Goal: Task Accomplishment & Management: Use online tool/utility

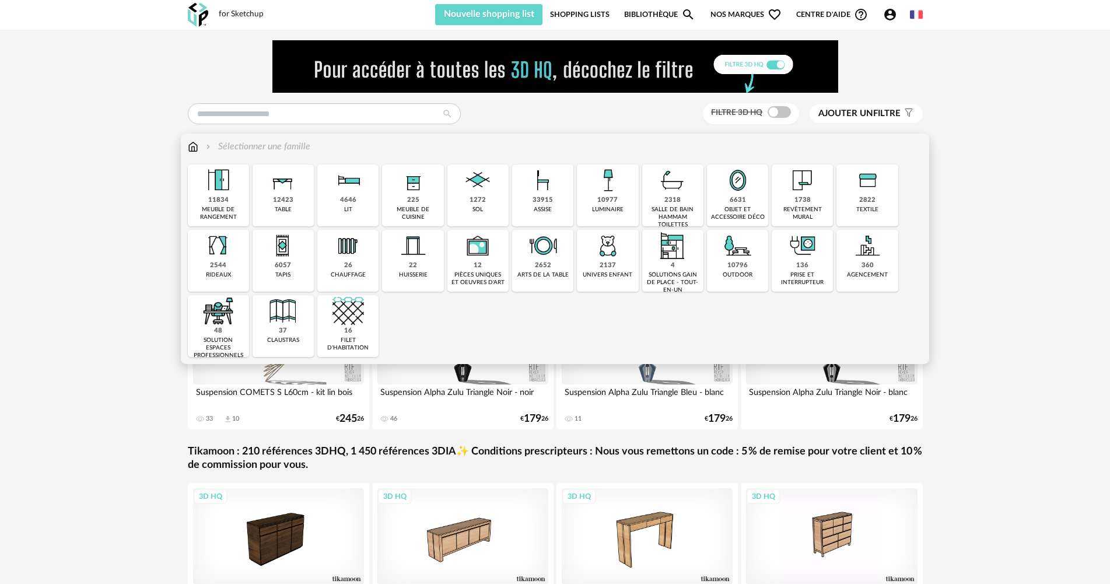
click at [525, 218] on div "33915 assise" at bounding box center [542, 195] width 61 height 62
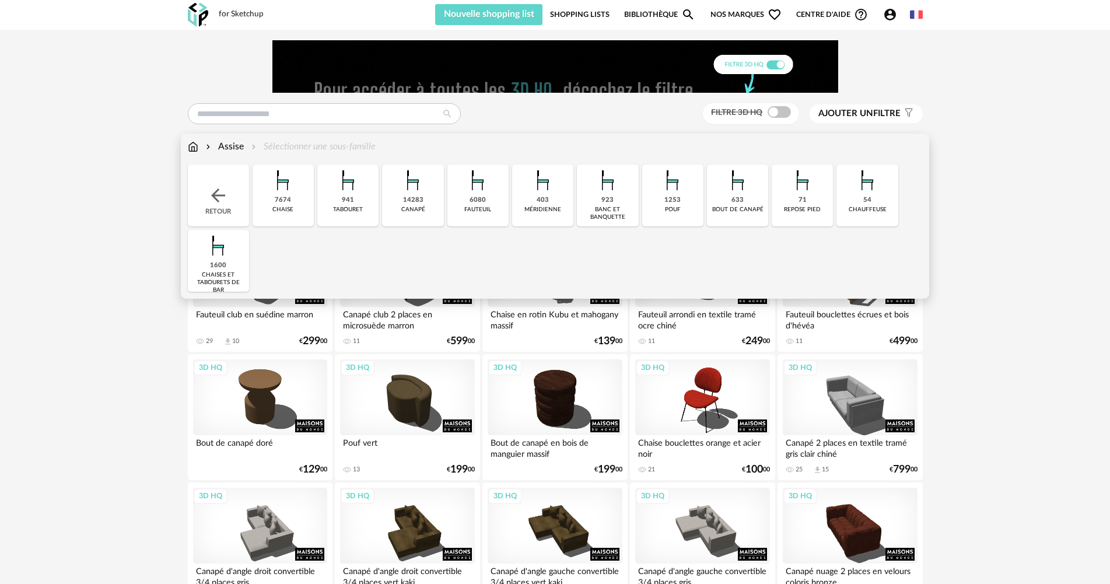
click at [290, 201] on div "7674" at bounding box center [283, 200] width 16 height 9
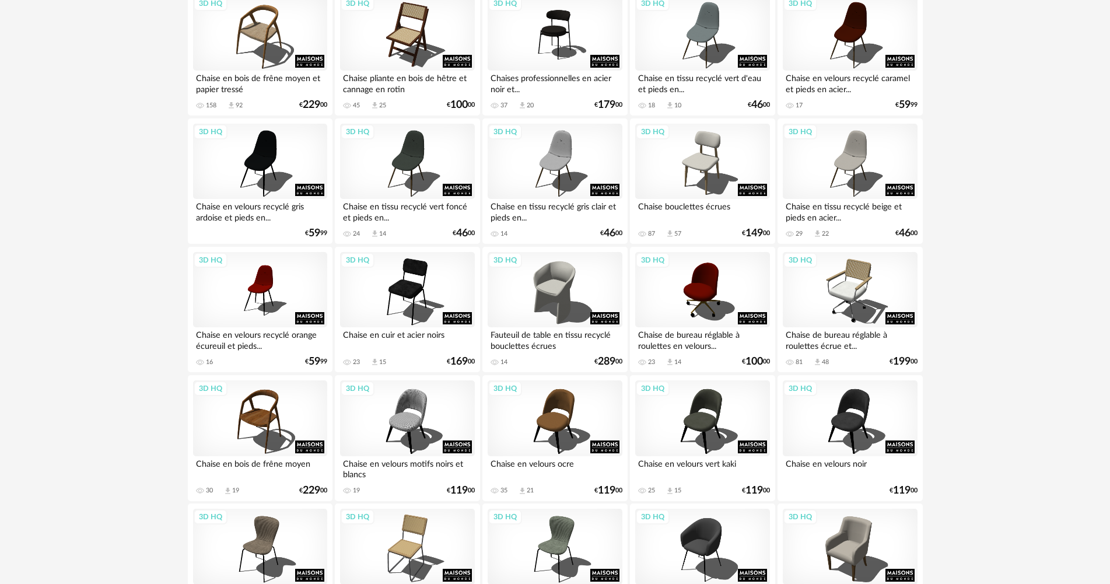
scroll to position [2286, 0]
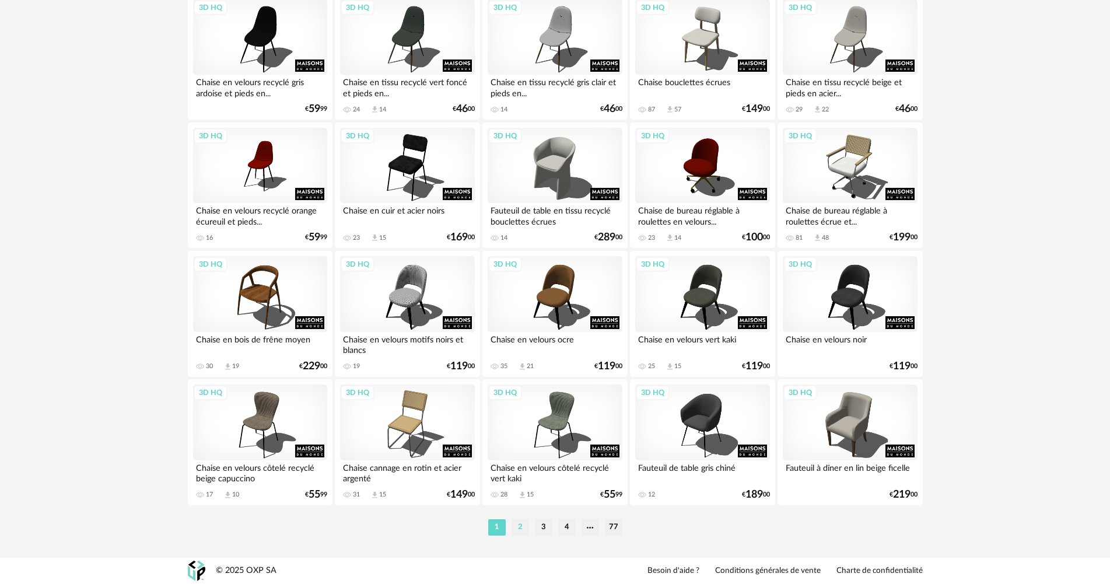
click at [511, 530] on li "2" at bounding box center [519, 527] width 17 height 16
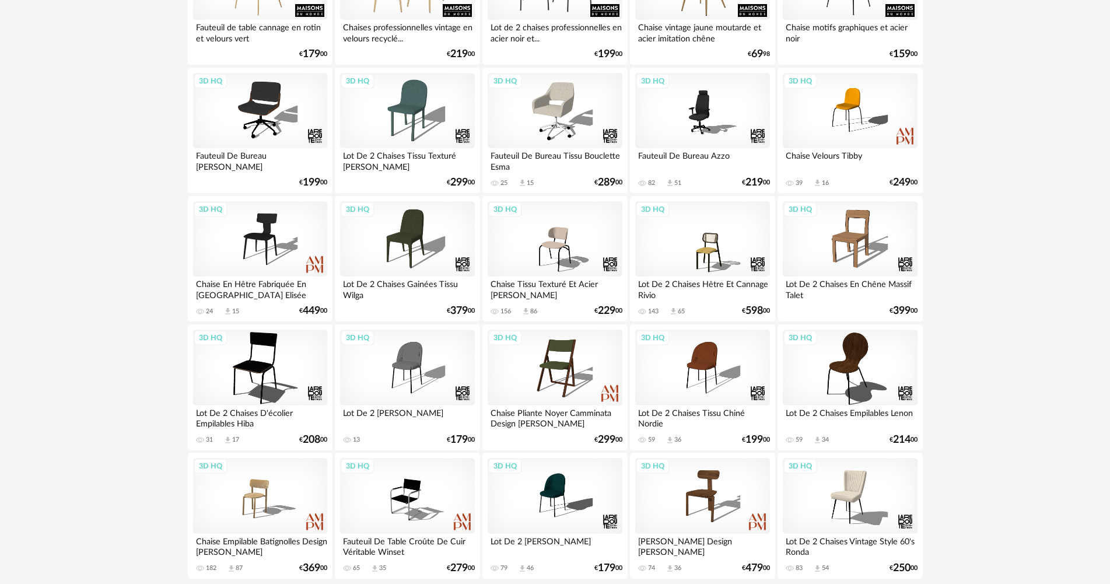
scroll to position [2286, 0]
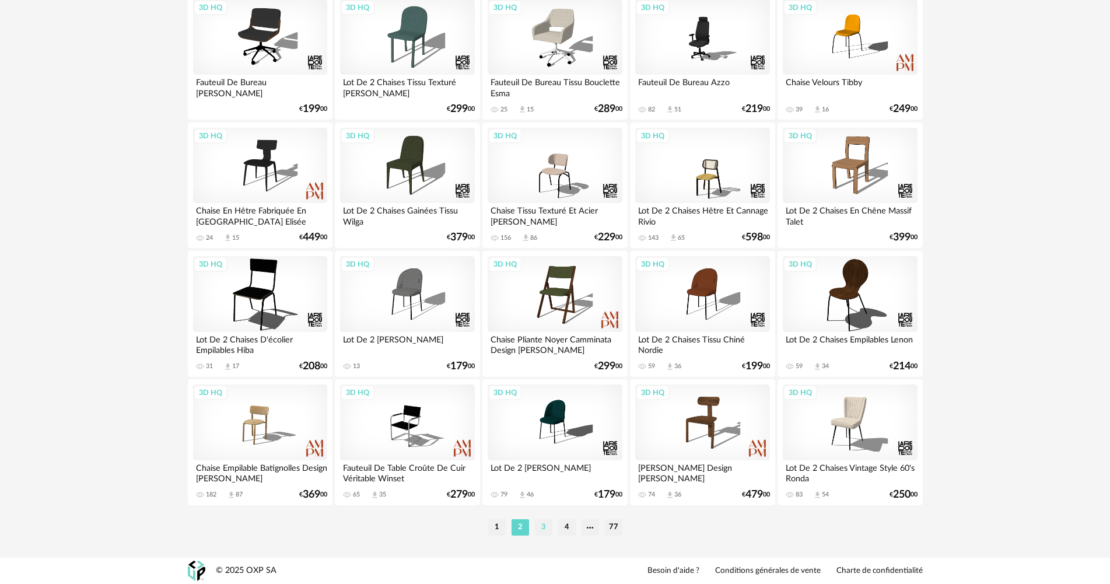
click at [544, 531] on li "3" at bounding box center [543, 527] width 17 height 16
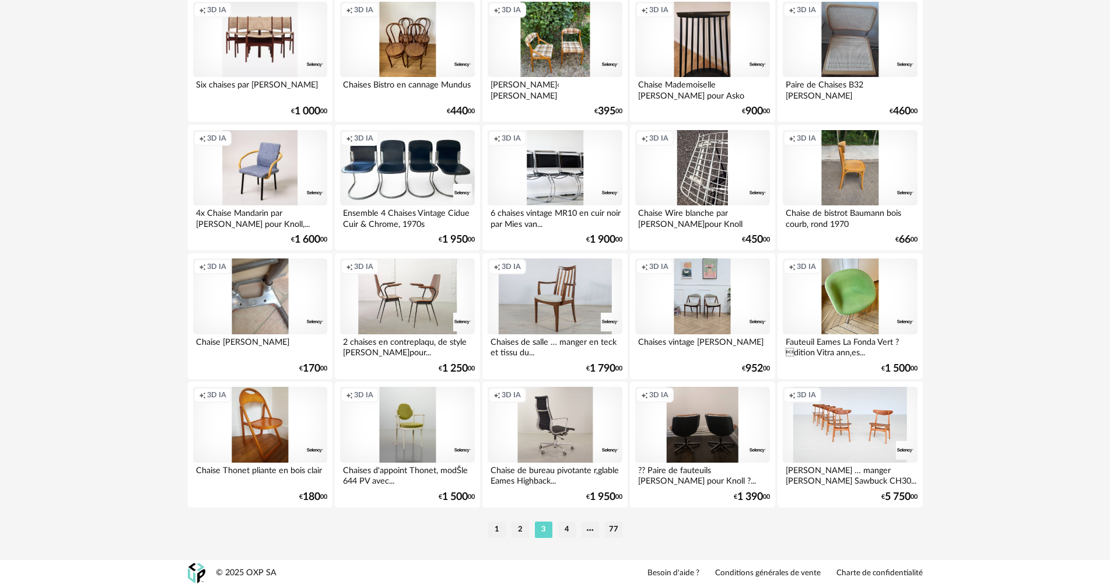
scroll to position [2286, 0]
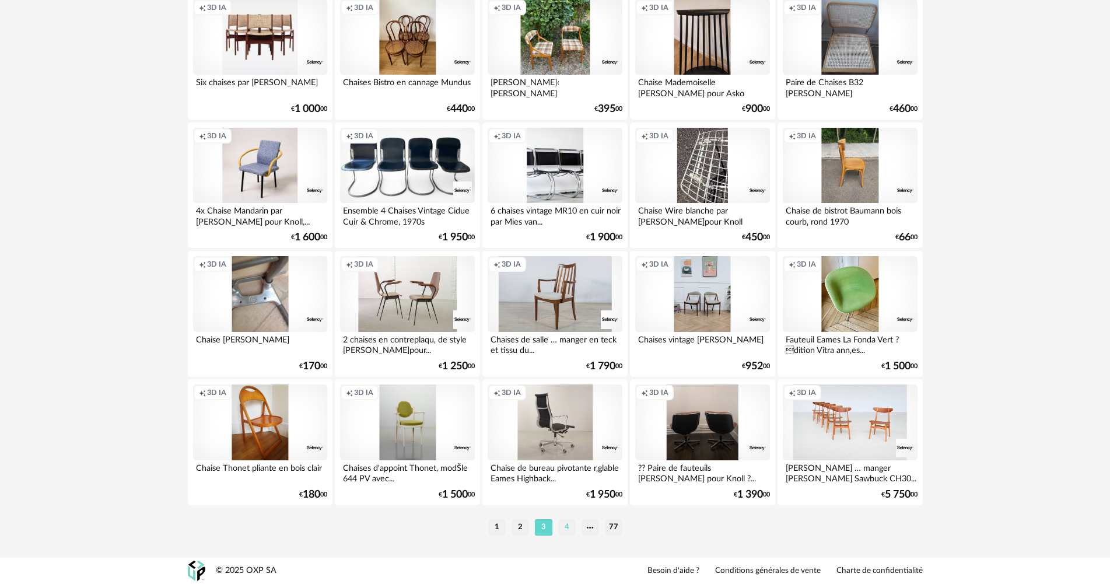
click at [572, 526] on li "4" at bounding box center [566, 527] width 17 height 16
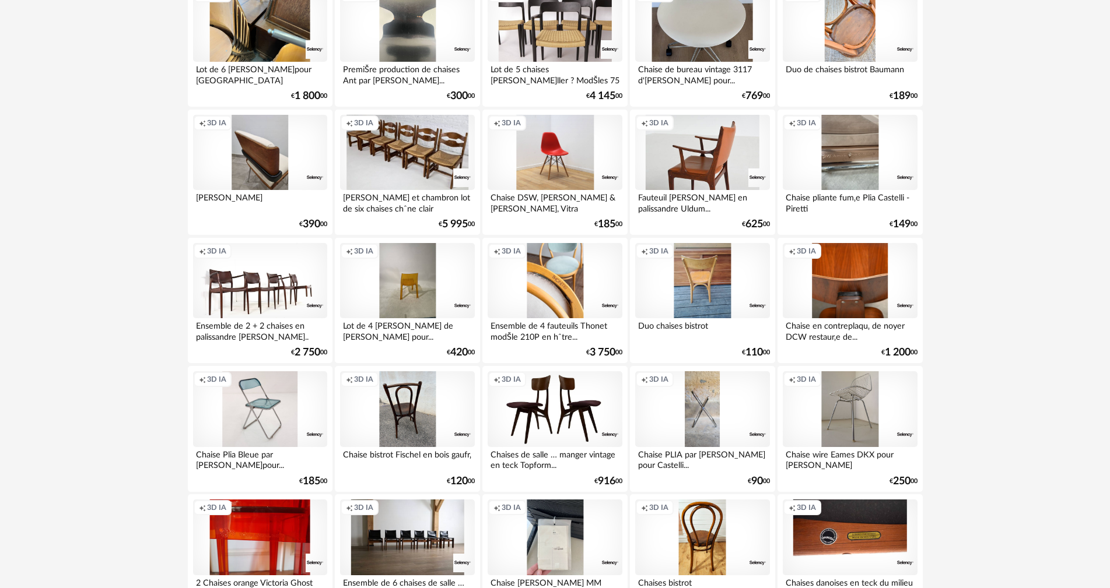
scroll to position [508, 0]
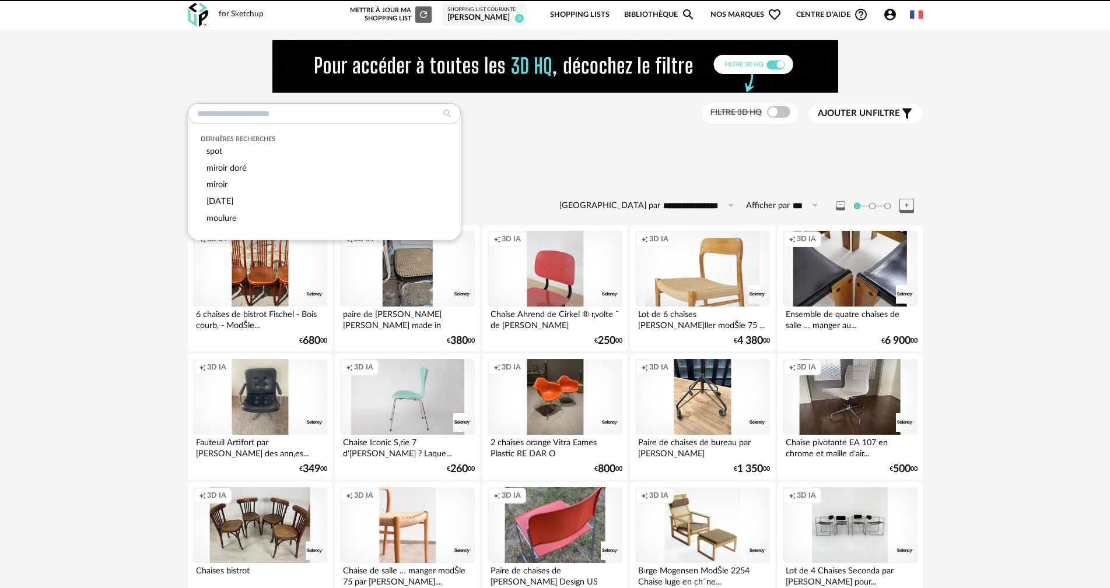
click at [396, 109] on input "text" at bounding box center [324, 113] width 273 height 21
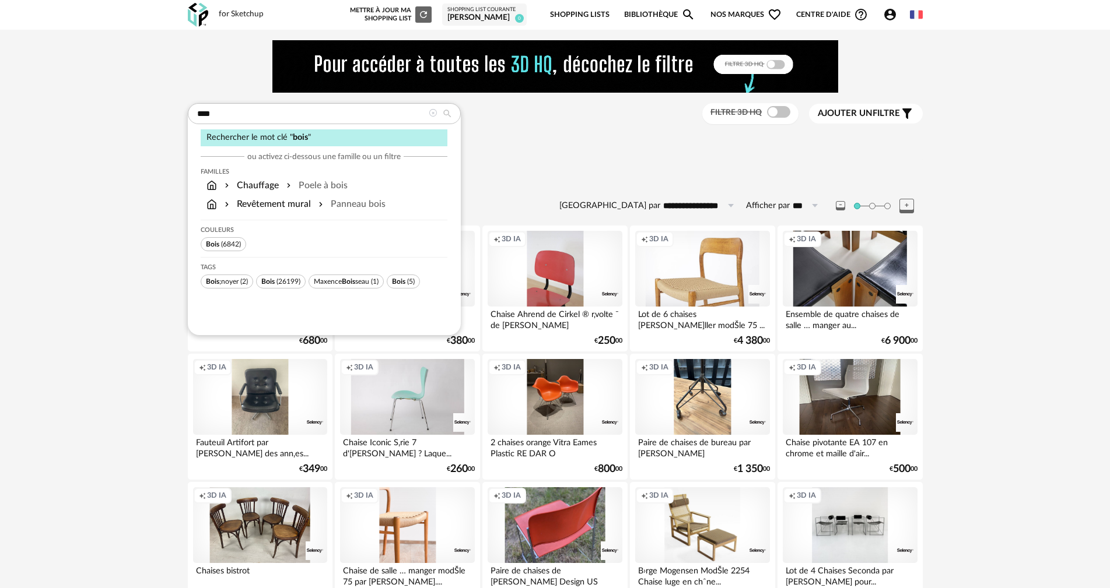
type input "****"
type input "**********"
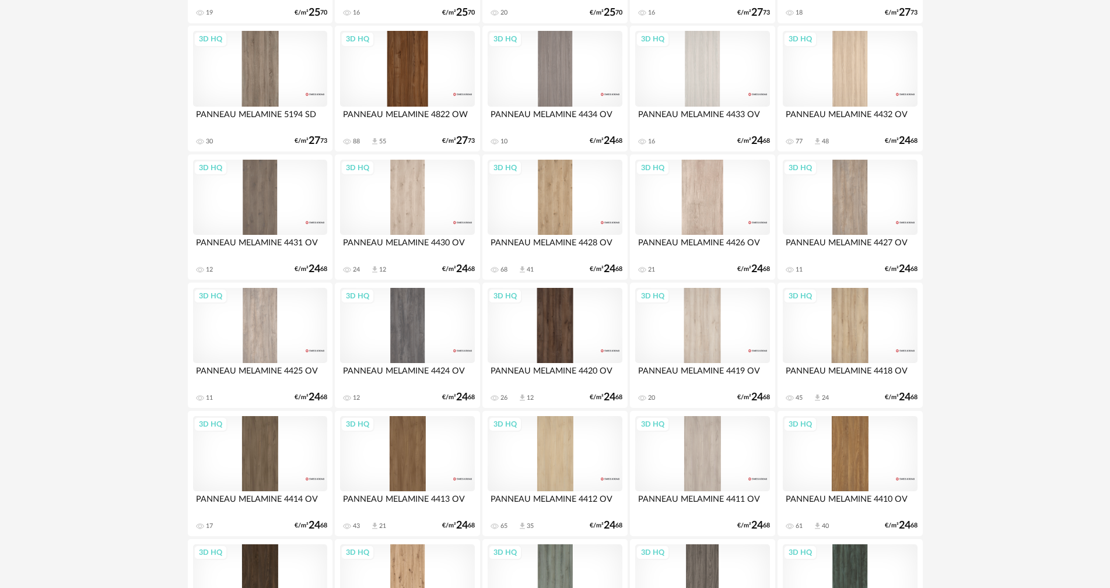
scroll to position [525, 0]
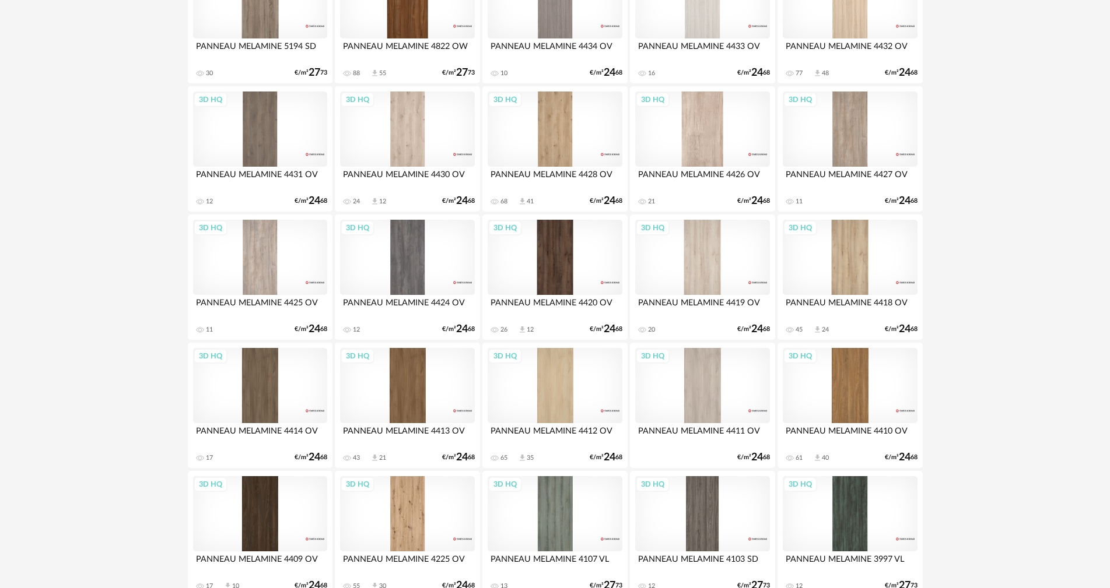
click at [279, 383] on div "3D HQ" at bounding box center [260, 386] width 134 height 76
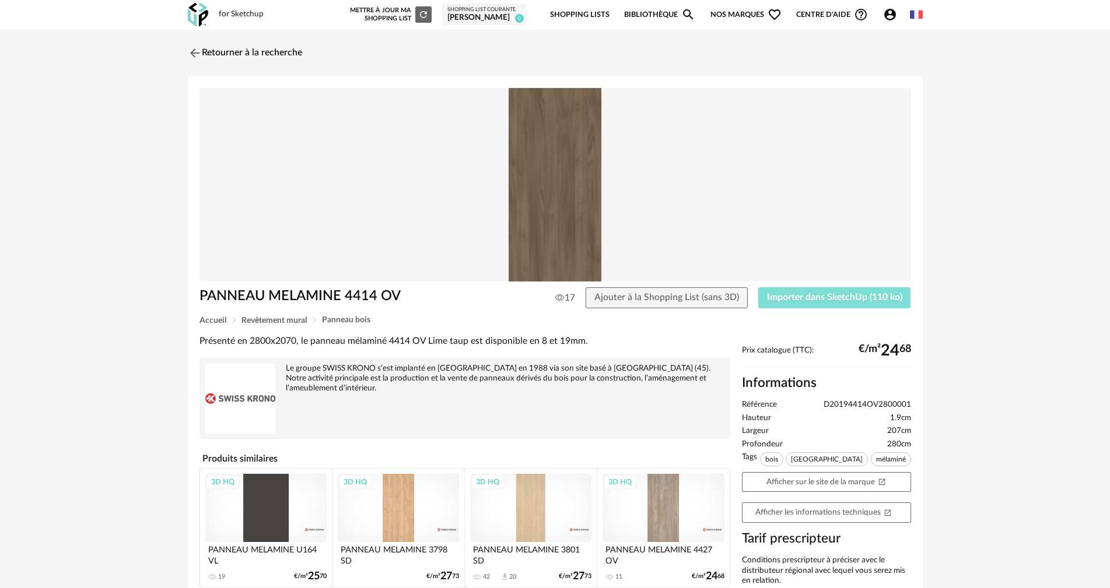
click at [824, 304] on button "Importer dans SketchUp (110 ko)" at bounding box center [834, 298] width 153 height 21
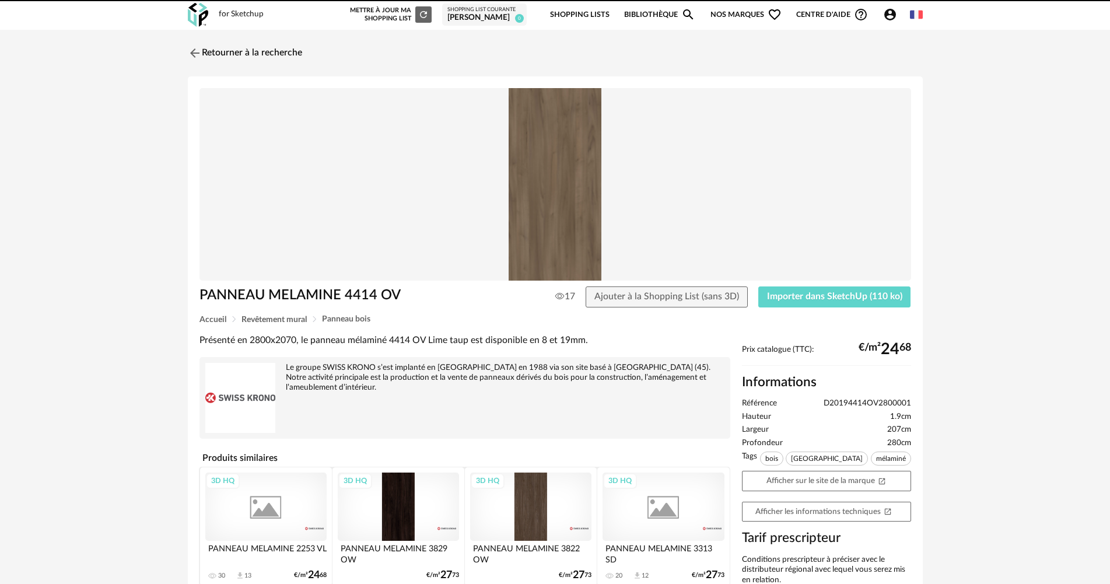
click at [260, 57] on link "Retourner à la recherche" at bounding box center [245, 53] width 114 height 26
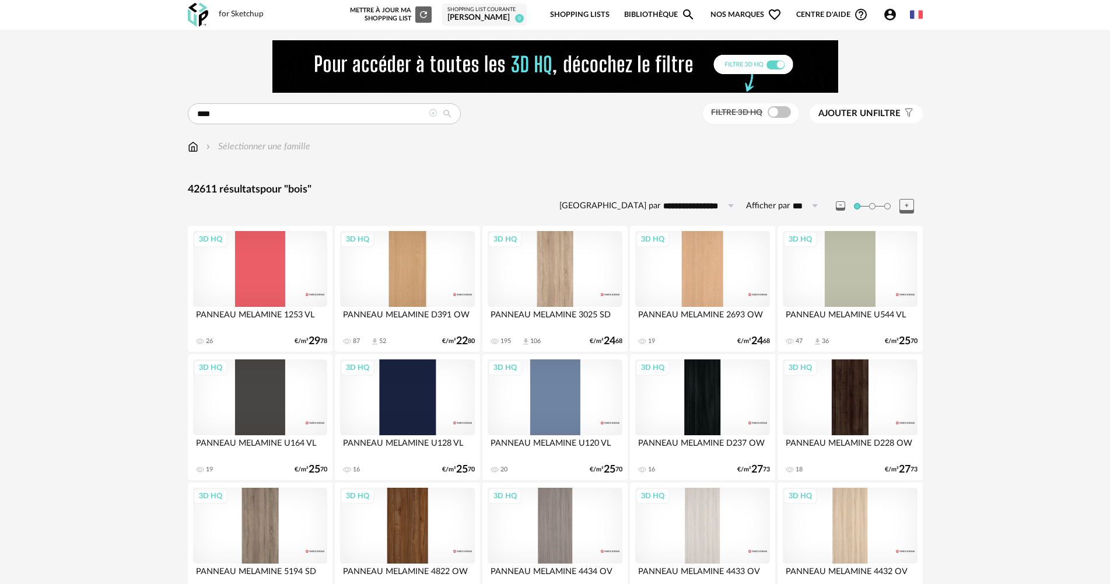
click at [430, 115] on icon at bounding box center [433, 113] width 8 height 8
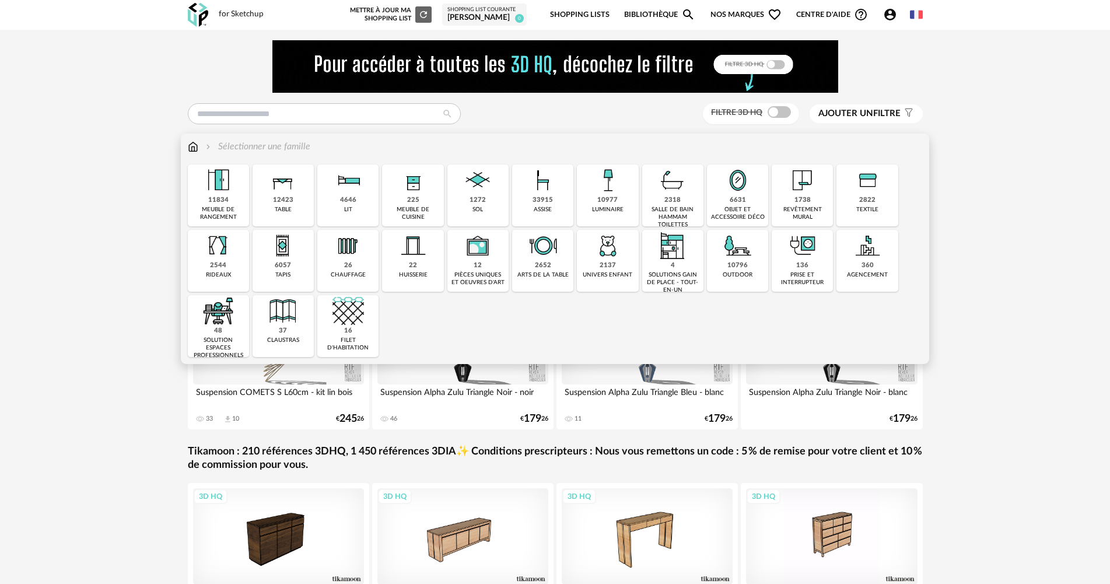
click at [840, 205] on div "2822 textile" at bounding box center [866, 195] width 61 height 62
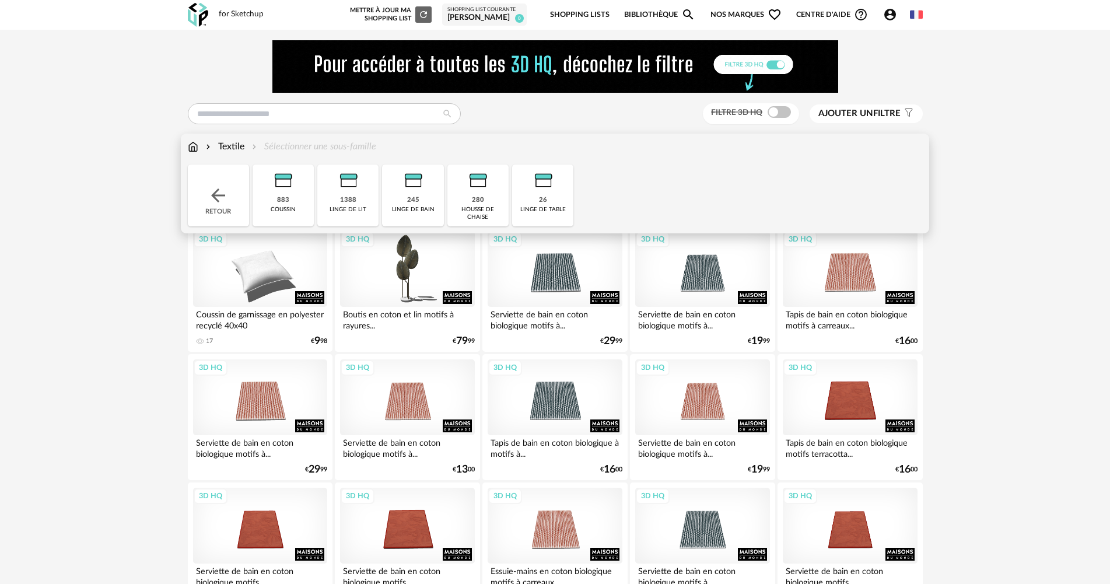
click at [211, 181] on div "Retour" at bounding box center [218, 195] width 61 height 62
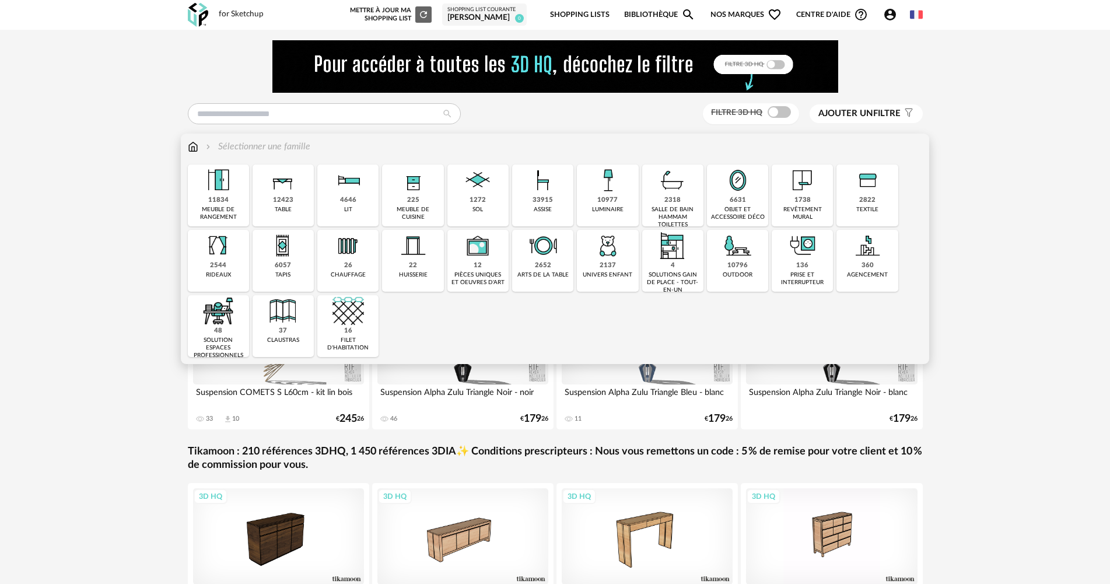
click at [197, 252] on div "2544 rideaux" at bounding box center [218, 261] width 61 height 62
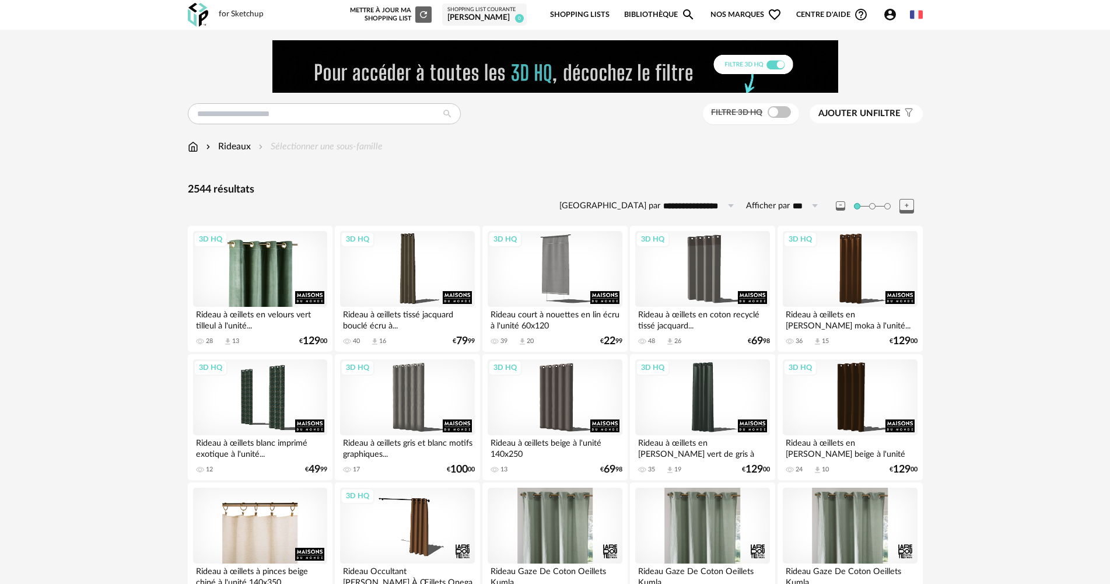
click at [284, 278] on div "3D HQ" at bounding box center [260, 269] width 134 height 76
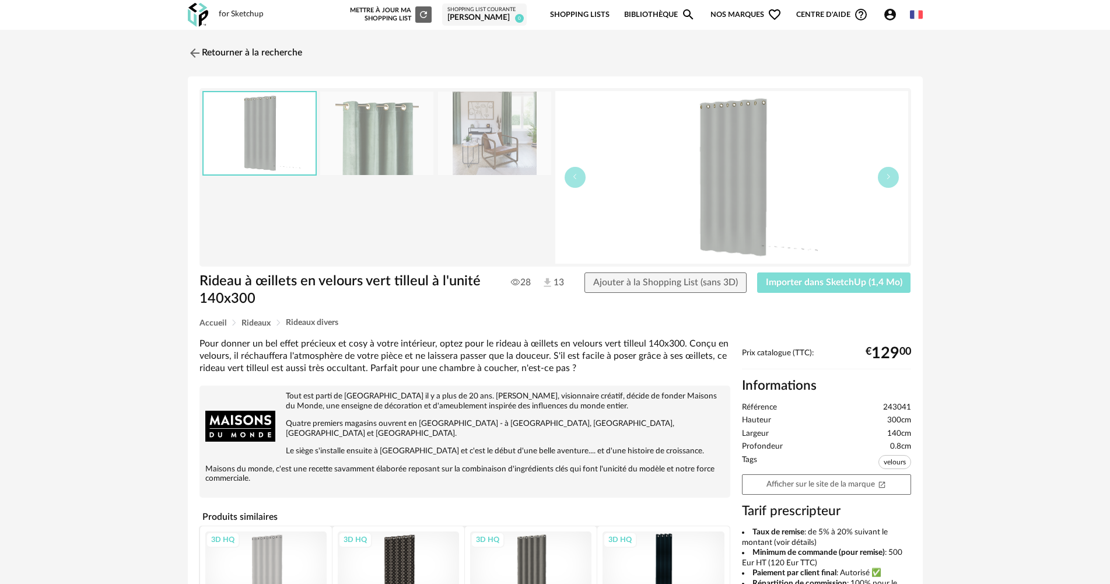
click at [798, 292] on button "Importer dans SketchUp (1,4 Mo)" at bounding box center [834, 282] width 154 height 21
drag, startPoint x: 223, startPoint y: 44, endPoint x: 658, endPoint y: 1, distance: 437.2
click at [223, 44] on link "Retourner à la recherche" at bounding box center [245, 53] width 114 height 26
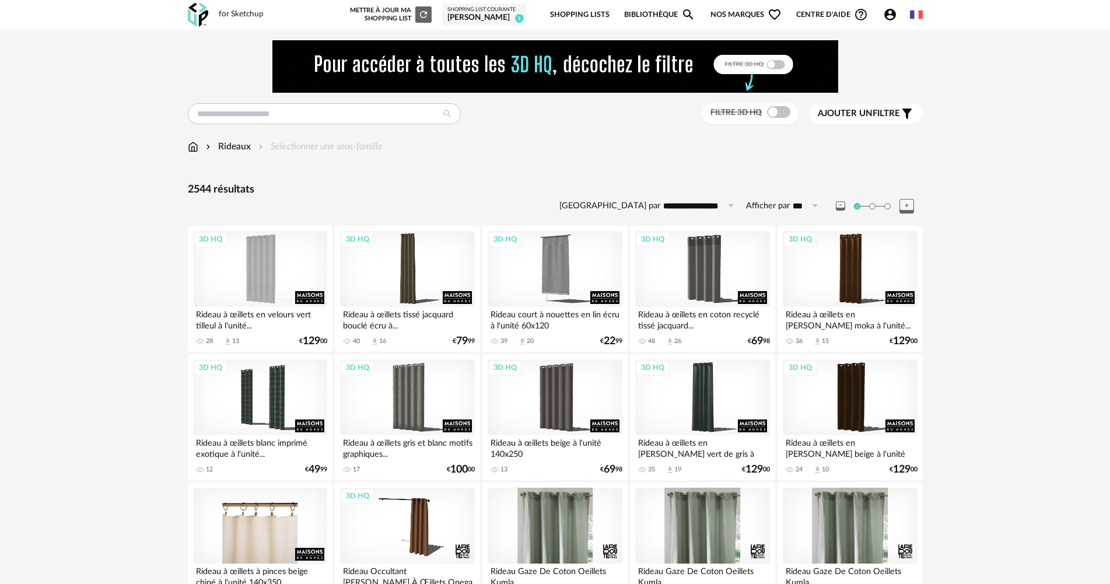
click at [834, 114] on span "Ajouter un" at bounding box center [845, 113] width 55 height 9
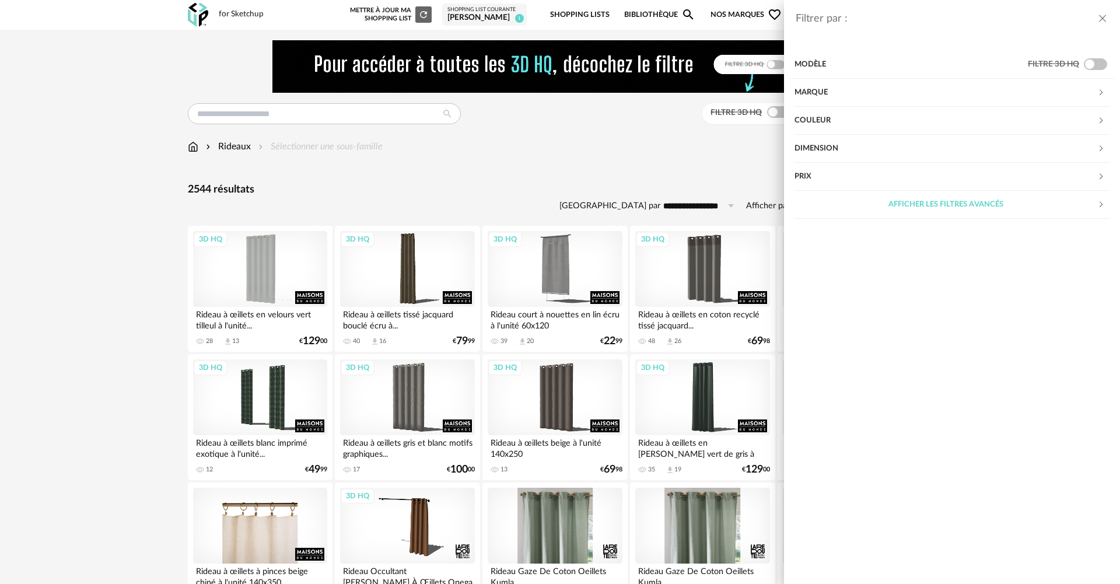
click at [843, 89] on div "Marque" at bounding box center [945, 93] width 303 height 28
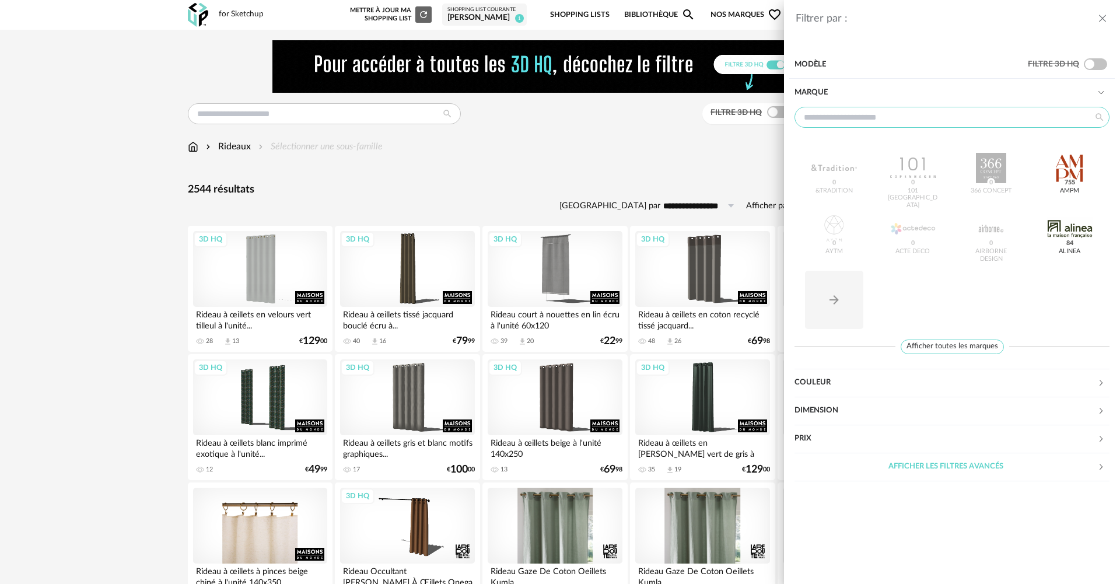
click at [854, 111] on input "text" at bounding box center [951, 117] width 315 height 21
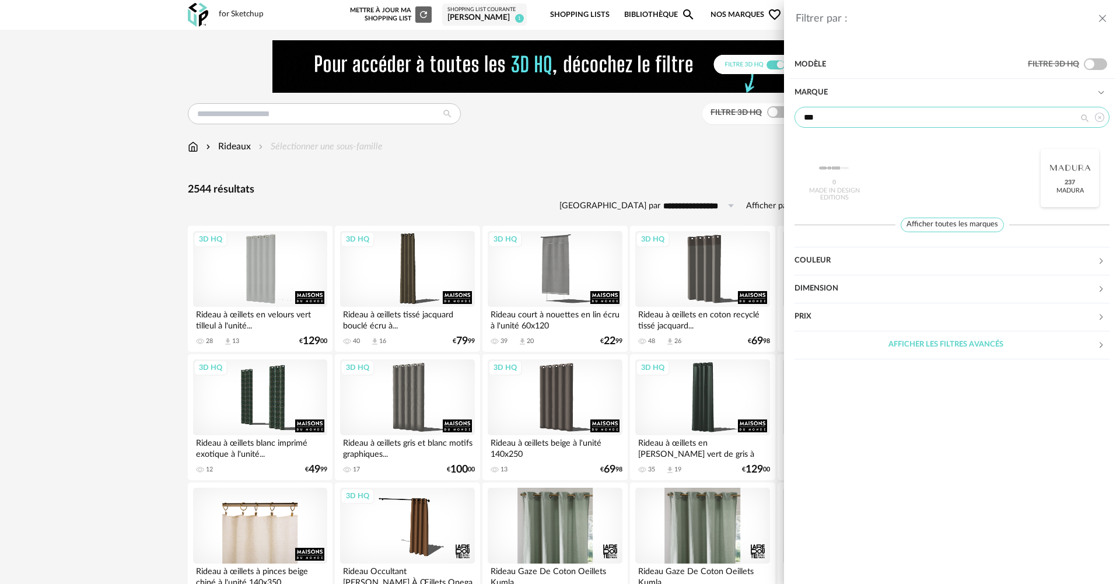
type input "***"
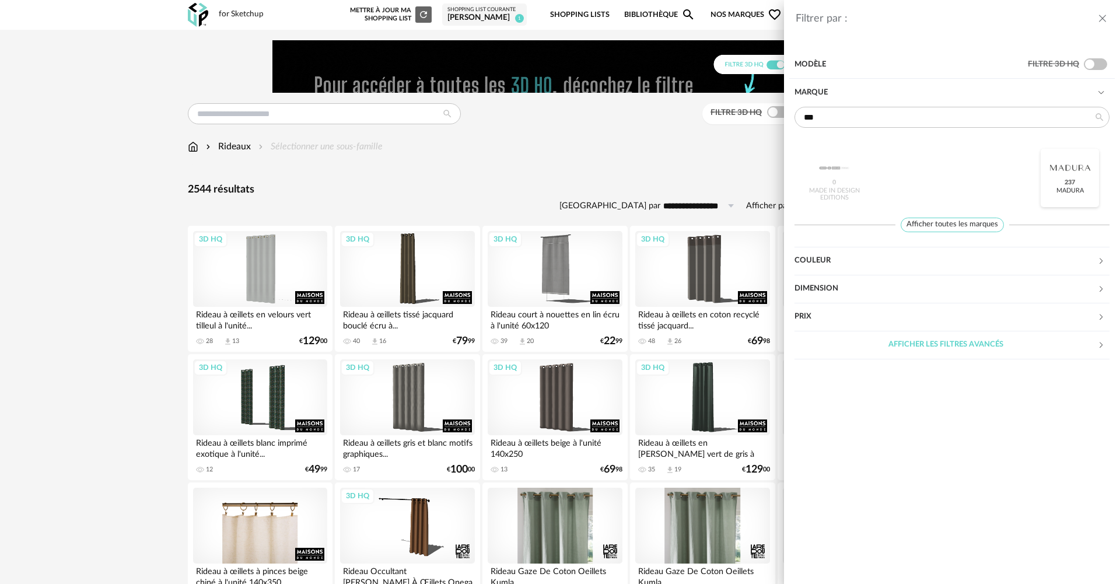
click at [1060, 164] on div at bounding box center [1069, 168] width 45 height 30
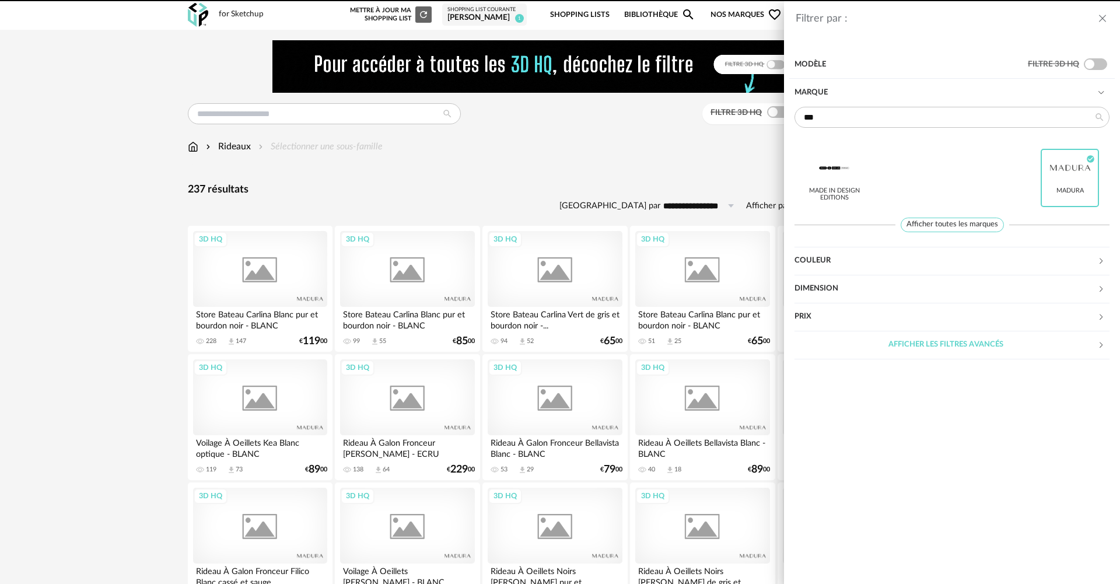
click at [949, 348] on div "Afficher les filtres avancés" at bounding box center [945, 345] width 303 height 28
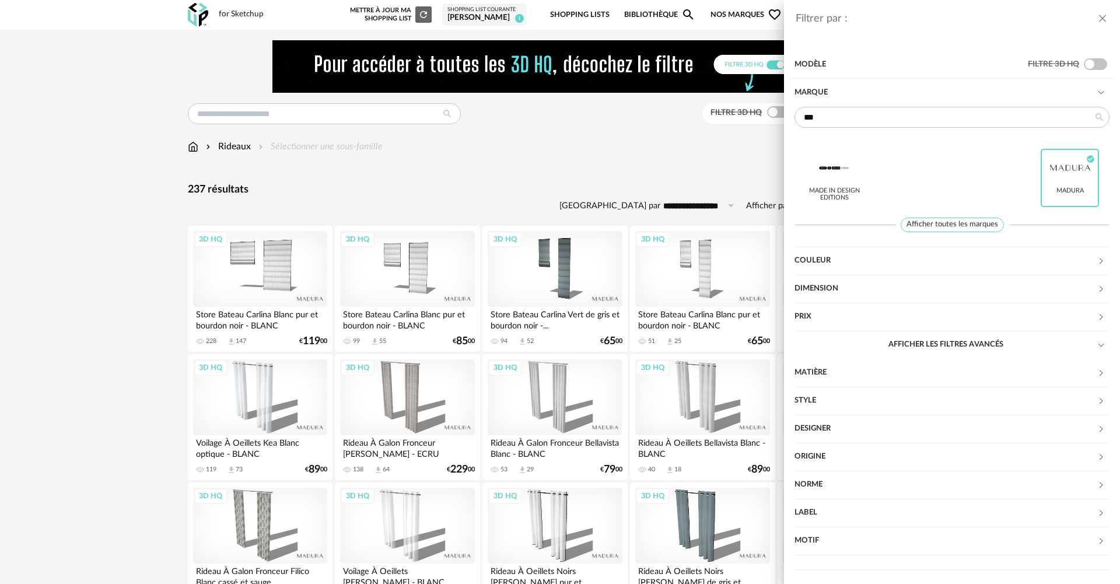
click at [476, 203] on div "Filtrer par : Modèle Filtre 3D HQ Marque *** Made in design Editions Madura Che…" at bounding box center [560, 292] width 1120 height 584
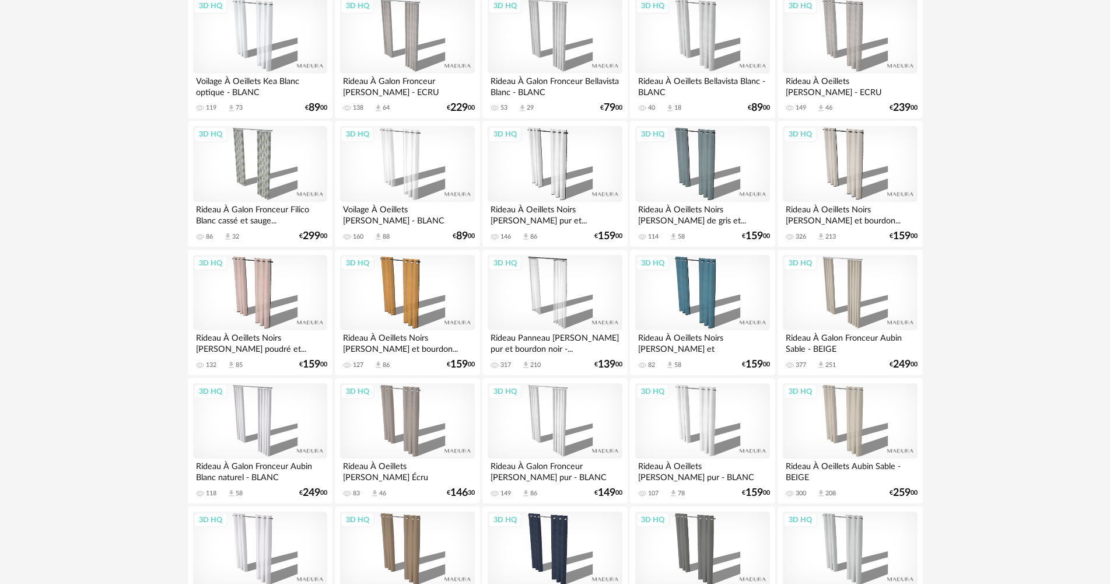
scroll to position [233, 0]
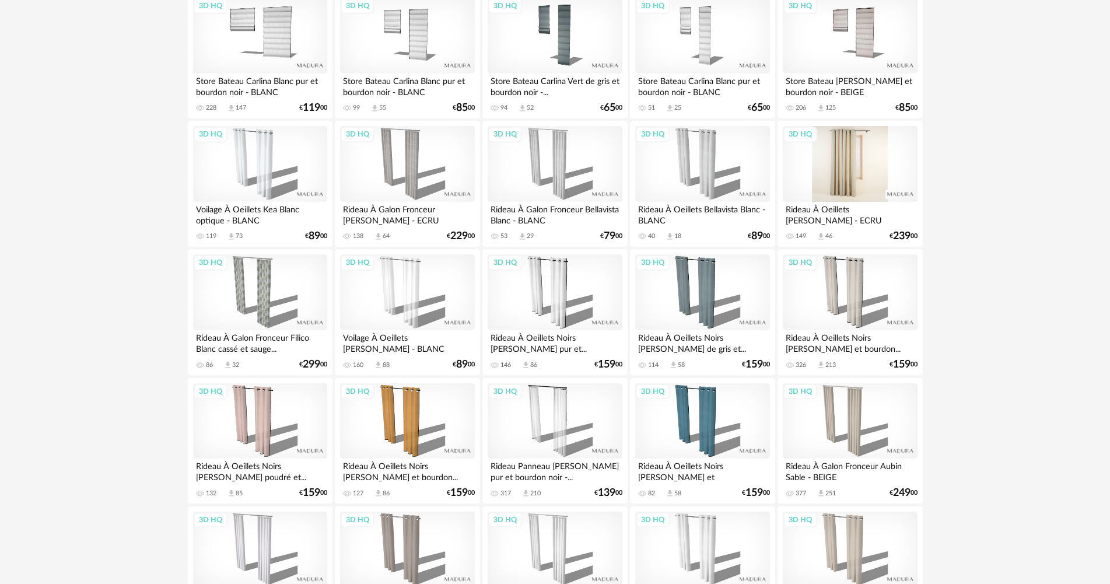
click at [871, 149] on div "3D HQ" at bounding box center [850, 164] width 134 height 76
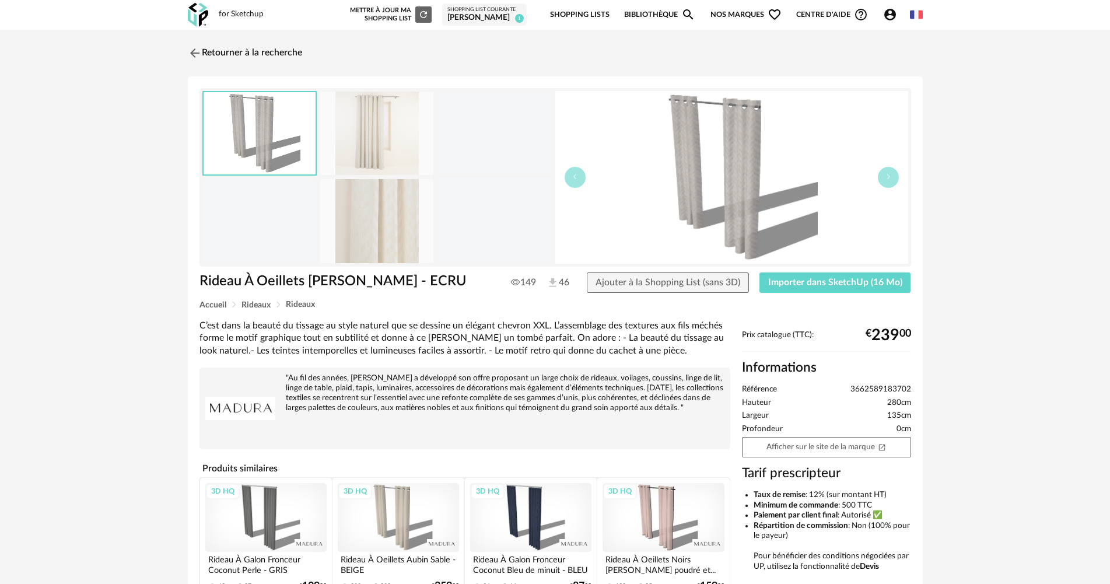
click at [398, 216] on img at bounding box center [376, 220] width 113 height 83
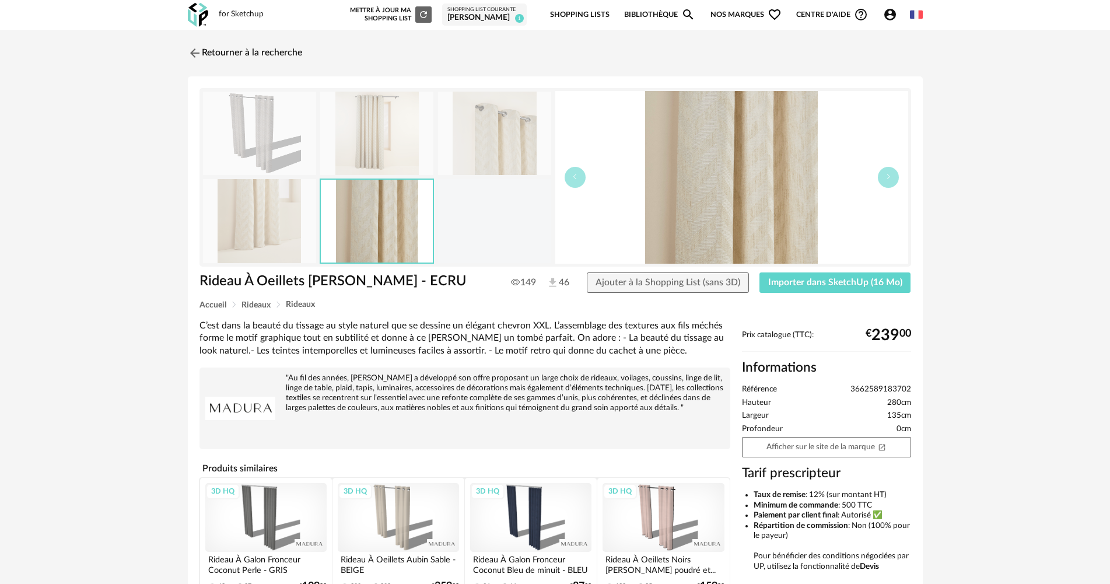
drag, startPoint x: 391, startPoint y: 143, endPoint x: 209, endPoint y: 145, distance: 182.0
click at [390, 144] on img at bounding box center [376, 133] width 113 height 83
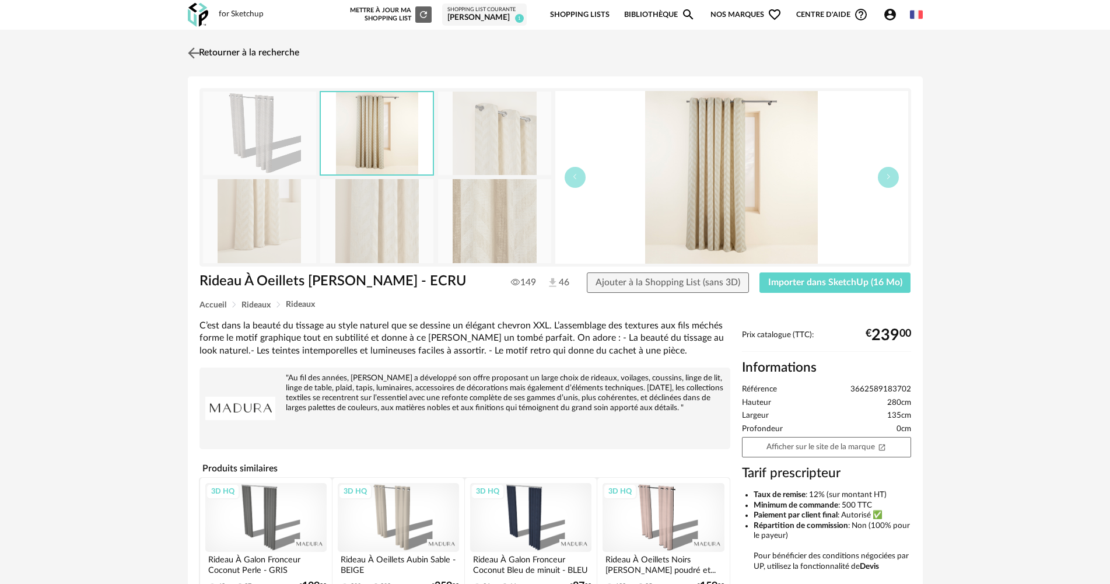
click at [211, 47] on link "Retourner à la recherche" at bounding box center [242, 53] width 114 height 26
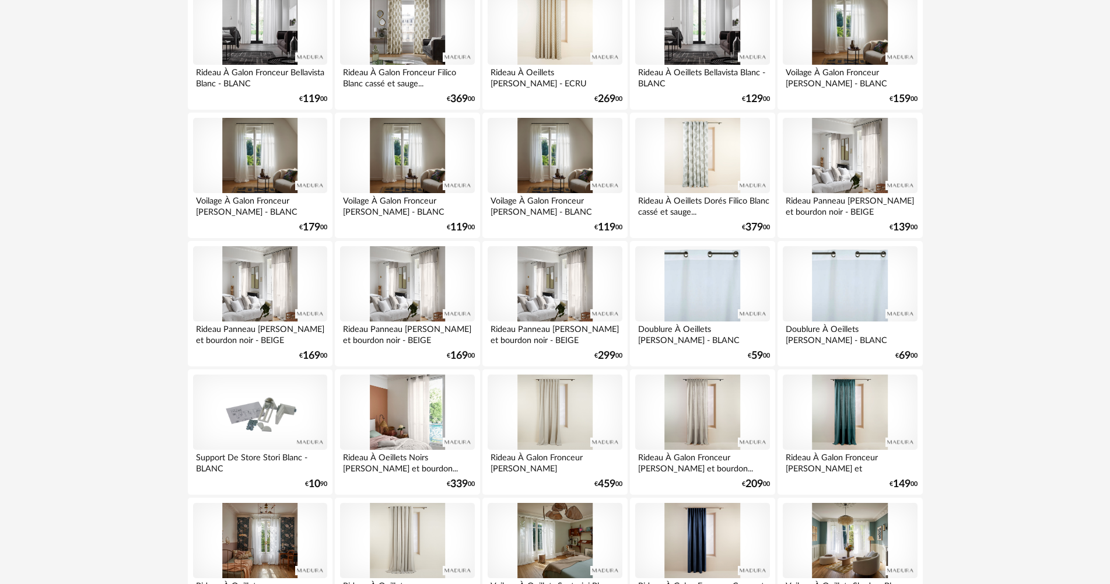
scroll to position [1808, 0]
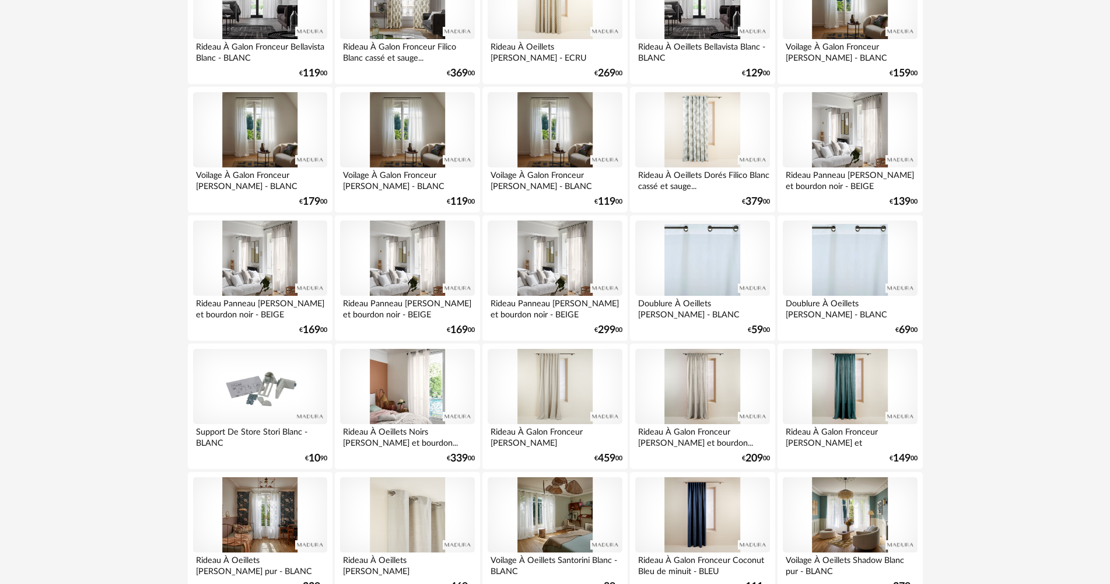
click at [385, 518] on div at bounding box center [407, 515] width 134 height 76
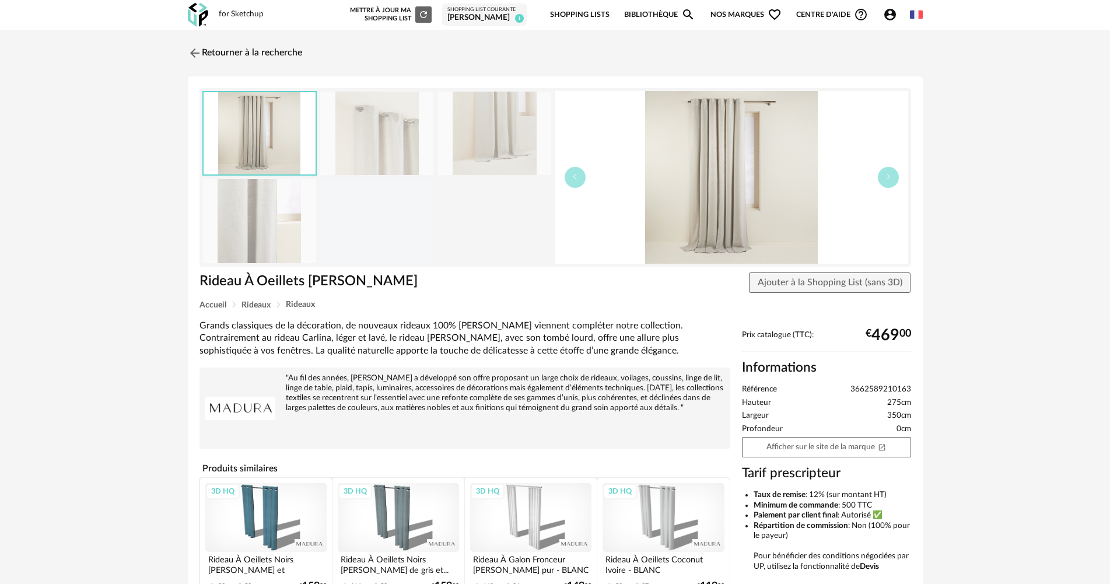
click at [330, 152] on img at bounding box center [376, 133] width 113 height 83
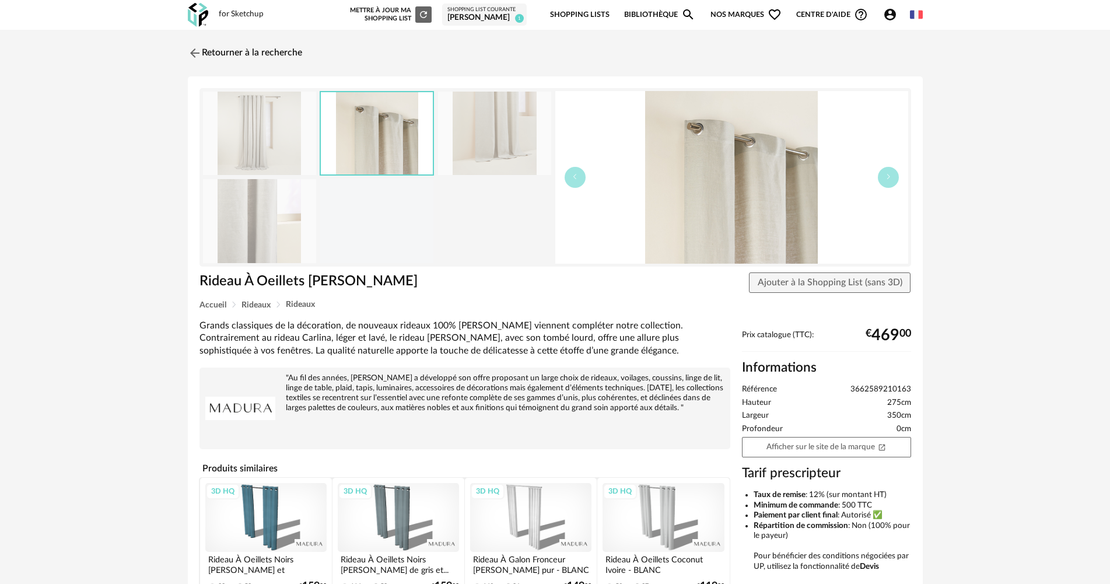
click at [404, 146] on img at bounding box center [377, 133] width 112 height 82
click at [444, 138] on img at bounding box center [494, 133] width 113 height 83
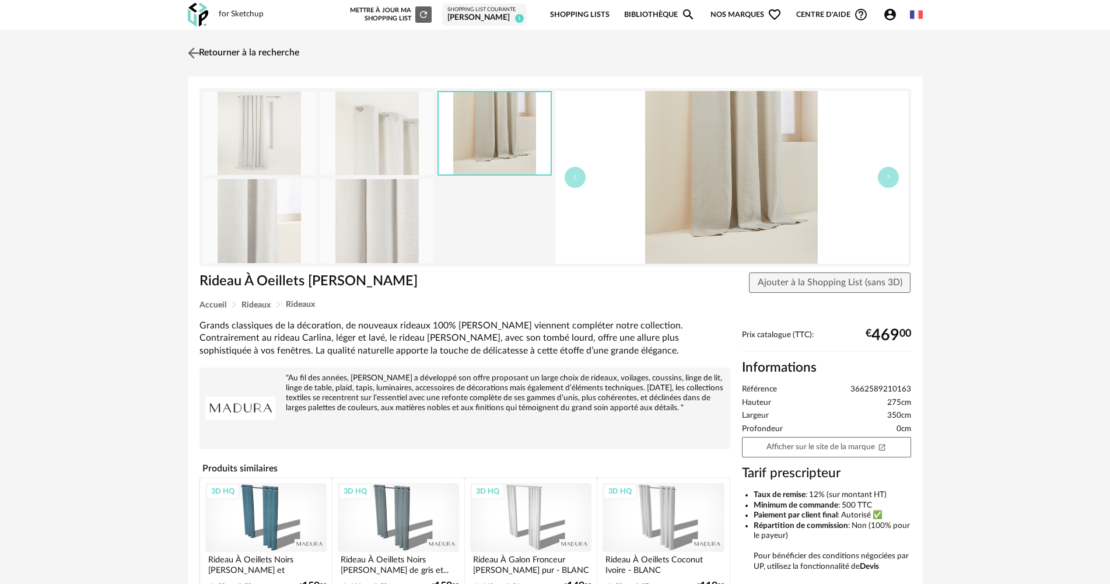
click at [250, 58] on link "Retourner à la recherche" at bounding box center [242, 53] width 114 height 26
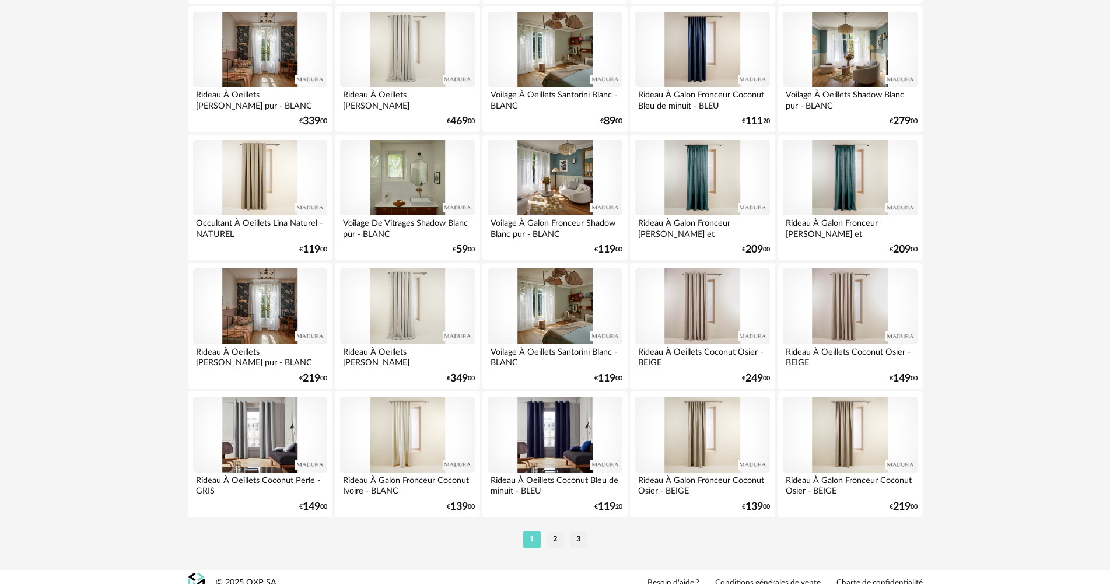
scroll to position [2275, 0]
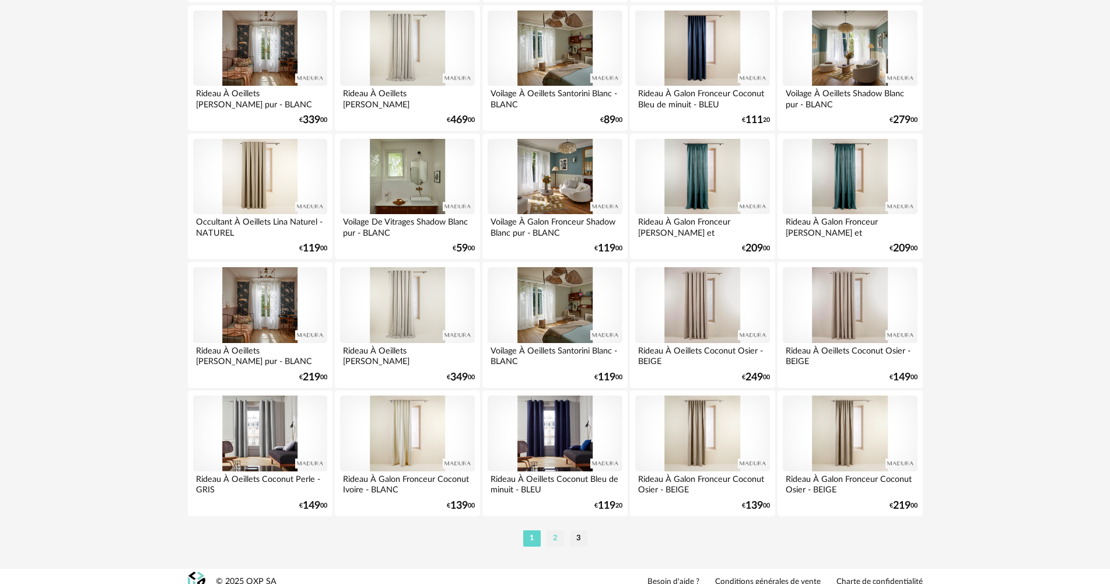
click at [553, 539] on li "2" at bounding box center [554, 538] width 17 height 16
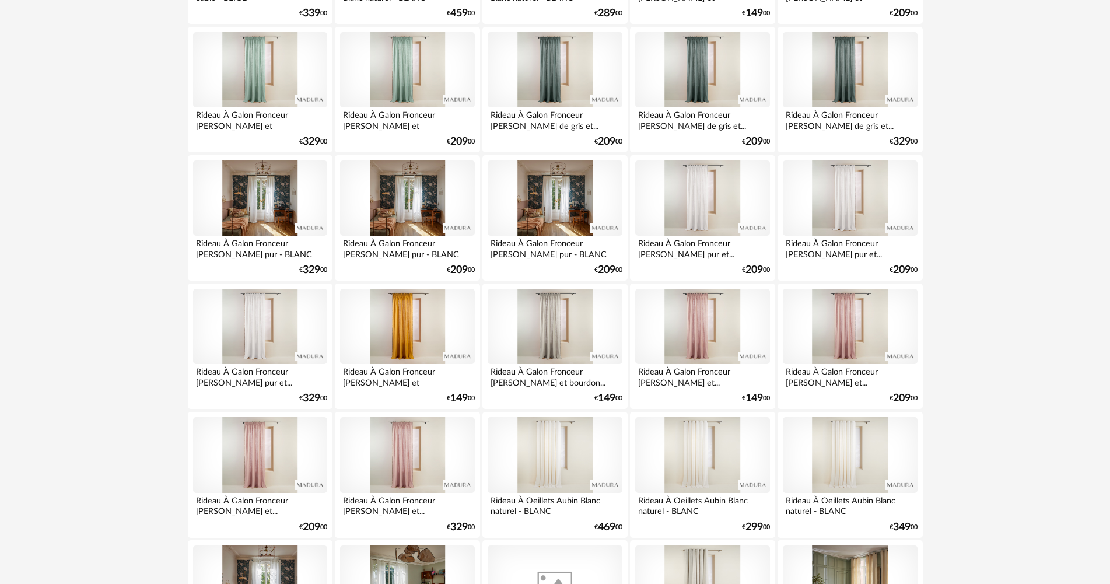
scroll to position [2275, 0]
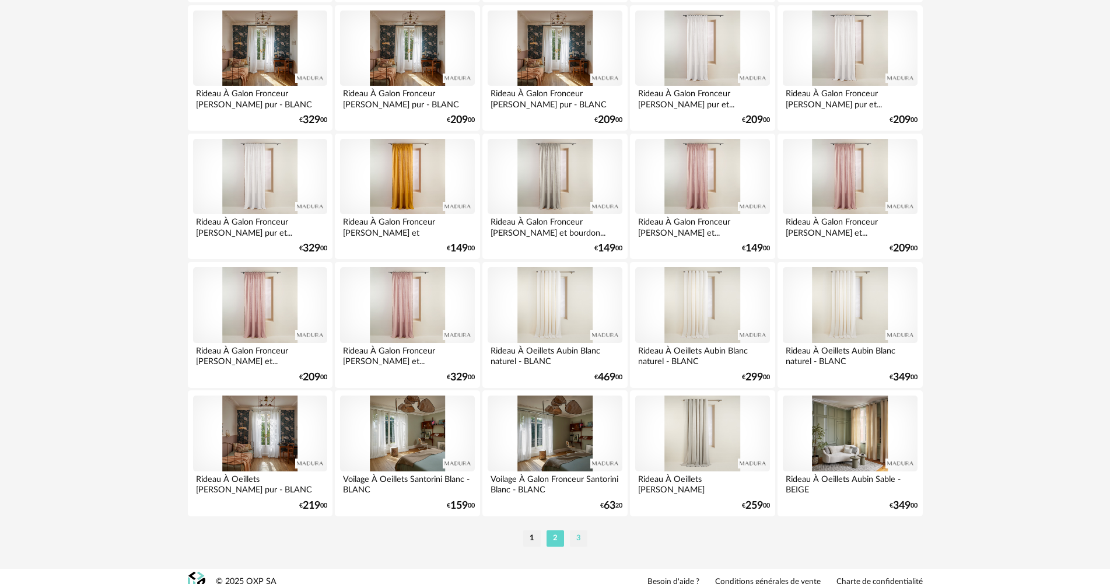
click at [577, 542] on li "3" at bounding box center [578, 538] width 17 height 16
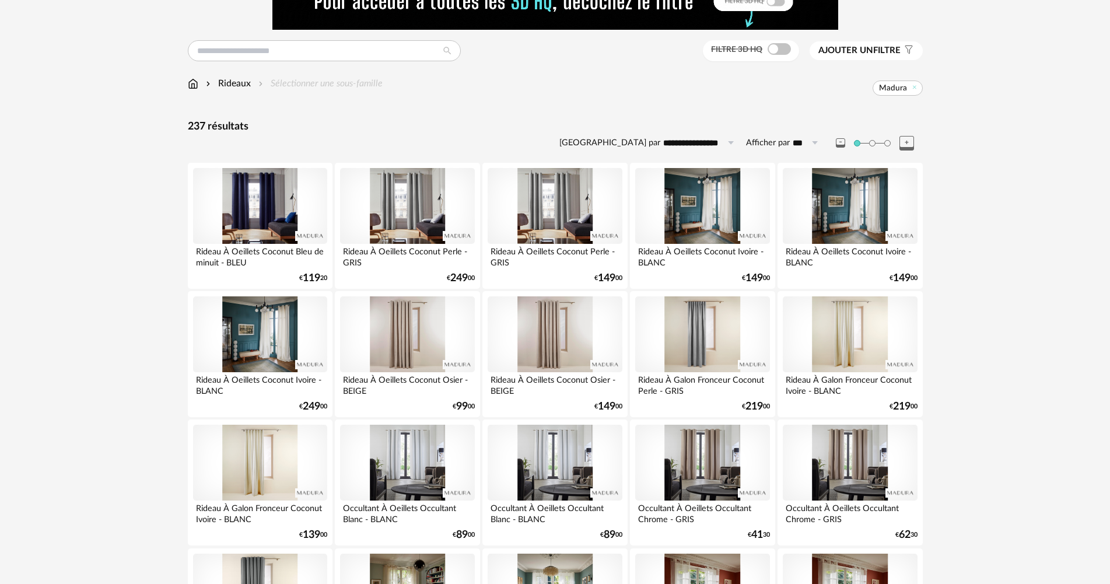
scroll to position [175, 0]
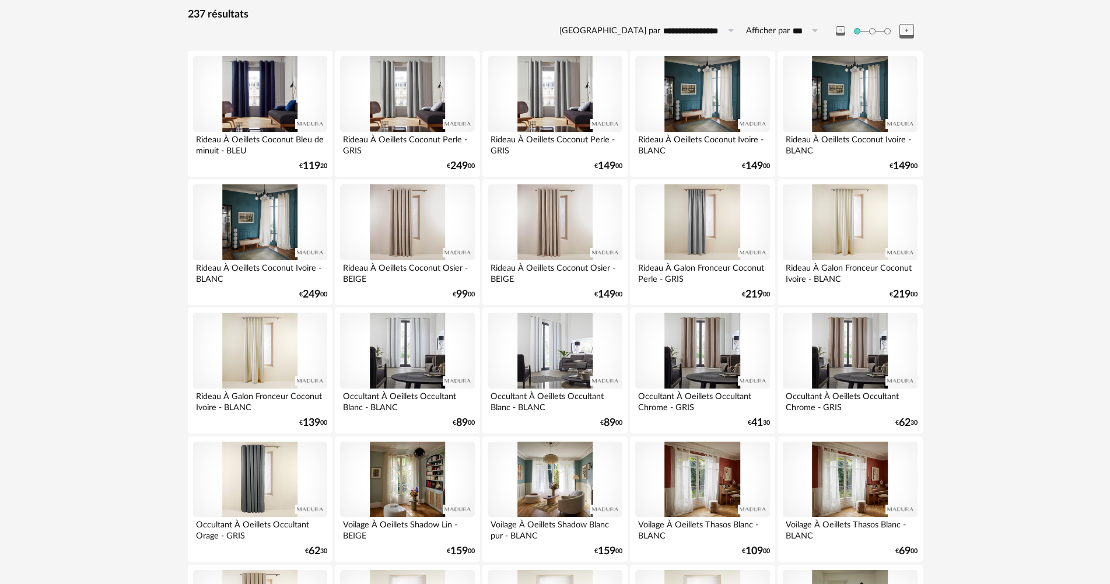
click at [550, 359] on div at bounding box center [555, 351] width 134 height 76
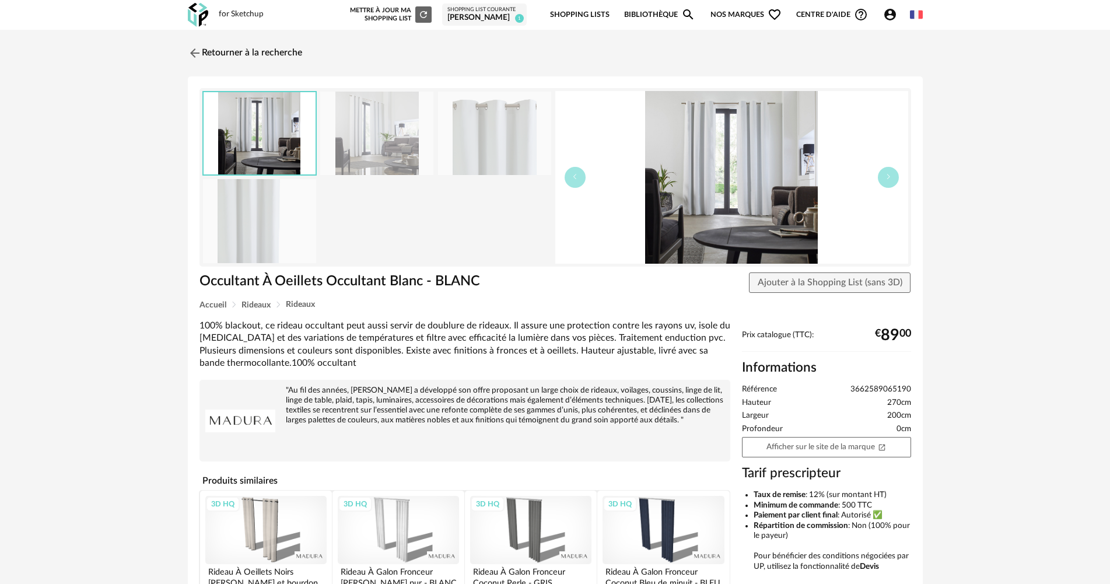
click at [302, 140] on img at bounding box center [260, 133] width 112 height 82
click at [798, 157] on img at bounding box center [731, 177] width 353 height 173
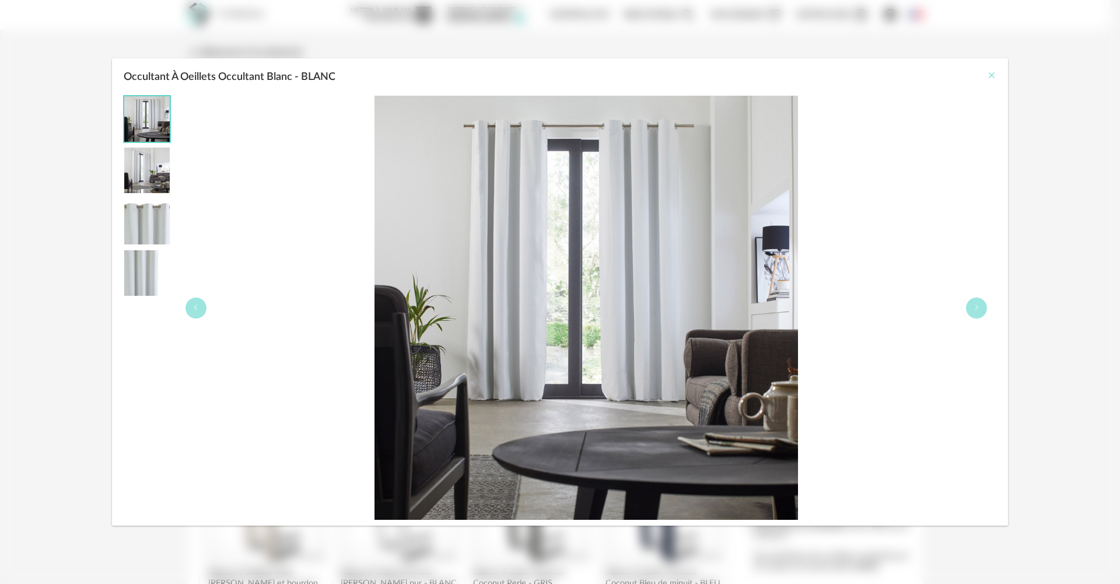
drag, startPoint x: 998, startPoint y: 78, endPoint x: 991, endPoint y: 78, distance: 7.0
click at [992, 78] on div "Occultant À Oeillets Occultant Blanc - BLANC" at bounding box center [560, 73] width 896 height 31
click at [991, 78] on icon "Close" at bounding box center [991, 75] width 9 height 9
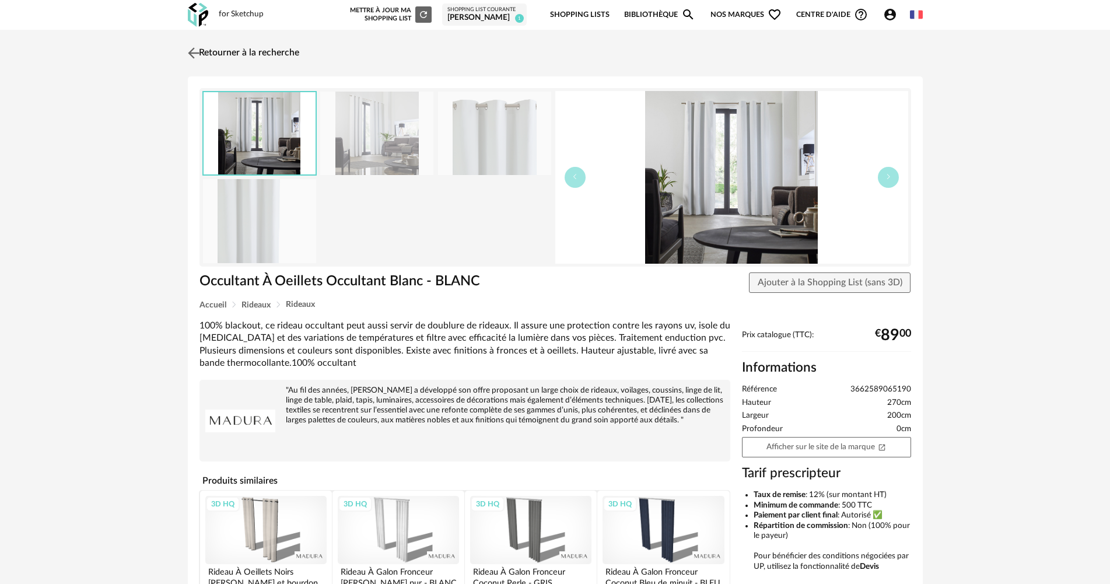
click at [216, 52] on link "Retourner à la recherche" at bounding box center [242, 53] width 114 height 26
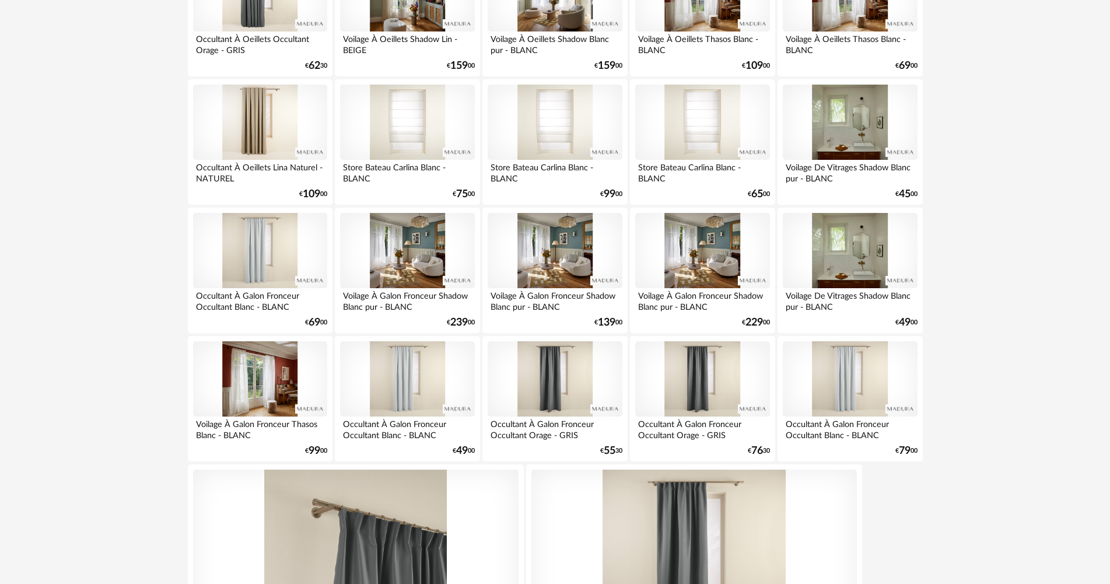
scroll to position [853, 0]
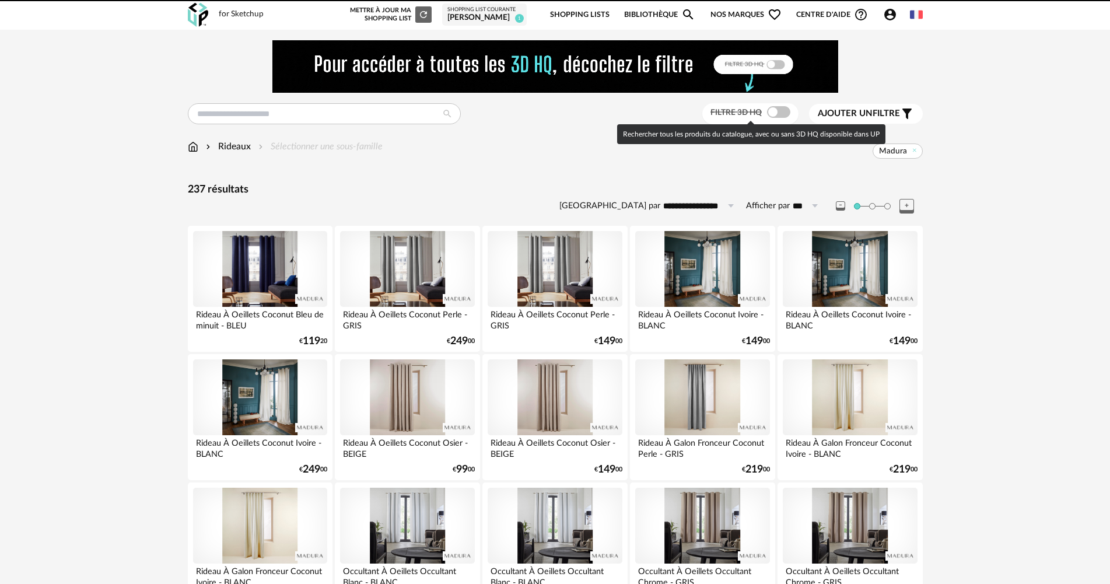
click at [770, 113] on span at bounding box center [778, 112] width 23 height 12
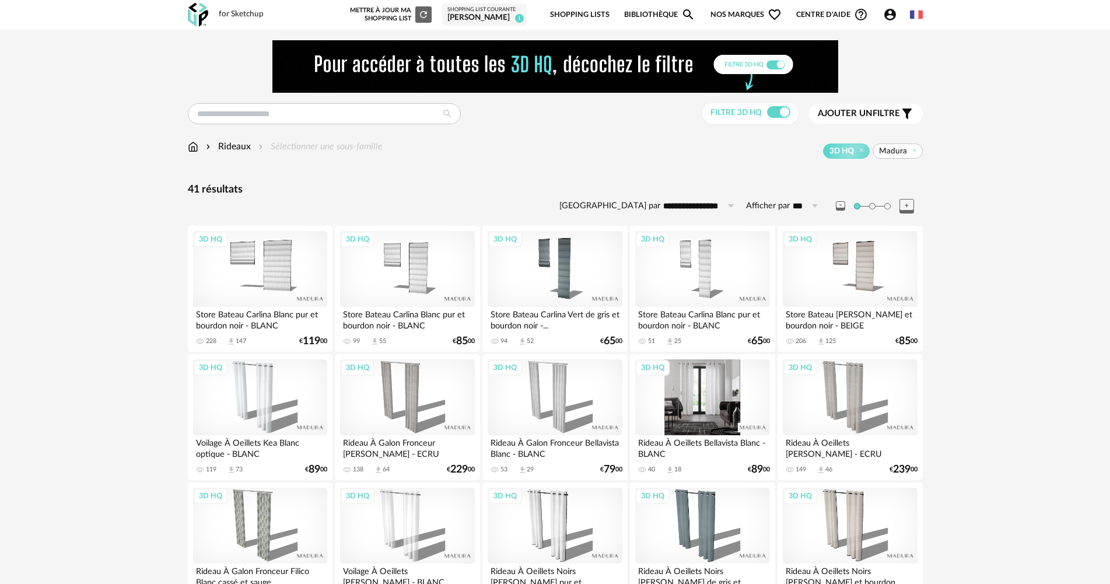
click at [674, 402] on div "3D HQ" at bounding box center [702, 397] width 134 height 76
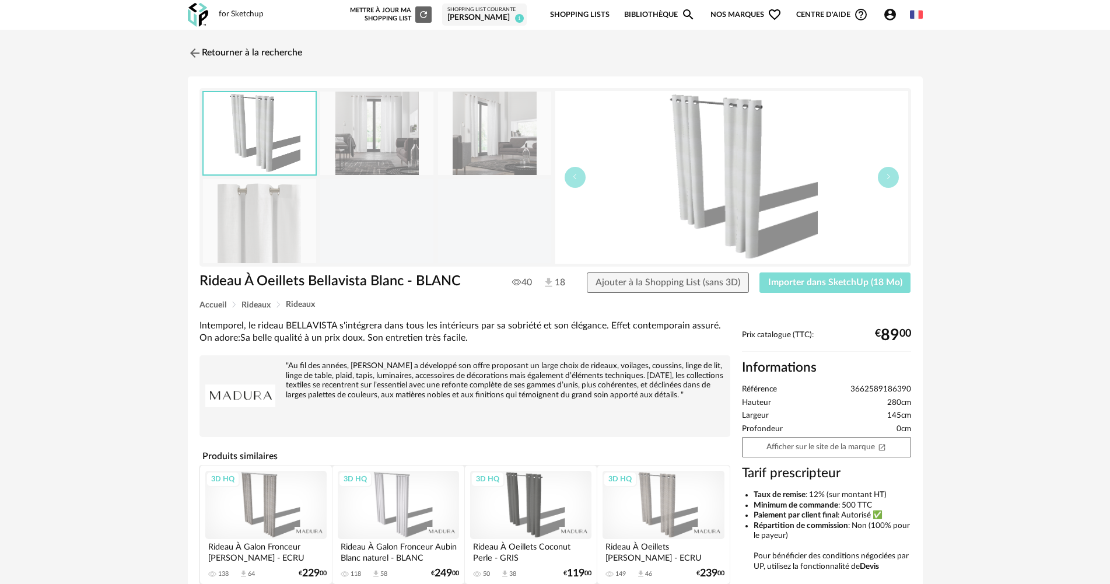
click at [844, 290] on button "Importer dans SketchUp (18 Mo)" at bounding box center [835, 282] width 152 height 21
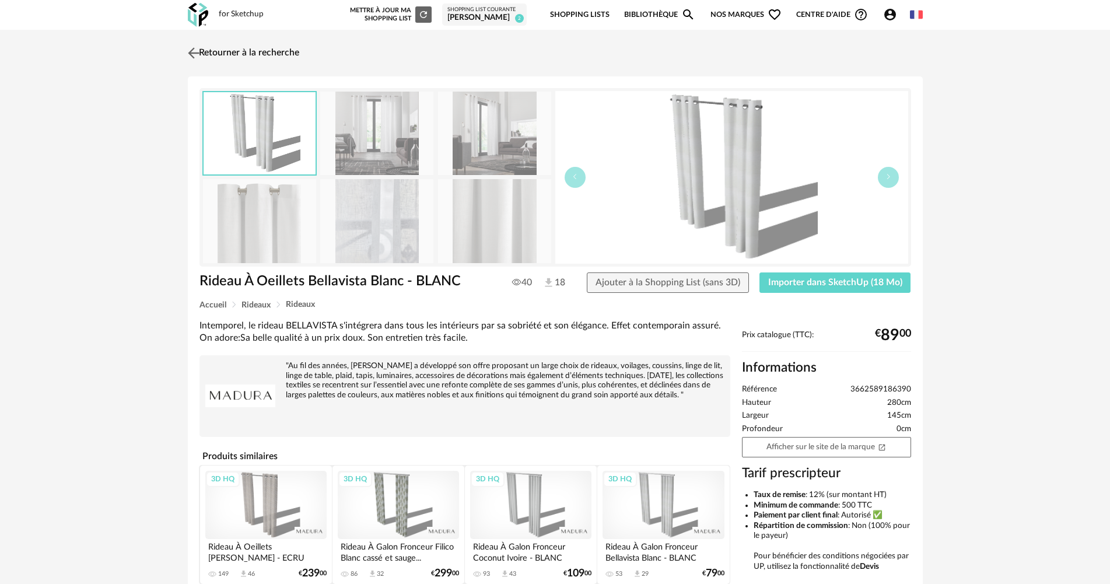
click at [214, 57] on link "Retourner à la recherche" at bounding box center [242, 53] width 114 height 26
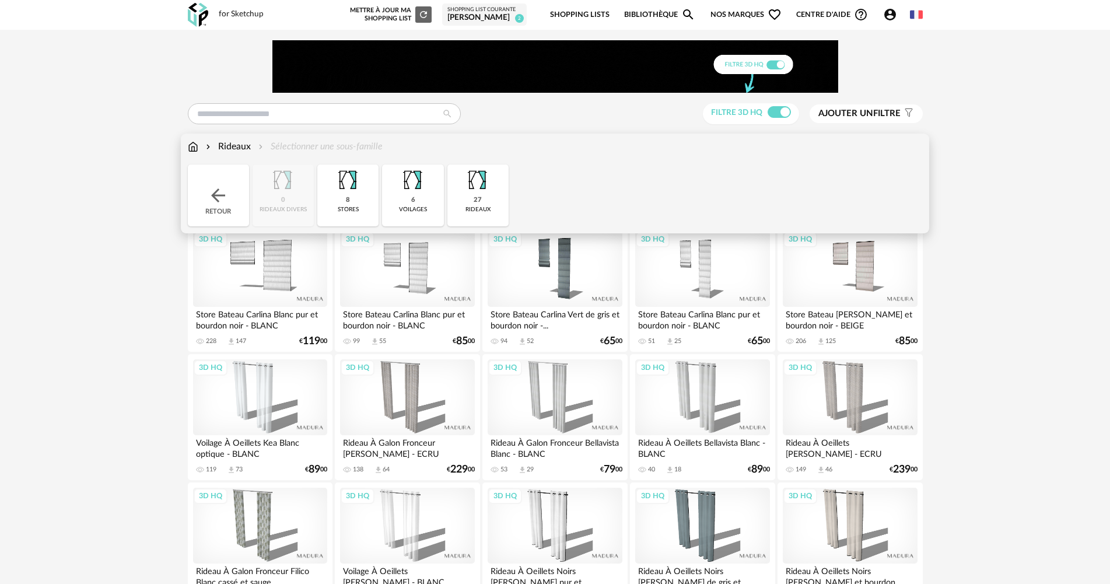
click at [194, 145] on img at bounding box center [193, 146] width 10 height 13
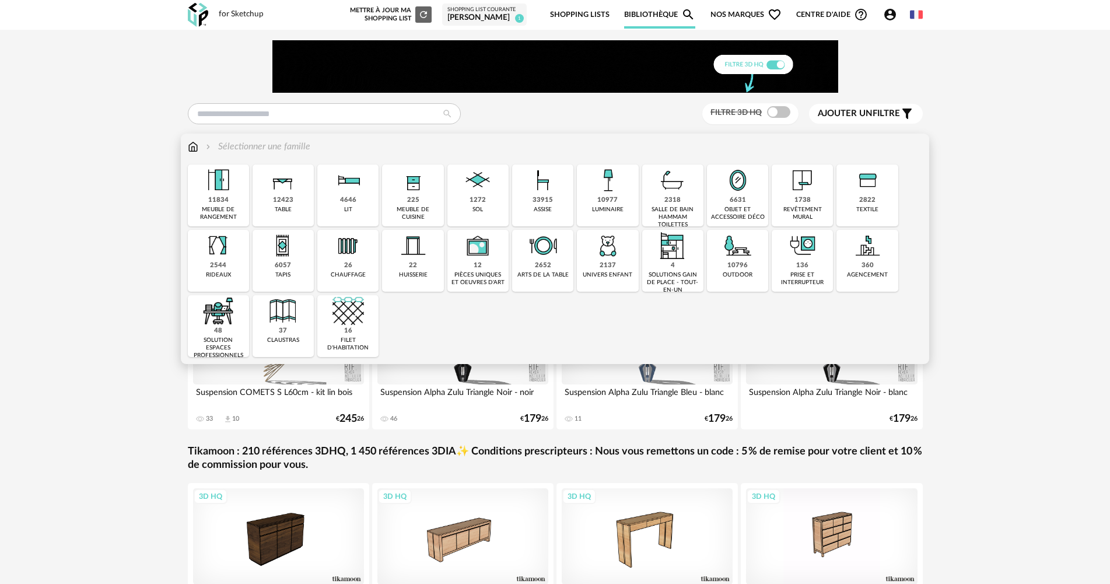
click at [740, 257] on img at bounding box center [737, 245] width 31 height 31
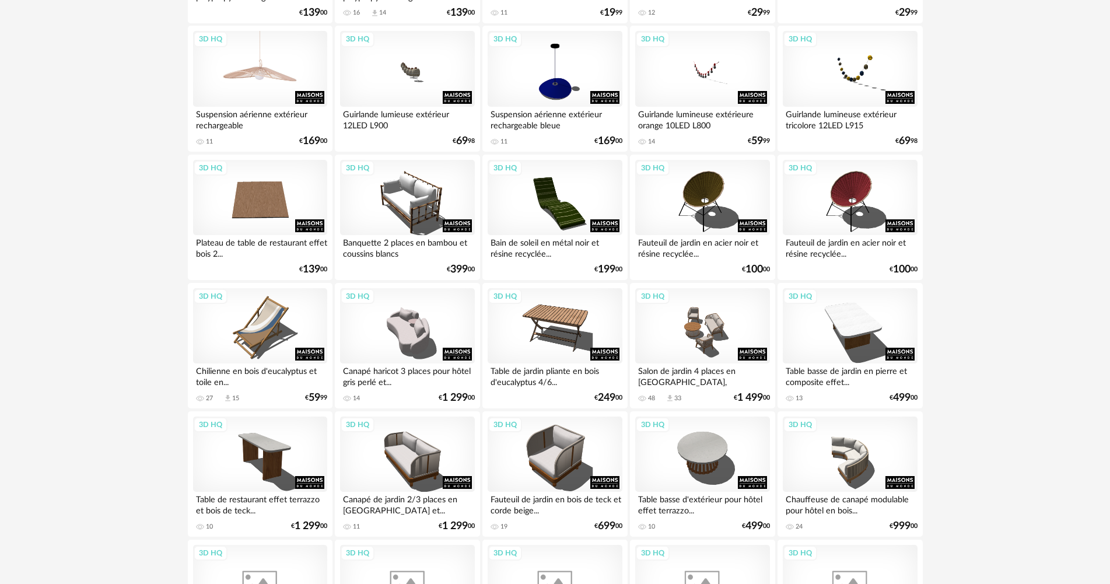
scroll to position [467, 0]
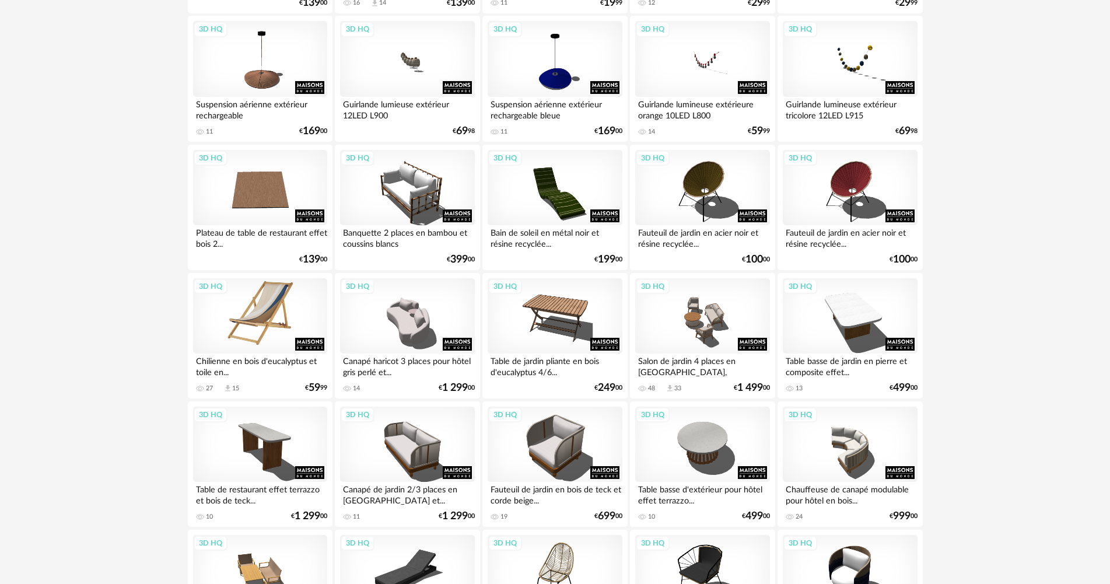
click at [270, 333] on div "3D HQ" at bounding box center [260, 316] width 134 height 76
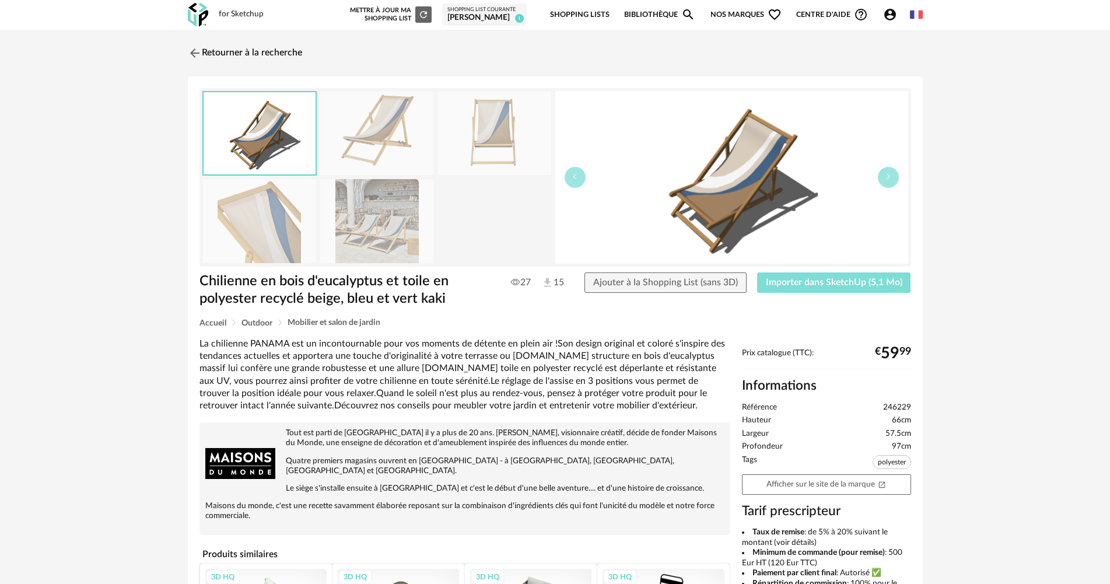
click at [836, 284] on span "Importer dans SketchUp (5,1 Mo)" at bounding box center [834, 282] width 136 height 9
click at [246, 44] on link "Retourner à la recherche" at bounding box center [242, 53] width 114 height 26
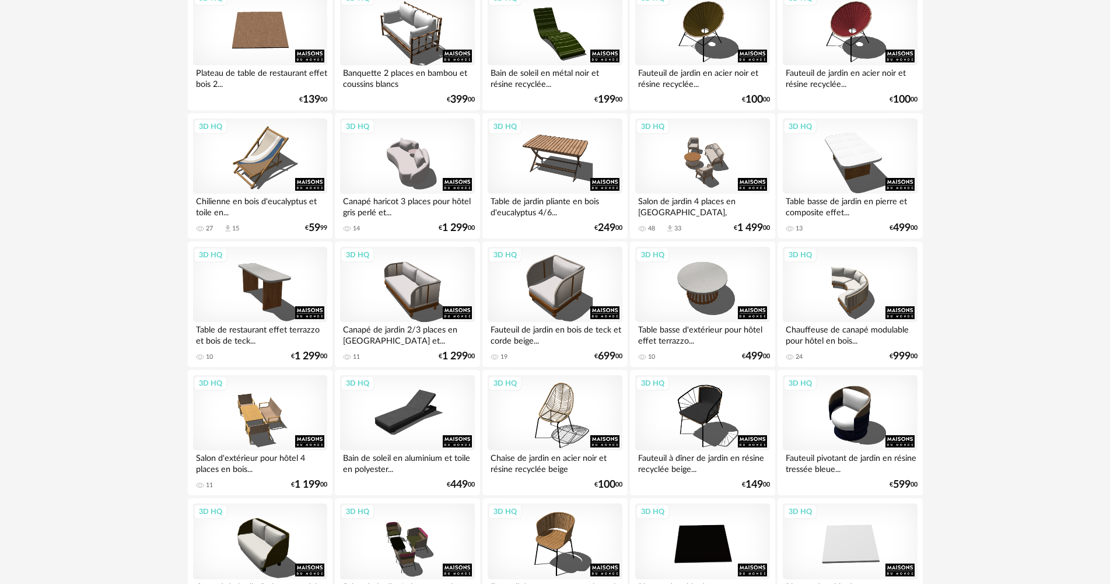
scroll to position [642, 0]
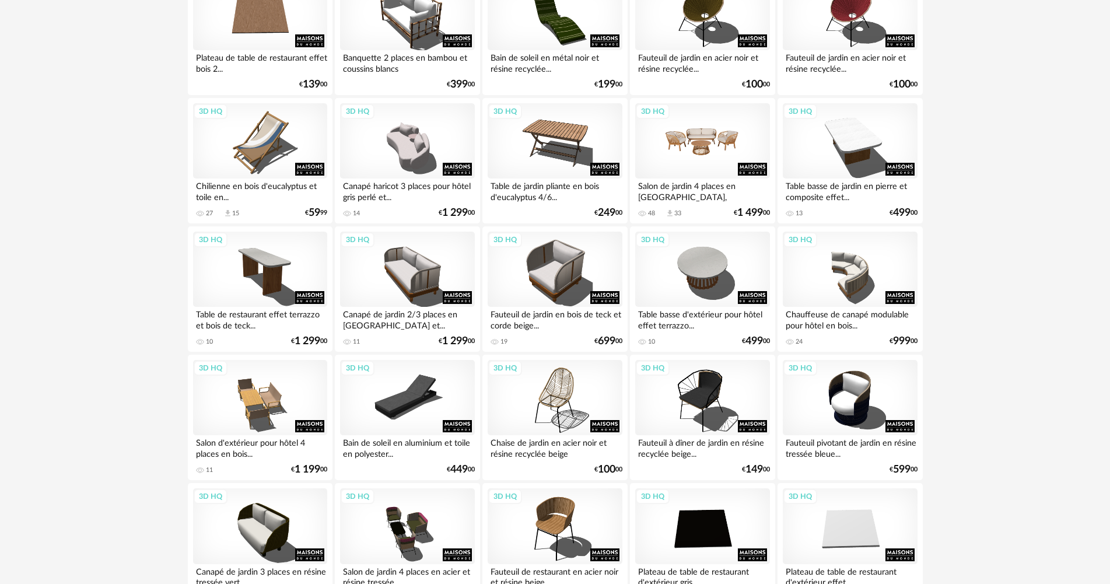
click at [702, 162] on div "3D HQ" at bounding box center [702, 141] width 134 height 76
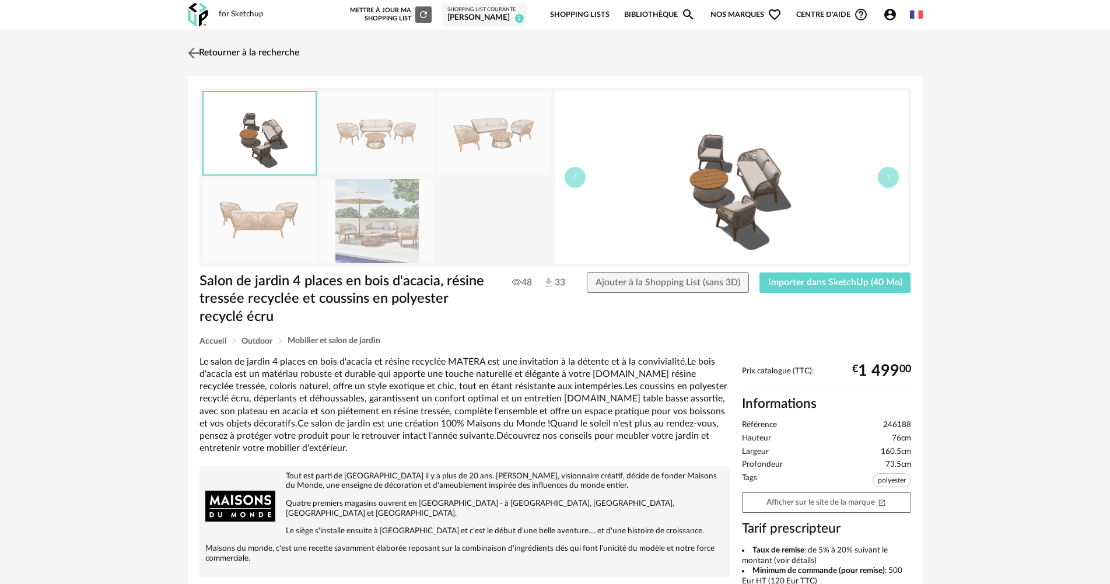
click at [227, 47] on link "Retourner à la recherche" at bounding box center [242, 53] width 114 height 26
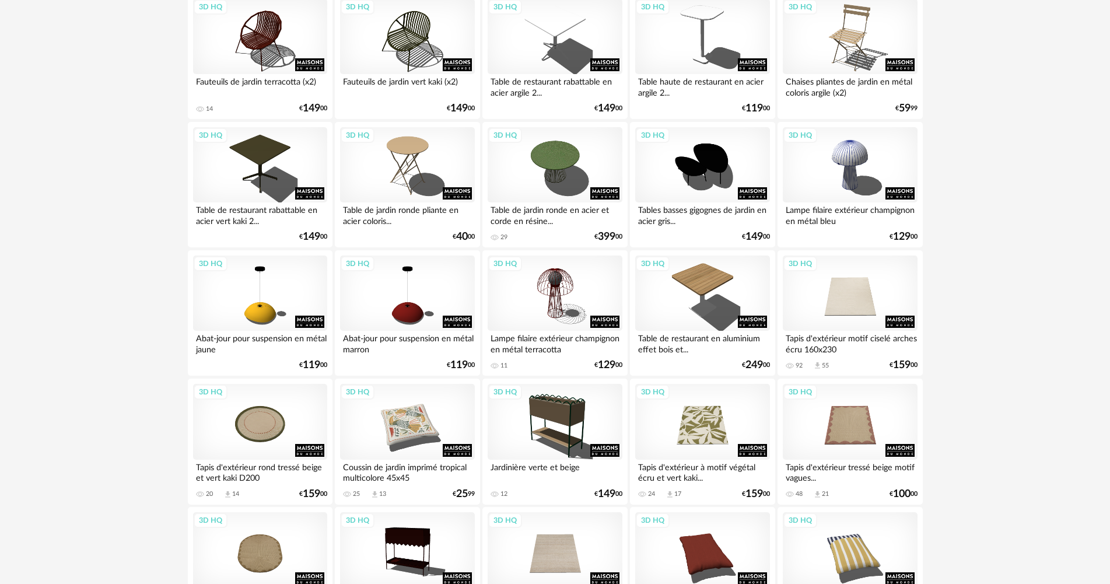
scroll to position [2286, 0]
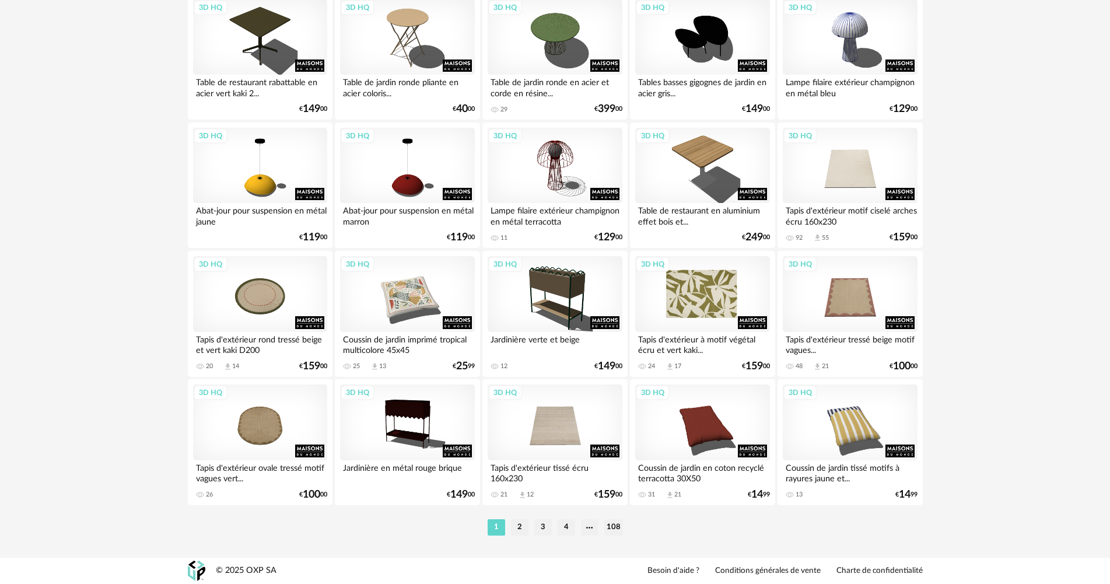
click at [717, 309] on div "3D HQ" at bounding box center [702, 294] width 134 height 76
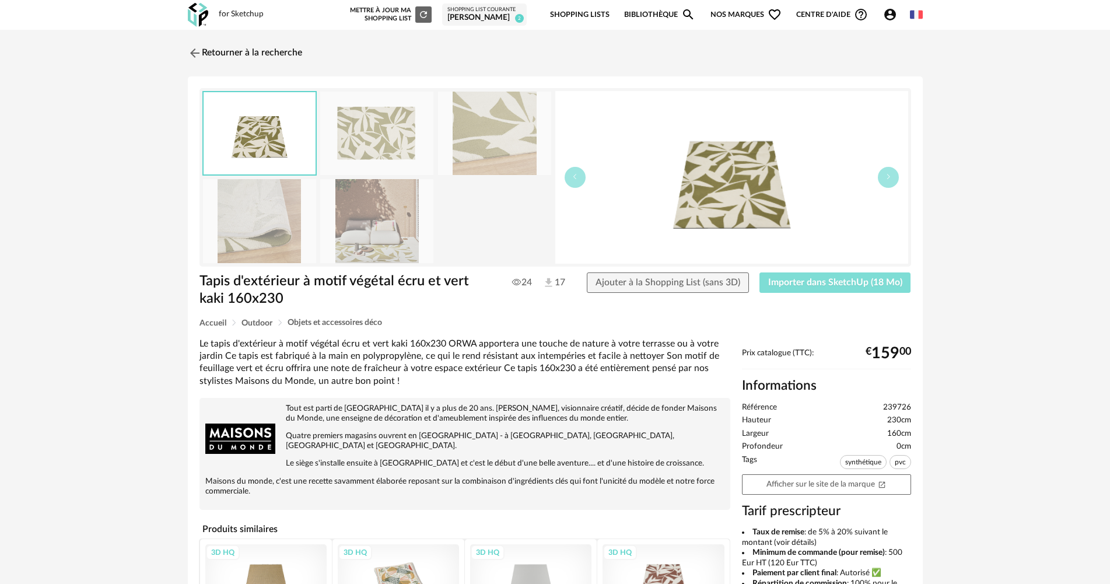
click at [786, 285] on span "Importer dans SketchUp (18 Mo)" at bounding box center [835, 282] width 134 height 9
click at [272, 51] on link "Retourner à la recherche" at bounding box center [242, 53] width 114 height 26
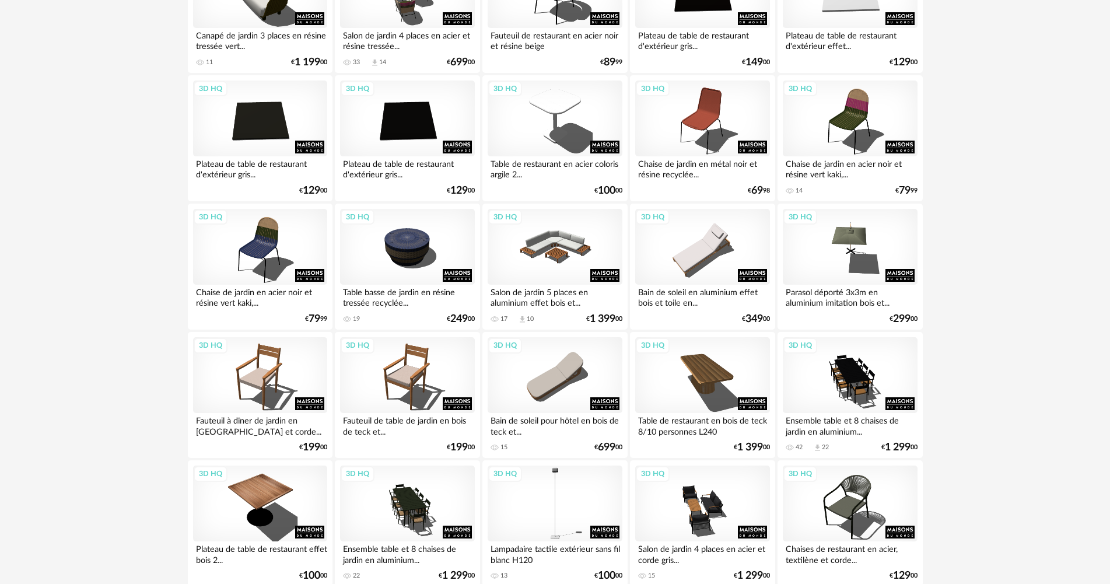
scroll to position [1073, 0]
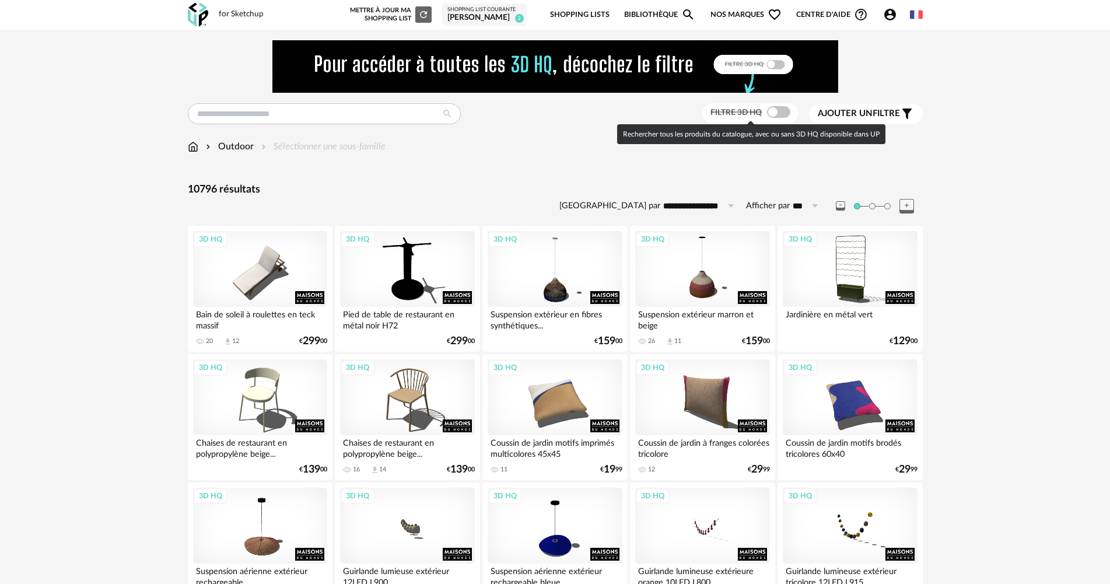
click at [775, 112] on span at bounding box center [778, 112] width 23 height 12
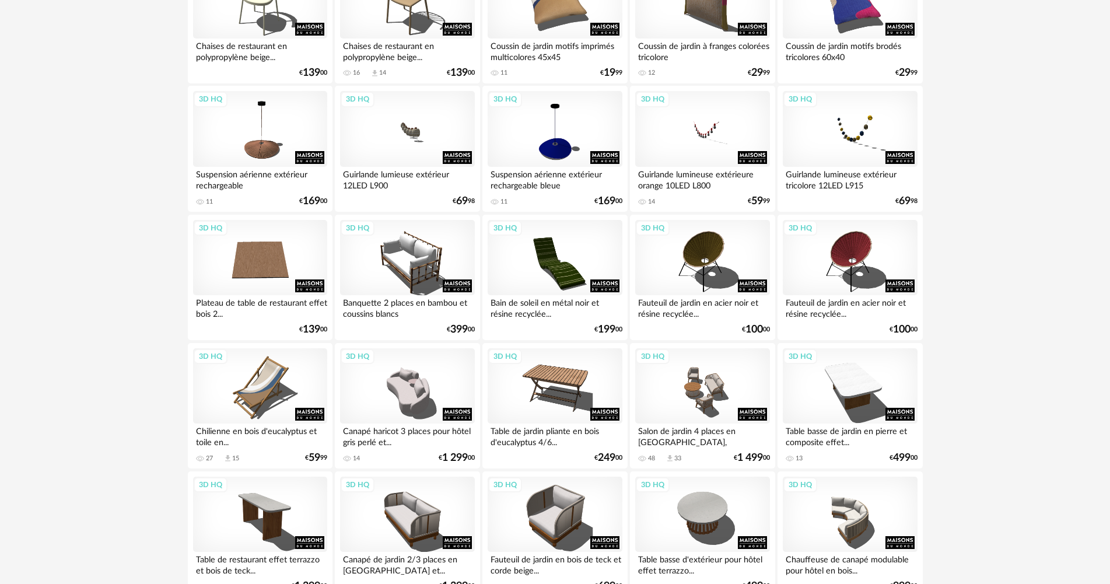
scroll to position [408, 0]
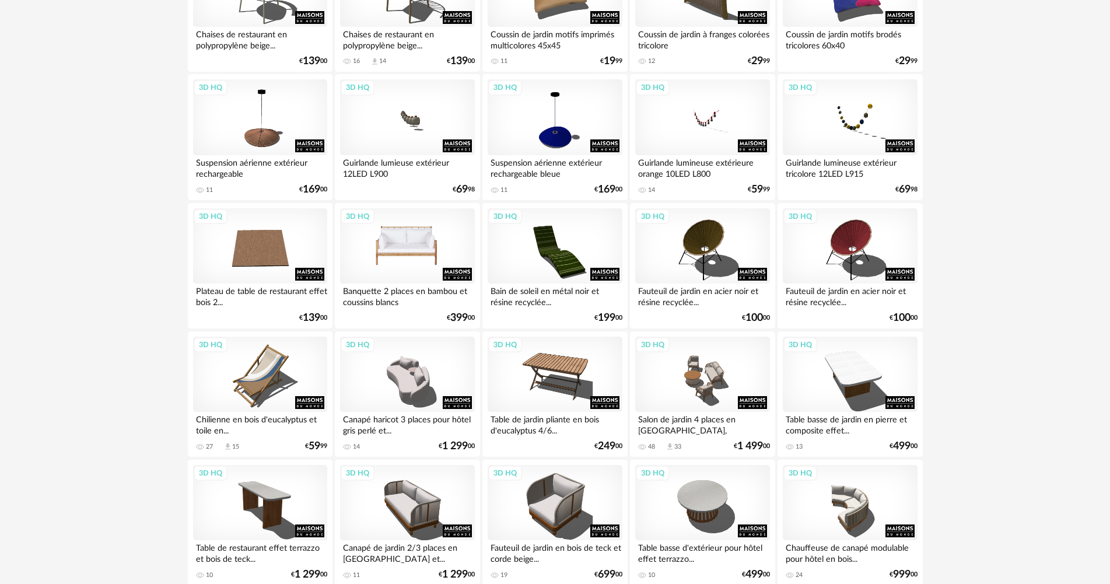
click at [407, 256] on div "3D HQ" at bounding box center [407, 246] width 134 height 76
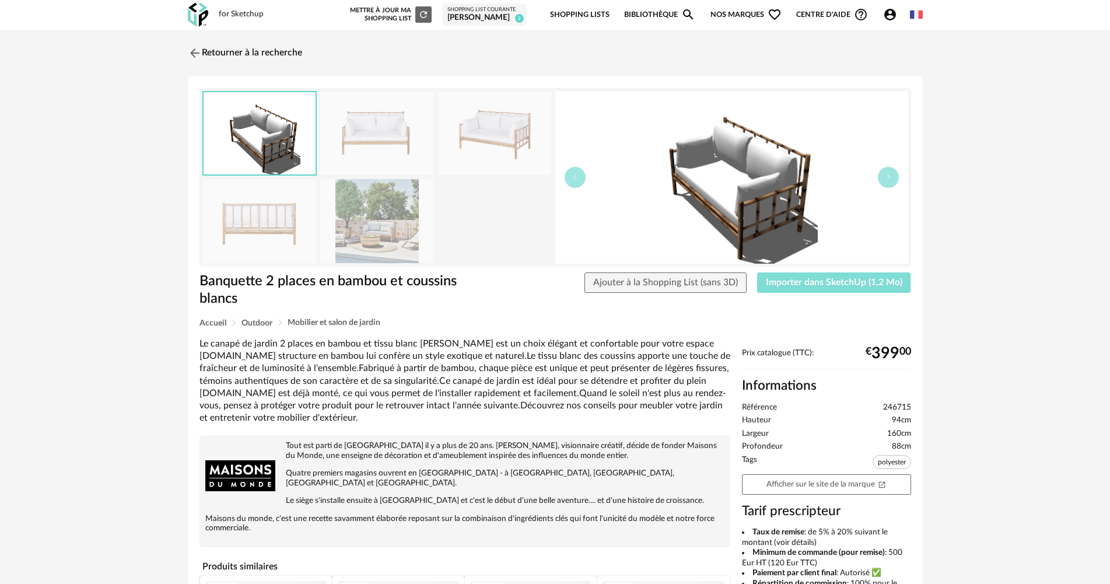
click at [774, 283] on span "Importer dans SketchUp (1,2 Mo)" at bounding box center [834, 282] width 136 height 9
click at [286, 54] on link "Retourner à la recherche" at bounding box center [242, 53] width 114 height 26
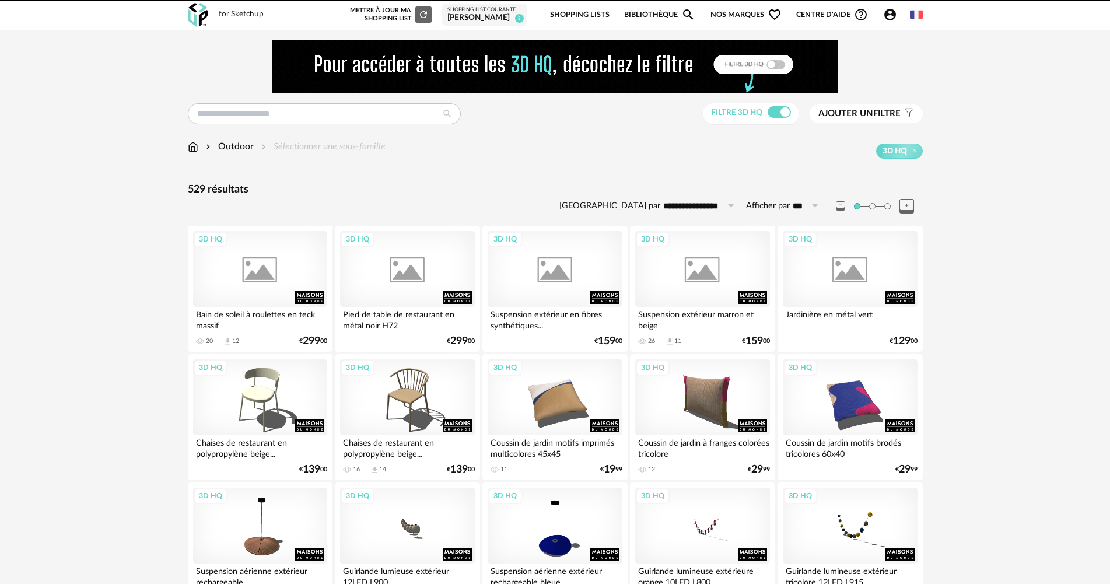
scroll to position [408, 0]
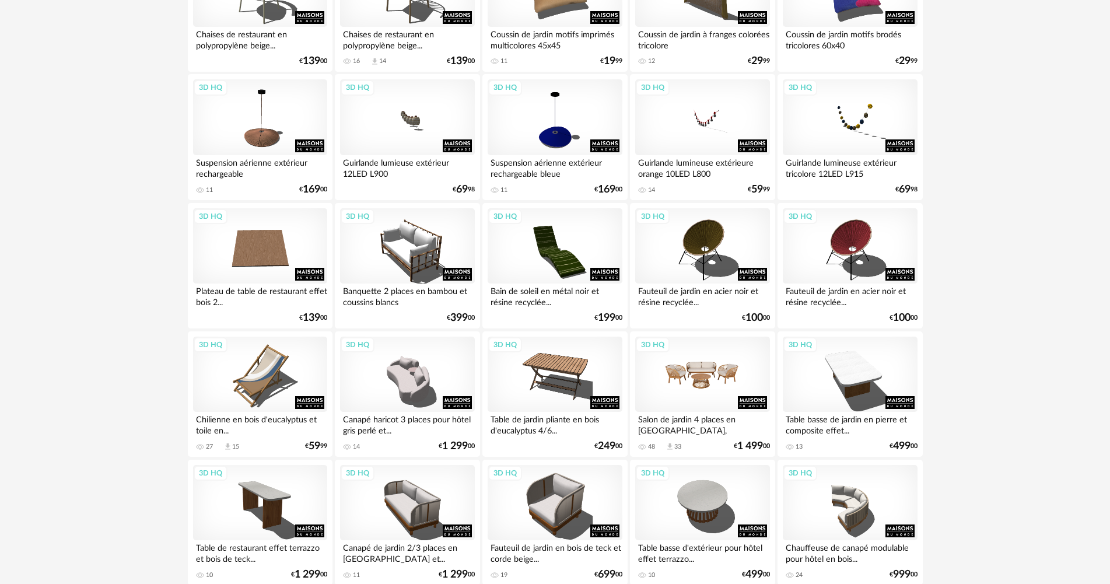
click at [697, 376] on div "3D HQ" at bounding box center [702, 375] width 134 height 76
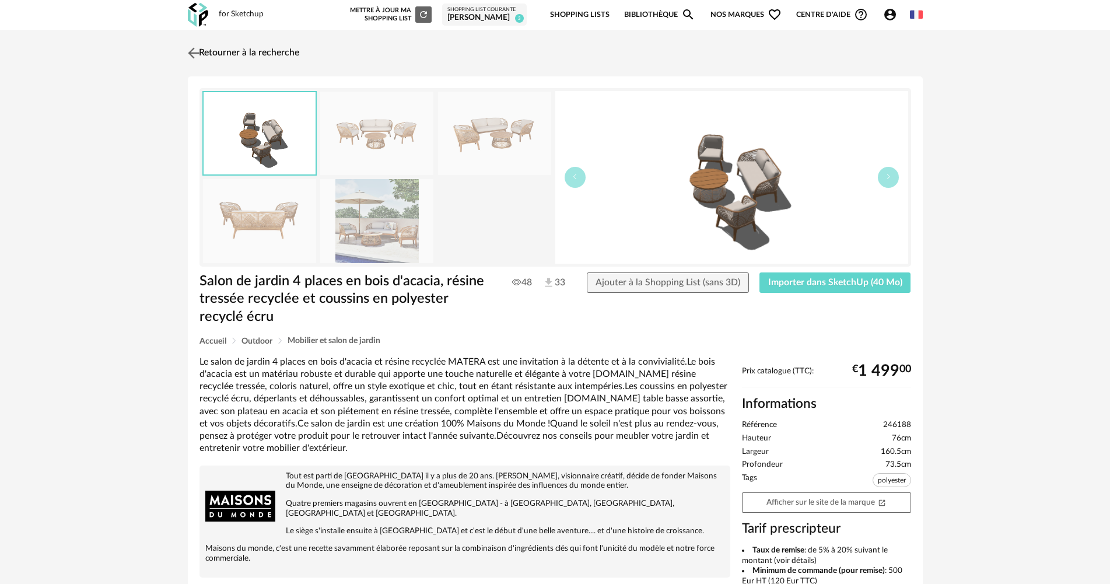
click at [243, 54] on link "Retourner à la recherche" at bounding box center [242, 53] width 114 height 26
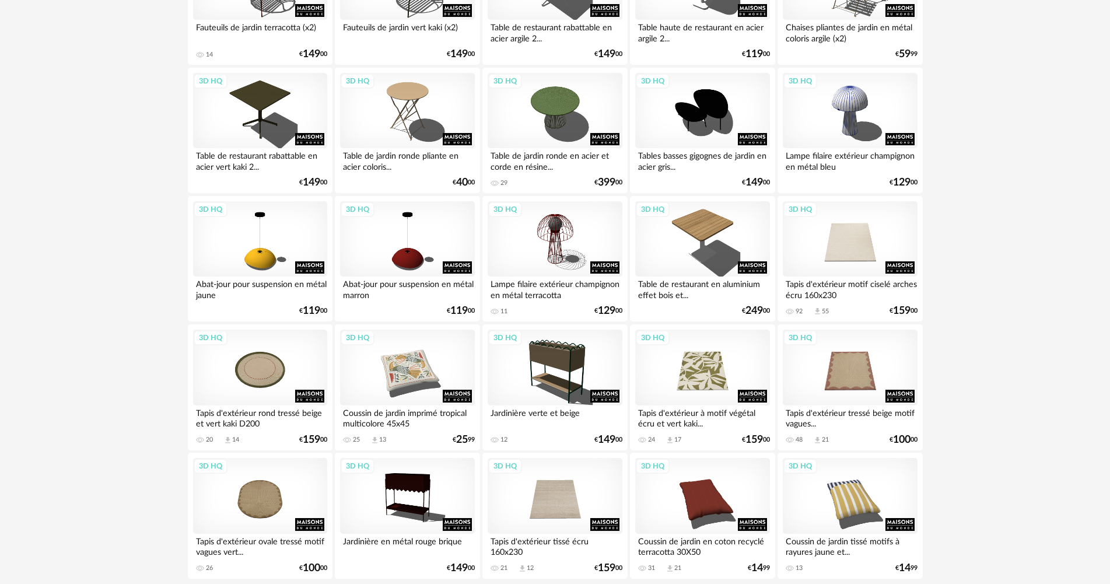
scroll to position [2286, 0]
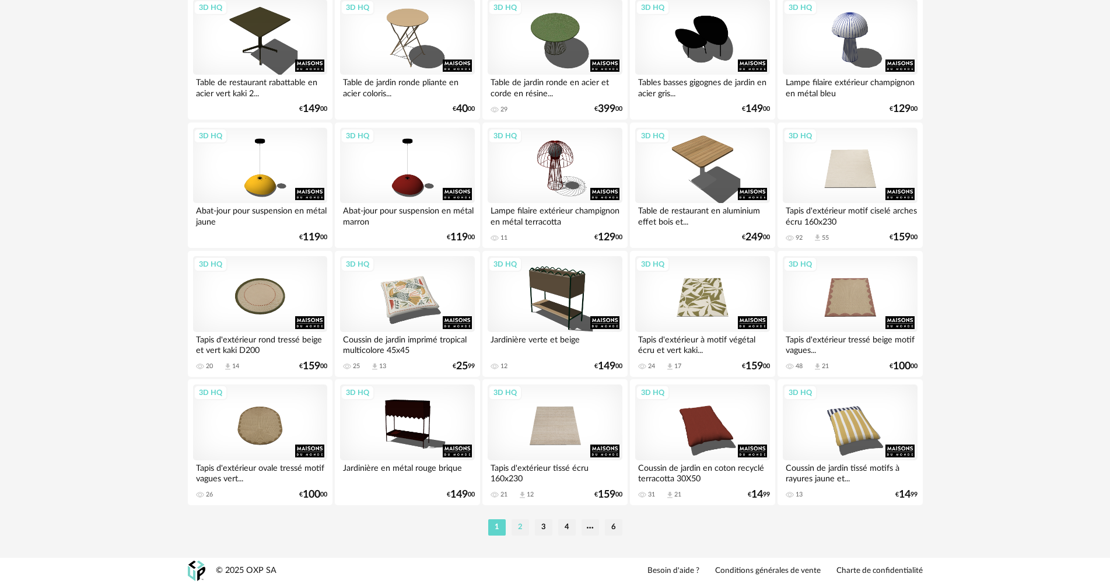
click at [519, 525] on li "2" at bounding box center [519, 527] width 17 height 16
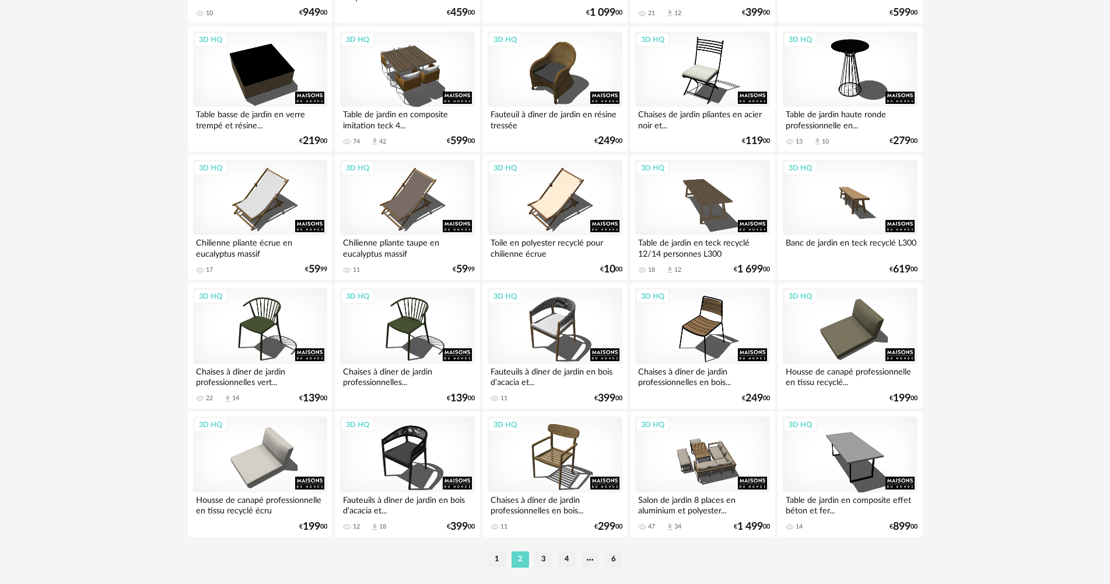
scroll to position [2286, 0]
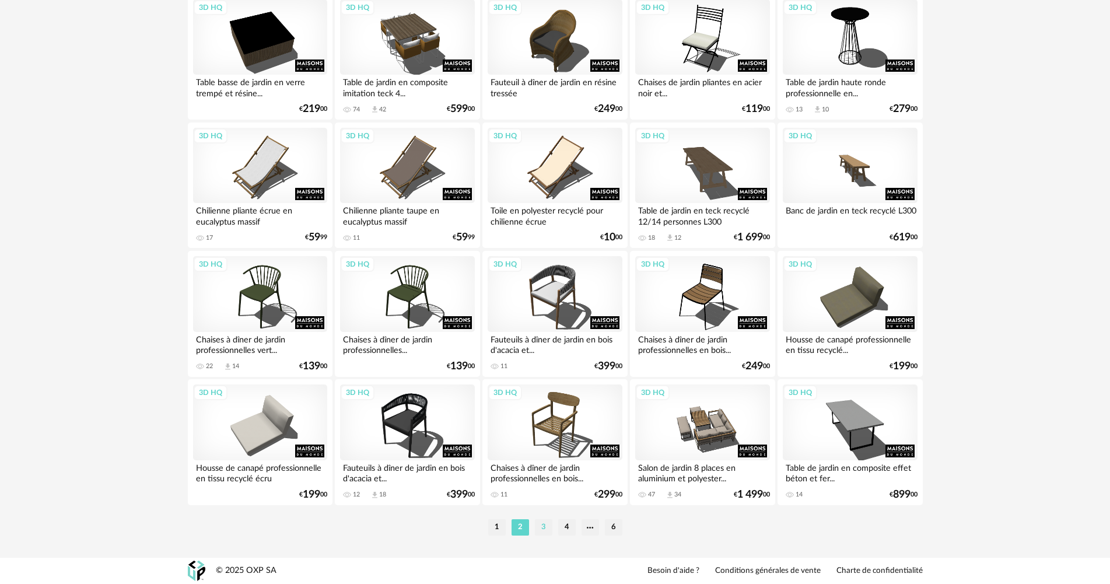
click at [542, 529] on li "3" at bounding box center [543, 527] width 17 height 16
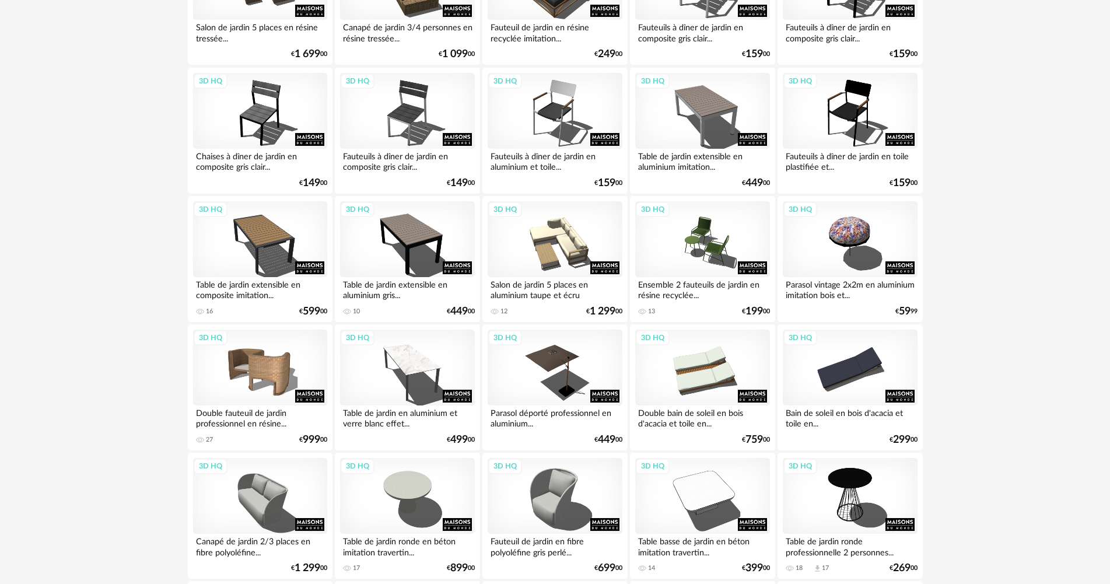
scroll to position [1166, 0]
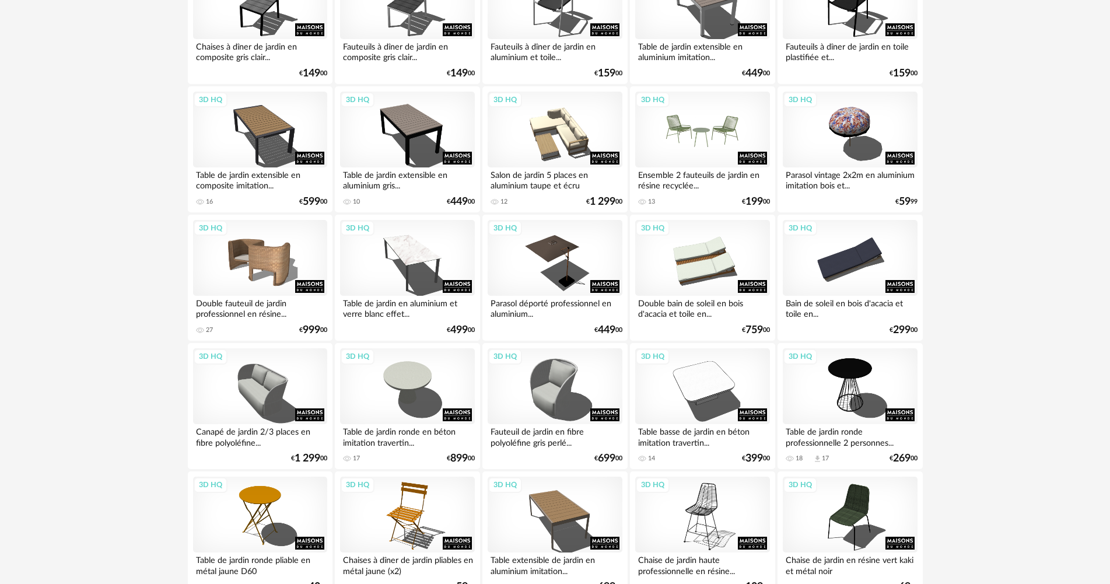
click at [705, 159] on div "3D HQ" at bounding box center [702, 130] width 134 height 76
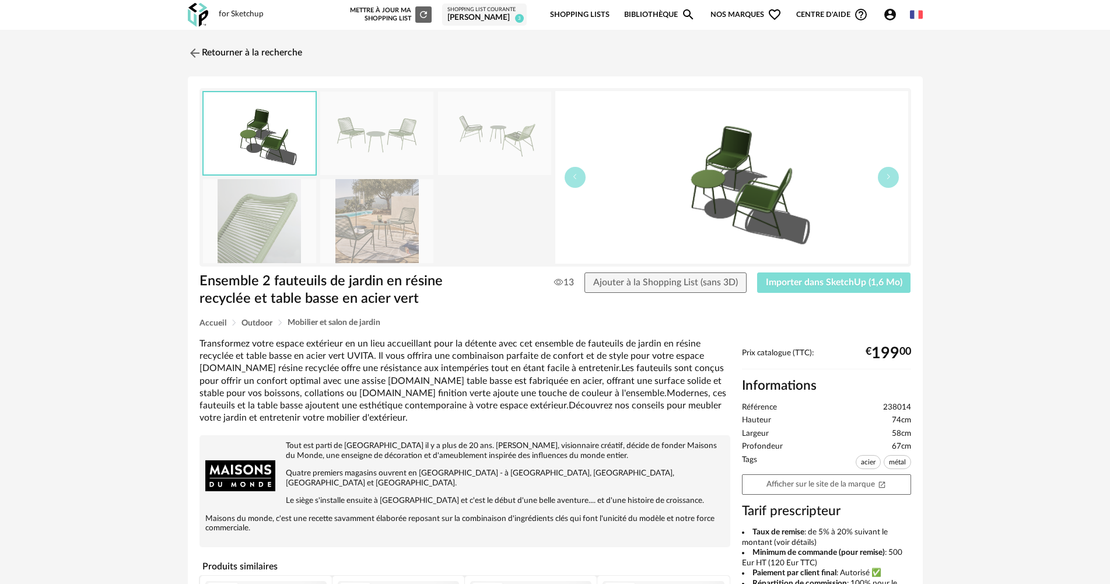
click at [803, 276] on button "Importer dans SketchUp (1,6 Mo)" at bounding box center [834, 282] width 154 height 21
click at [239, 51] on link "Retourner à la recherche" at bounding box center [242, 53] width 114 height 26
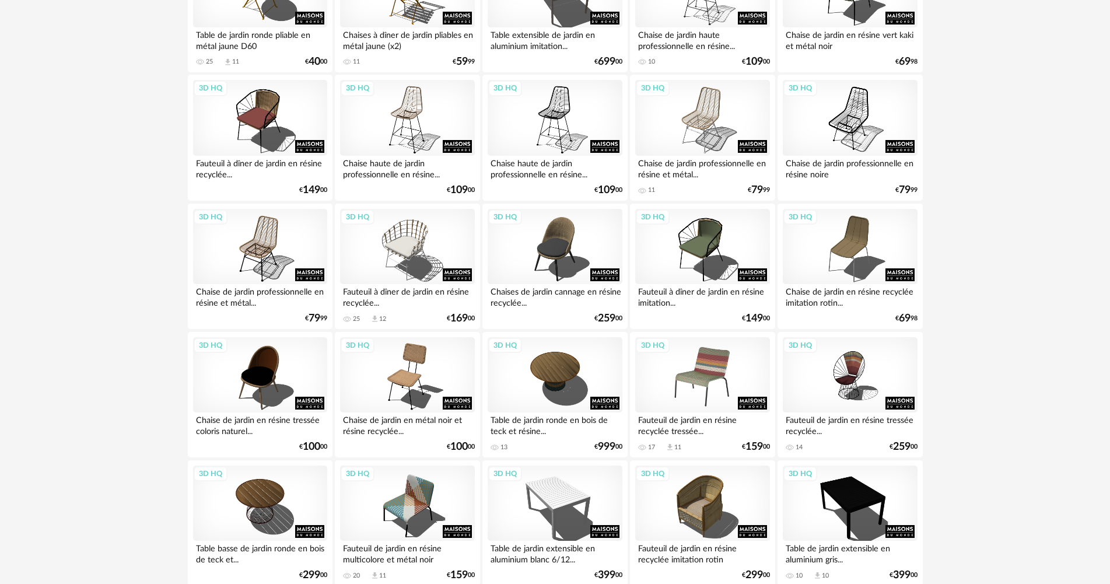
scroll to position [1808, 0]
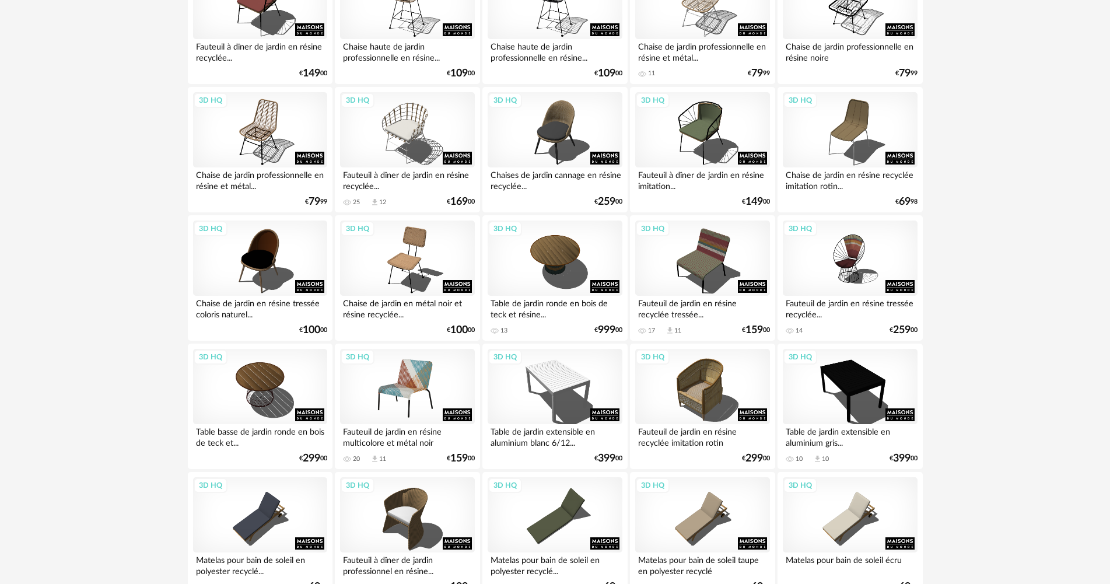
click at [432, 388] on div "3D HQ" at bounding box center [407, 387] width 134 height 76
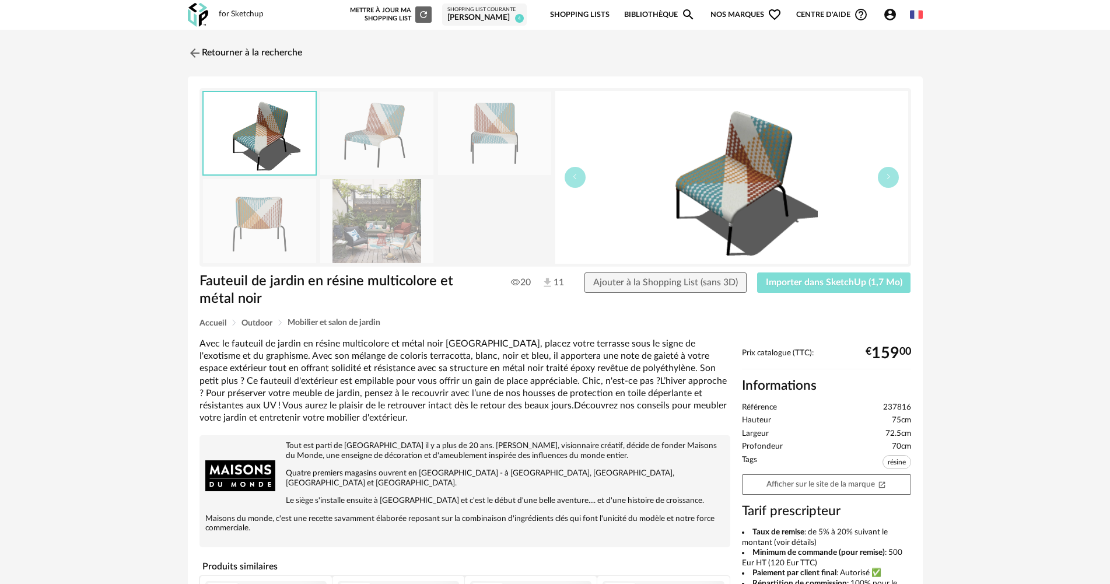
click at [808, 283] on span "Importer dans SketchUp (1,7 Mo)" at bounding box center [834, 282] width 136 height 9
click at [254, 51] on link "Retourner à la recherche" at bounding box center [242, 53] width 114 height 26
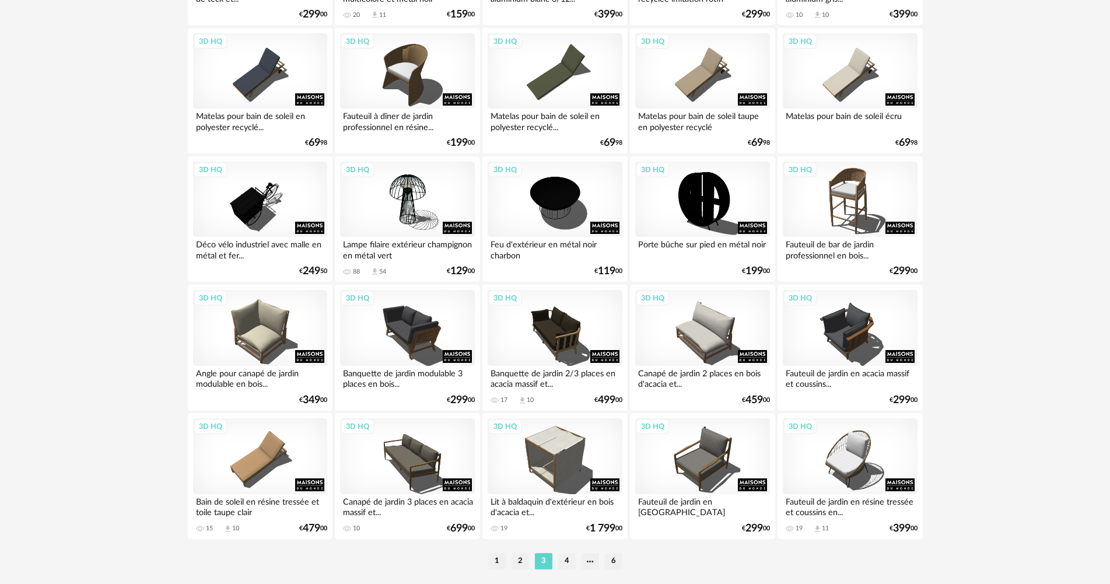
scroll to position [2286, 0]
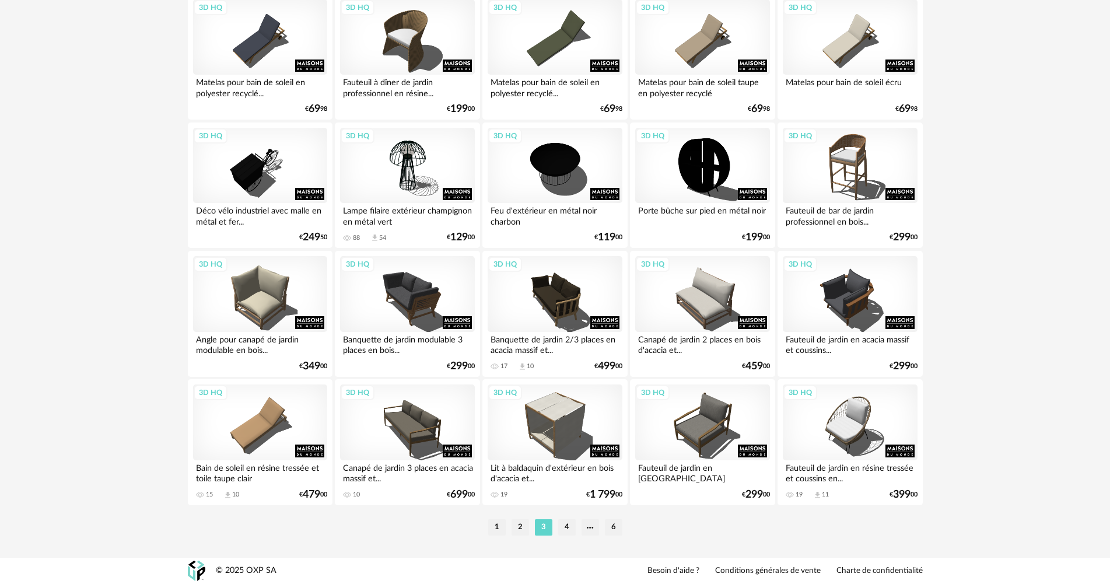
click at [556, 523] on ul "1 2 3 4 6" at bounding box center [555, 527] width 140 height 16
click at [558, 524] on li "4" at bounding box center [566, 527] width 17 height 16
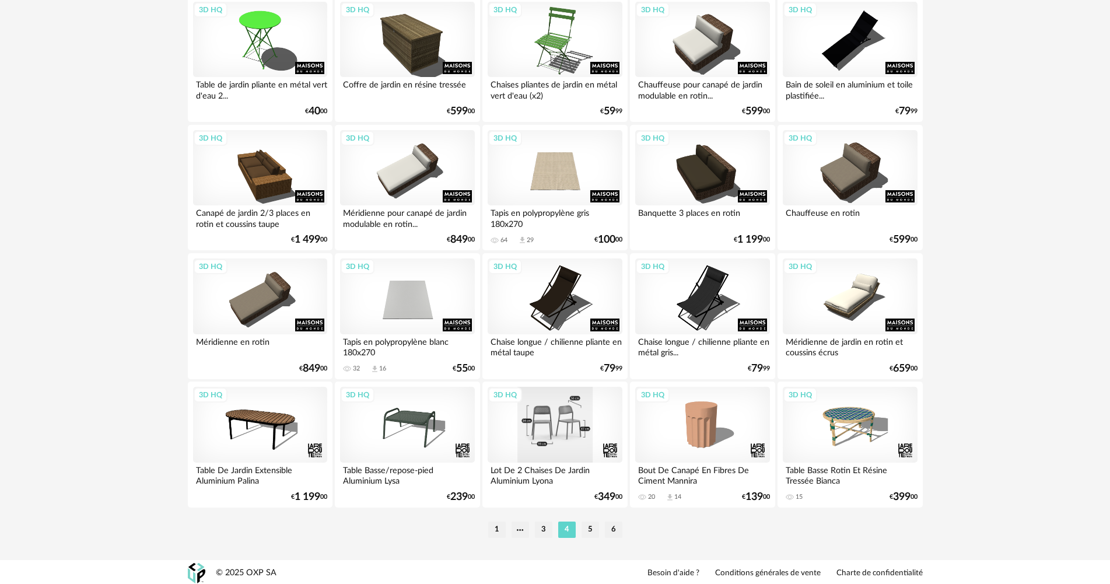
scroll to position [2286, 0]
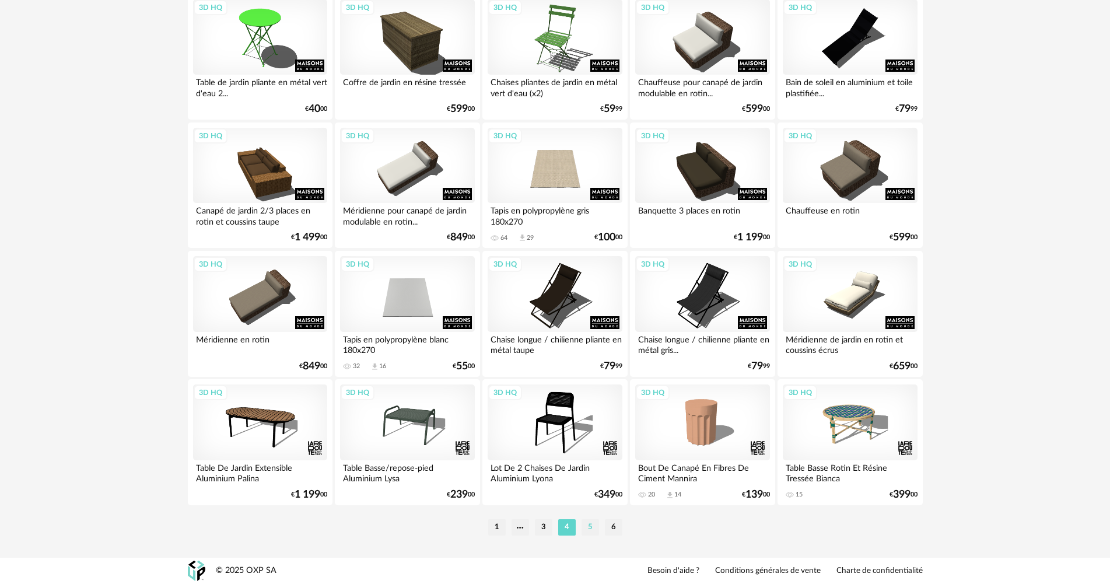
click at [594, 523] on li "5" at bounding box center [589, 527] width 17 height 16
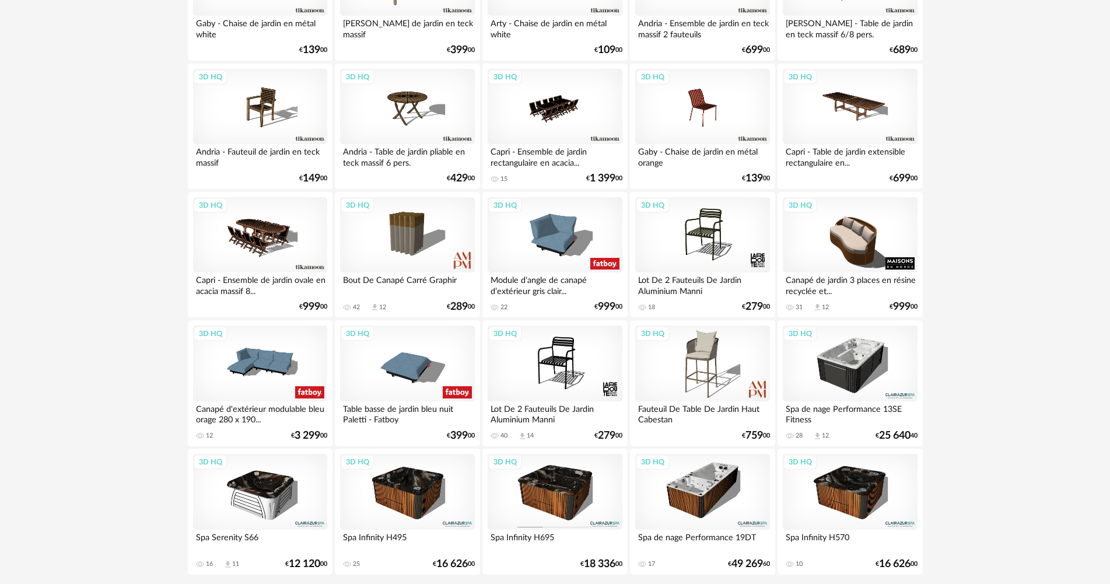
scroll to position [2286, 0]
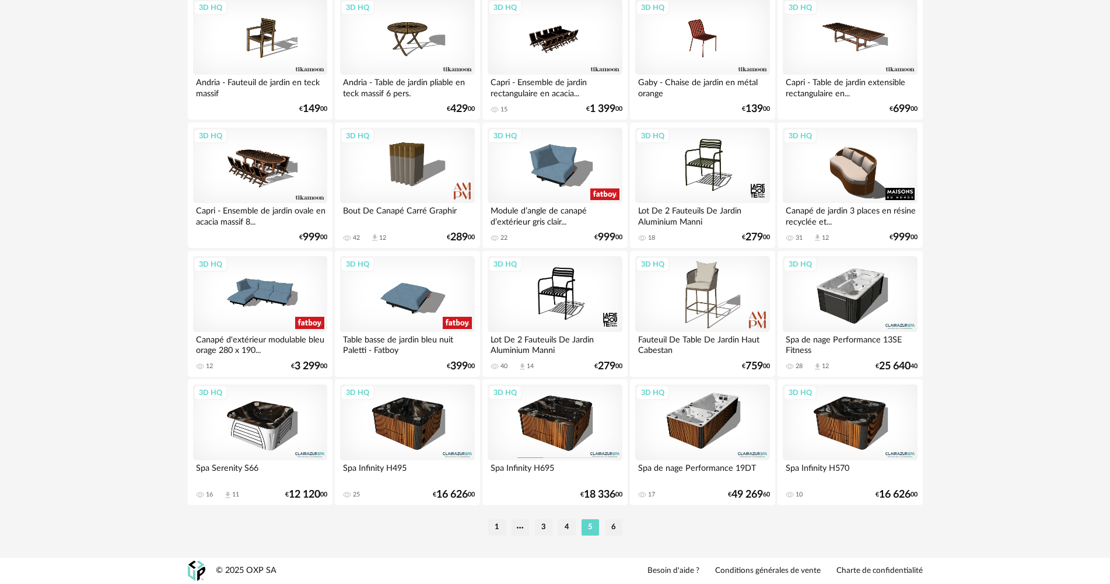
click at [616, 537] on div "1 3 4 5 6" at bounding box center [555, 527] width 735 height 19
click at [614, 528] on li "6" at bounding box center [613, 527] width 17 height 16
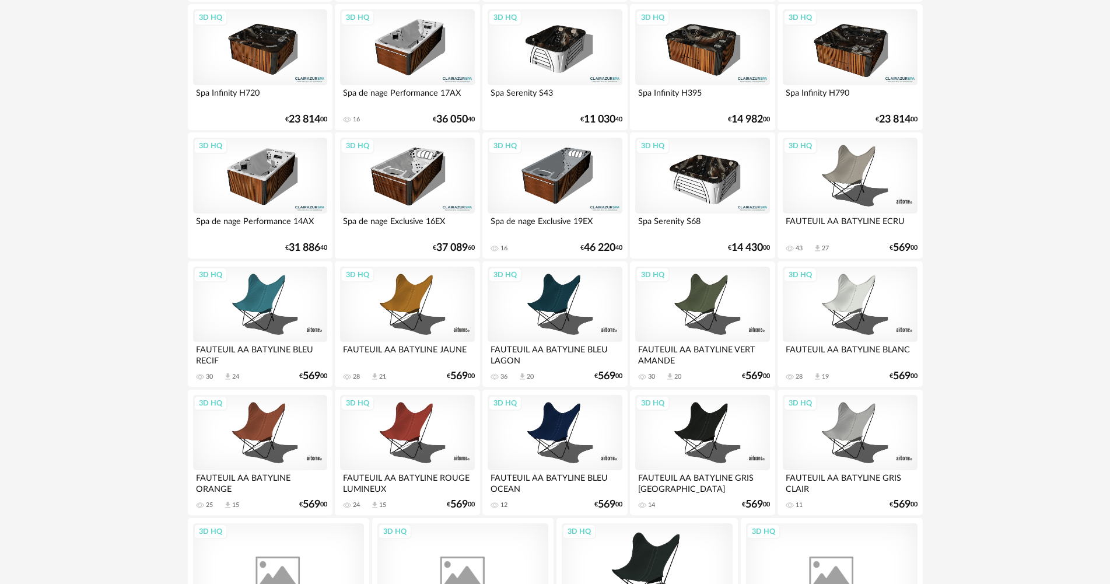
scroll to position [509, 0]
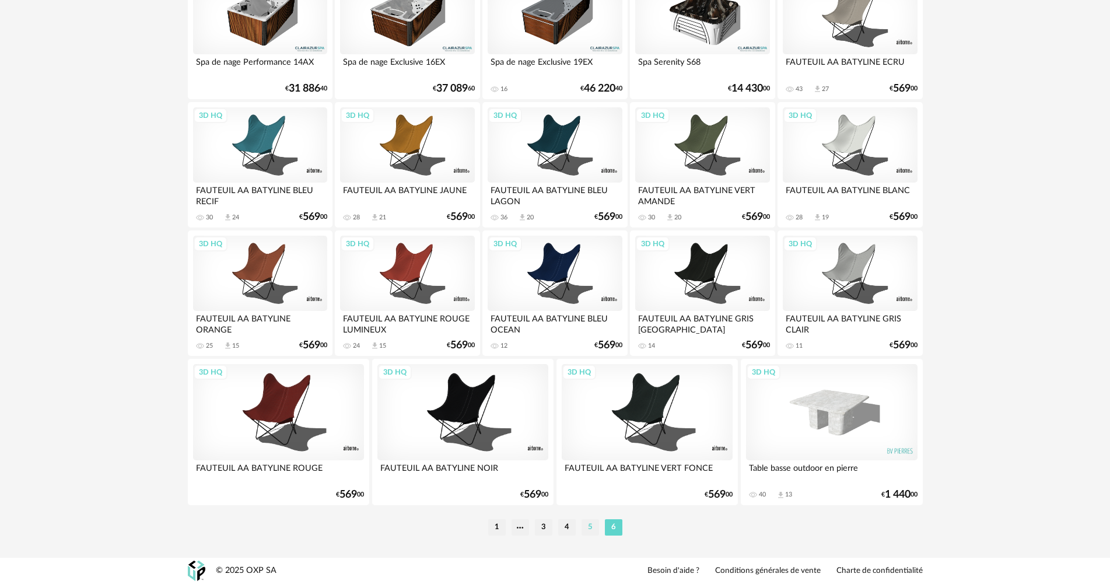
click at [591, 526] on li "5" at bounding box center [589, 527] width 17 height 16
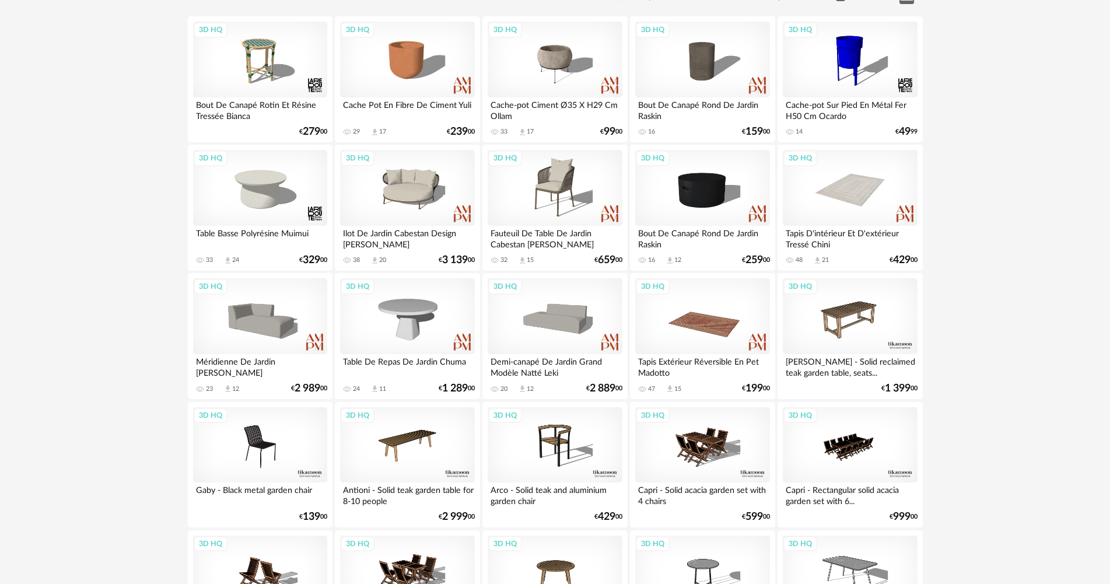
scroll to position [233, 0]
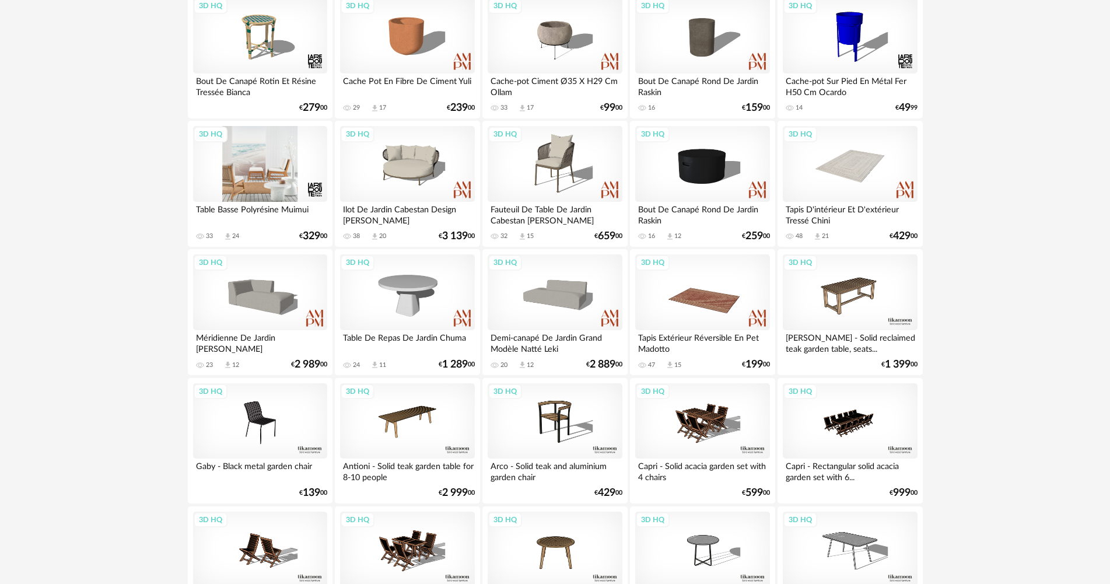
click at [246, 174] on div "3D HQ" at bounding box center [260, 164] width 134 height 76
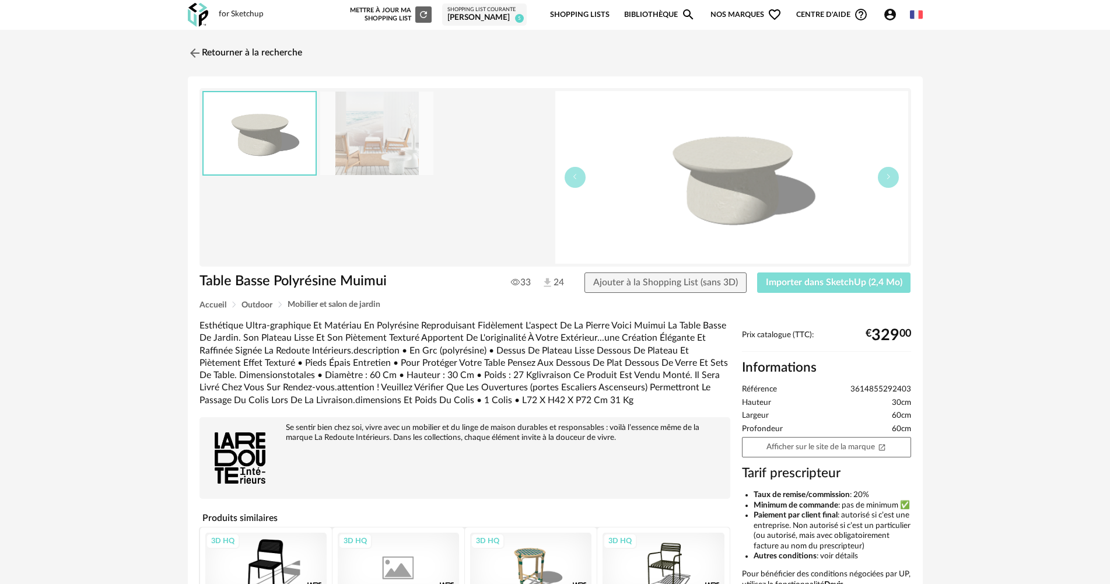
click at [784, 284] on span "Importer dans SketchUp (2,4 Mo)" at bounding box center [834, 282] width 136 height 9
click at [247, 51] on link "Retourner à la recherche" at bounding box center [242, 53] width 114 height 26
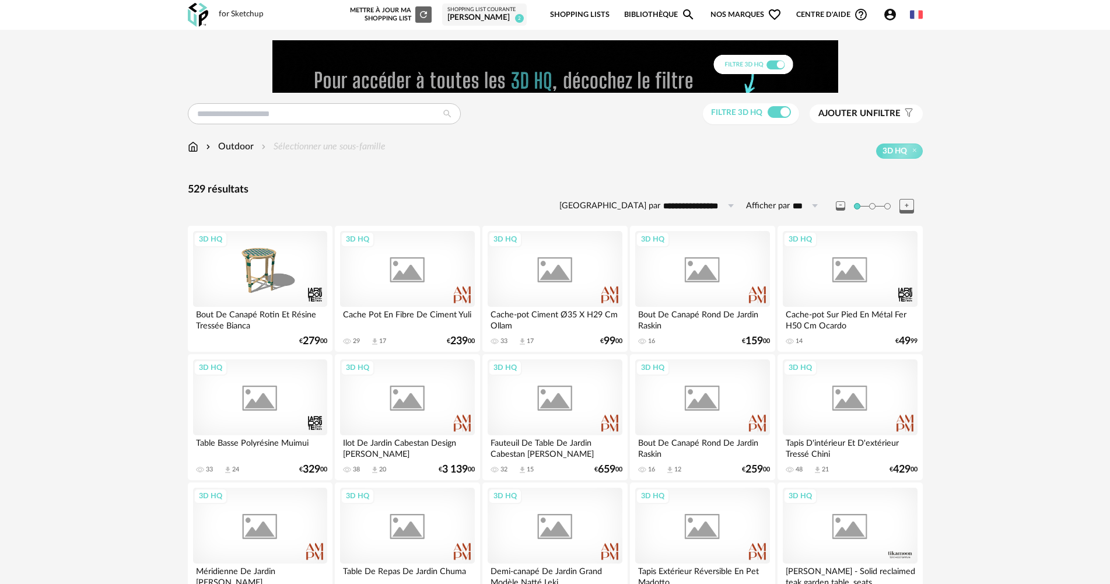
scroll to position [272, 0]
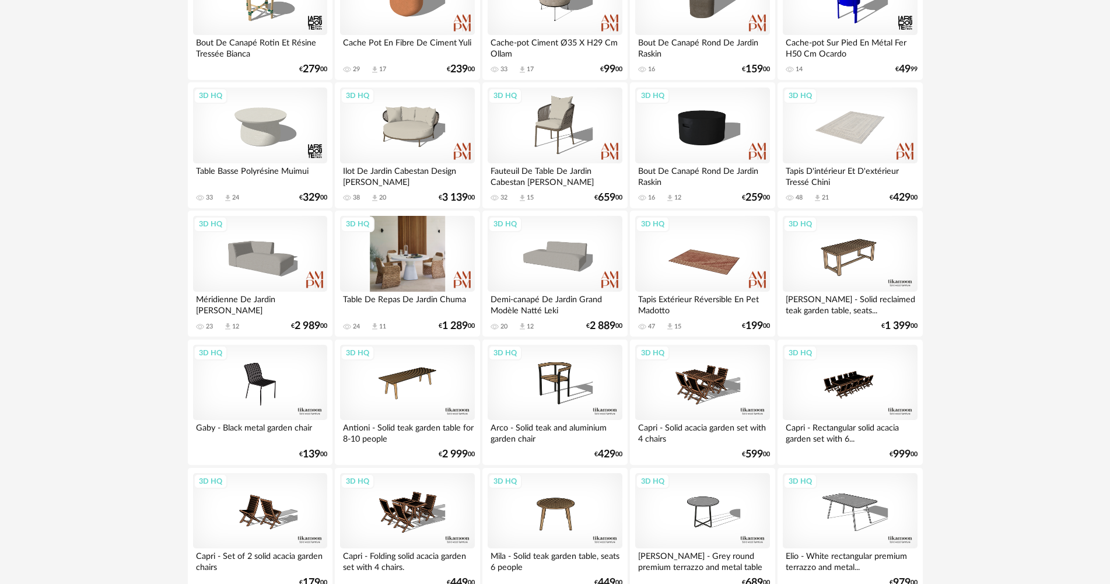
click at [435, 262] on div "3D HQ" at bounding box center [407, 254] width 134 height 76
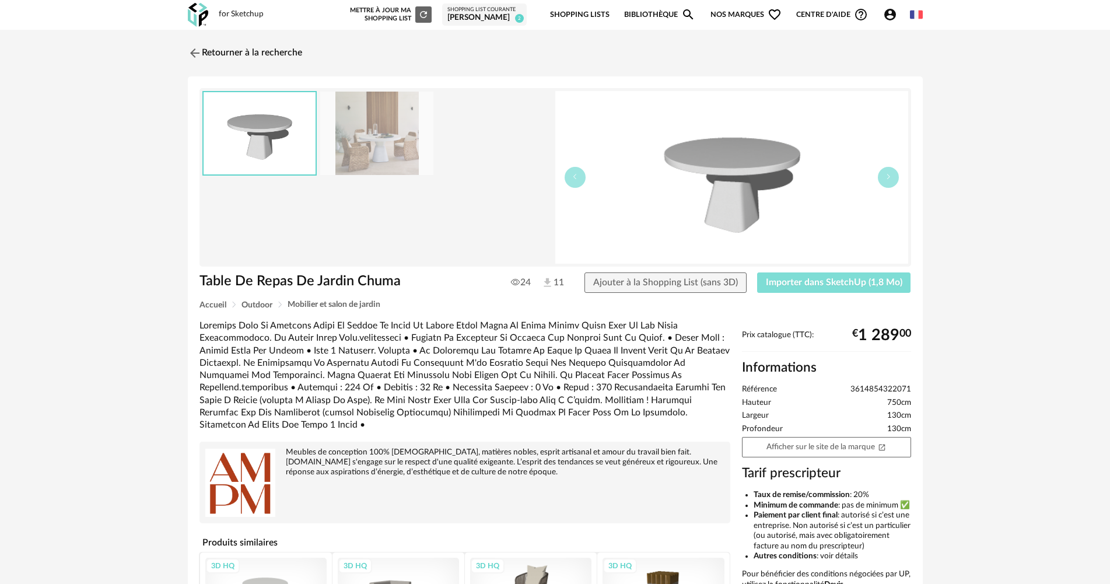
click at [781, 278] on span "Importer dans SketchUp (1,8 Mo)" at bounding box center [834, 282] width 136 height 9
click at [213, 47] on link "Retourner à la recherche" at bounding box center [242, 53] width 114 height 26
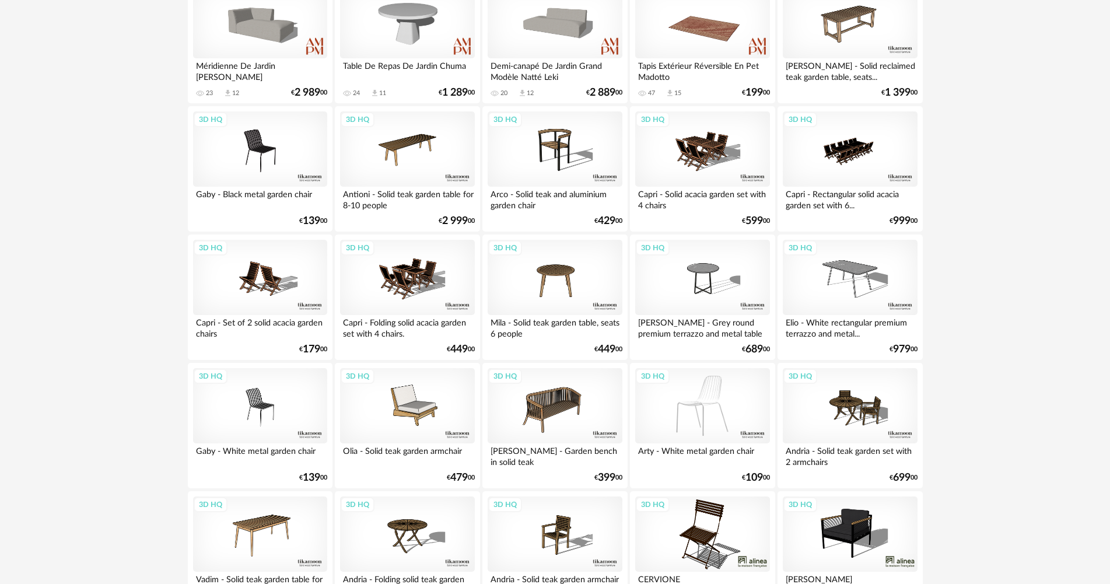
scroll to position [622, 0]
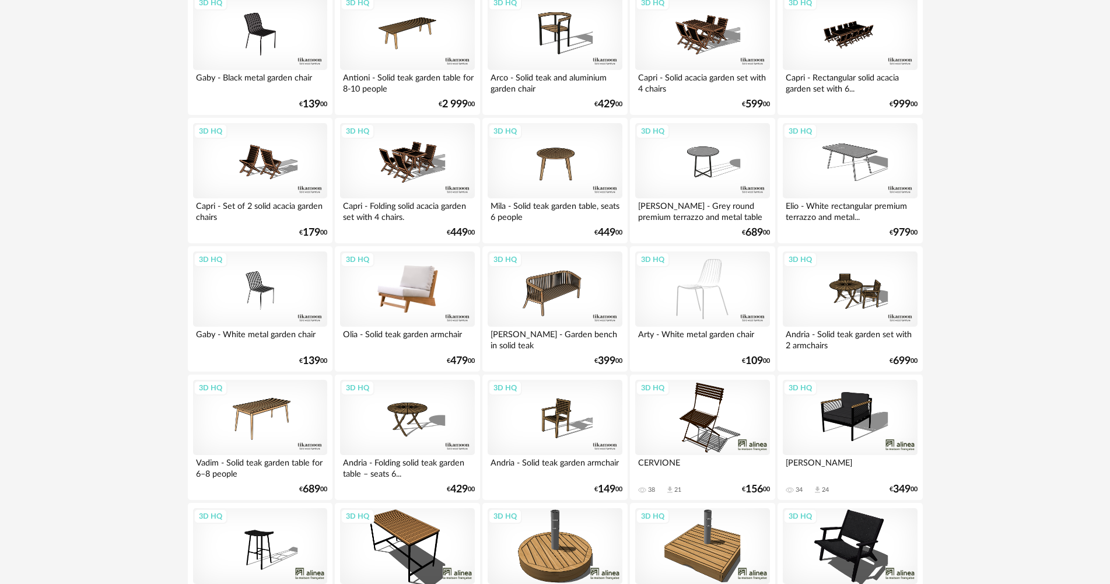
click at [437, 282] on div "3D HQ" at bounding box center [407, 289] width 134 height 76
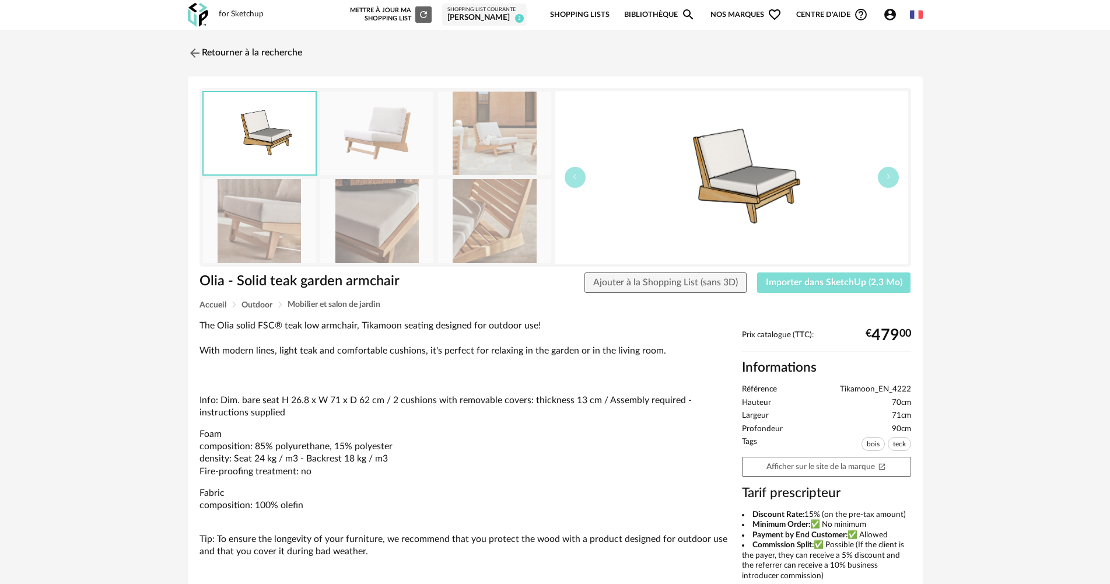
click at [794, 281] on span "Importer dans SketchUp (2,3 Mo)" at bounding box center [834, 282] width 136 height 9
click at [283, 38] on div "Retourner à la recherche Olia - Solid teak garden armchair Olia - Solid teak ga…" at bounding box center [555, 486] width 1110 height 913
click at [283, 55] on link "Retourner à la recherche" at bounding box center [242, 53] width 114 height 26
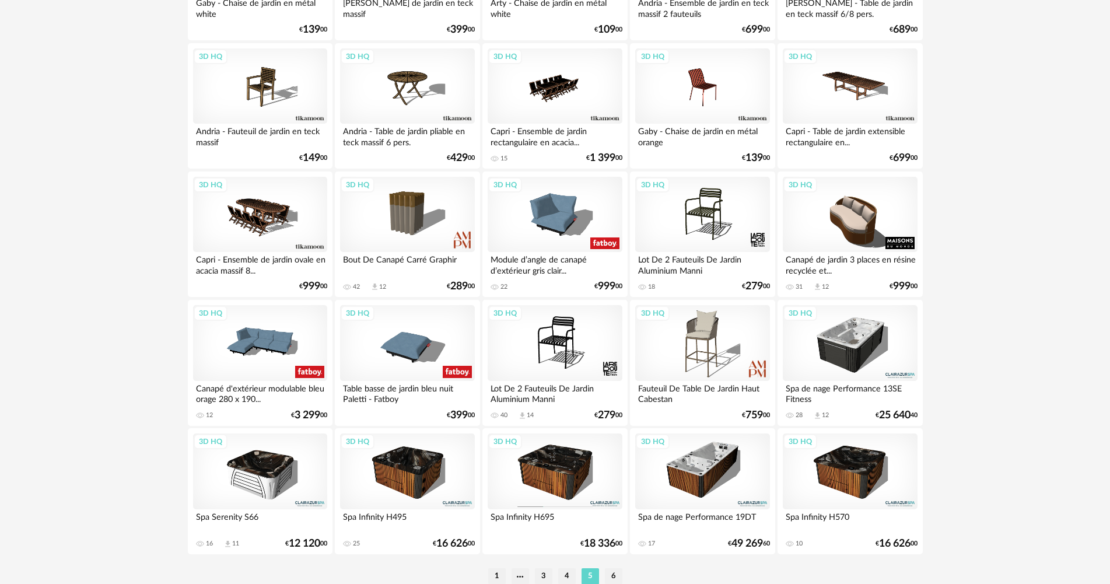
scroll to position [2286, 0]
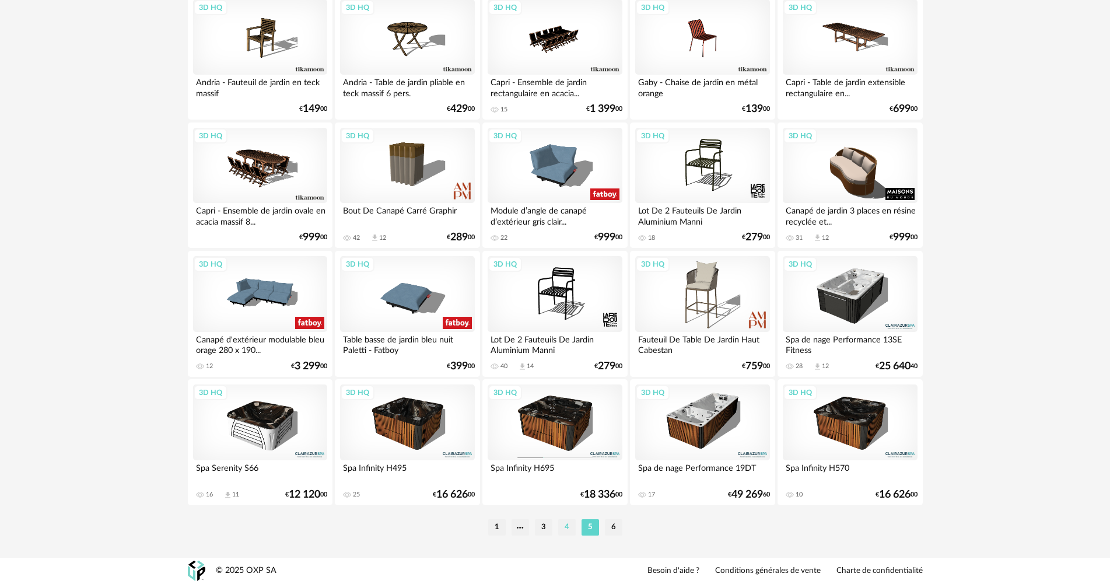
click at [565, 527] on li "4" at bounding box center [566, 527] width 17 height 16
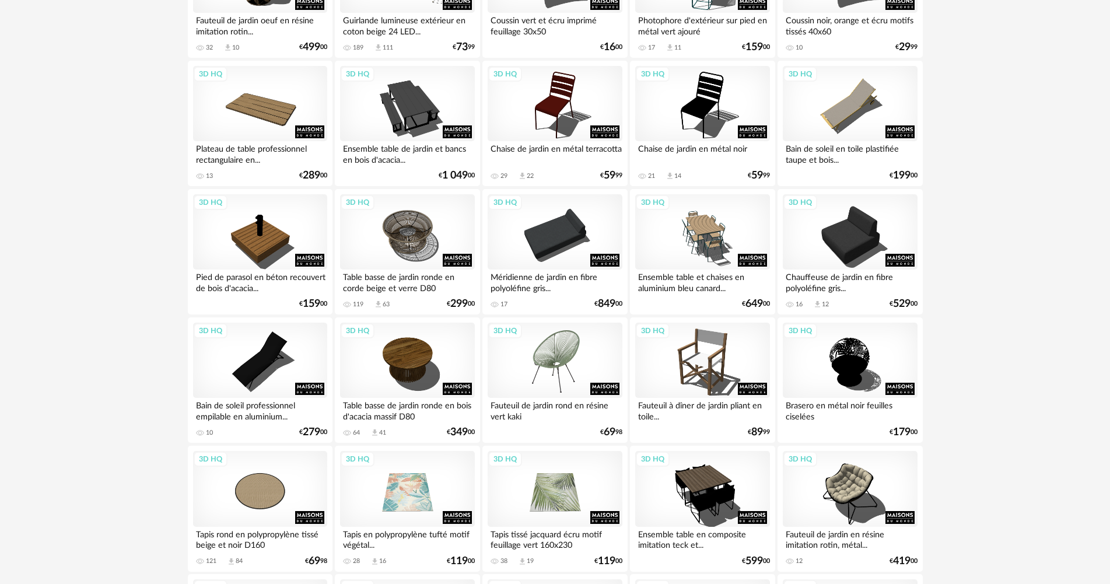
scroll to position [700, 0]
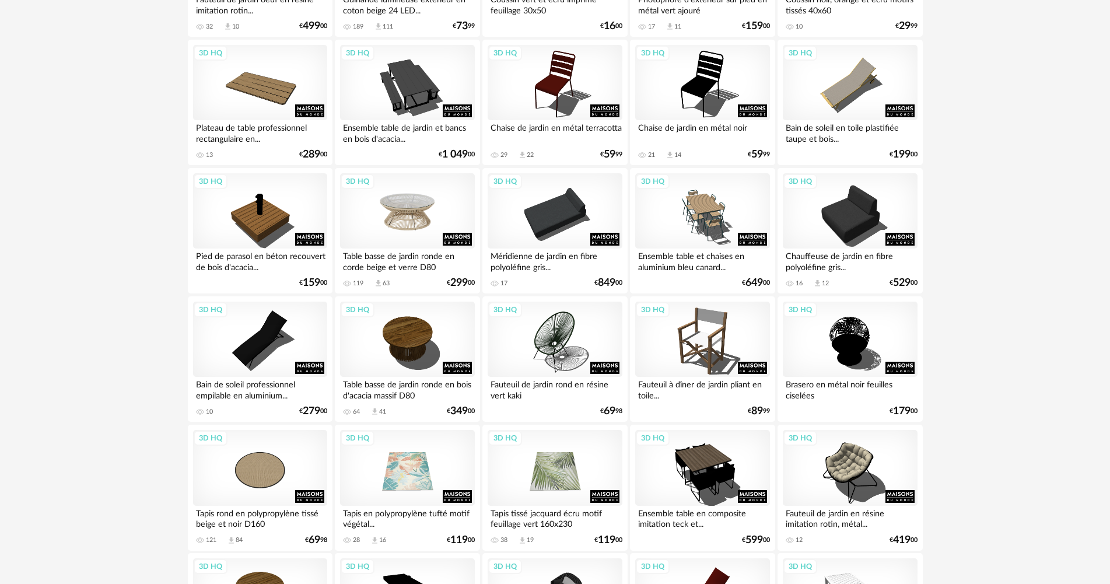
click at [404, 232] on div "3D HQ" at bounding box center [407, 211] width 134 height 76
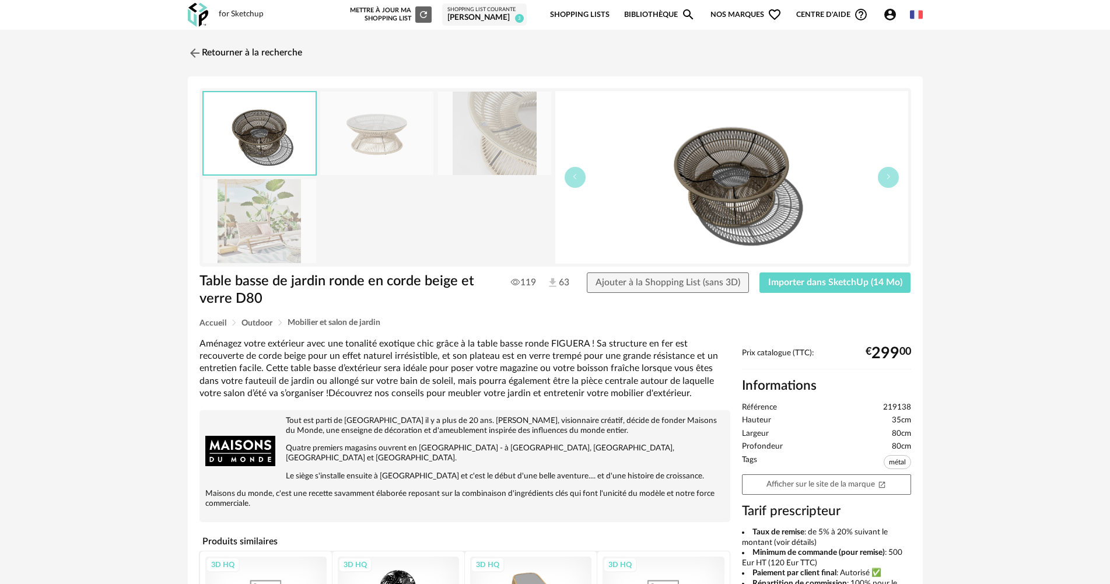
click at [818, 271] on div "Table basse de jardin ronde en corde beige et verre D80 Table basse de jardin r…" at bounding box center [555, 435] width 735 height 719
click at [819, 288] on button "Importer dans SketchUp (14 Mo)" at bounding box center [835, 282] width 152 height 21
click at [247, 62] on link "Retourner à la recherche" at bounding box center [242, 53] width 114 height 26
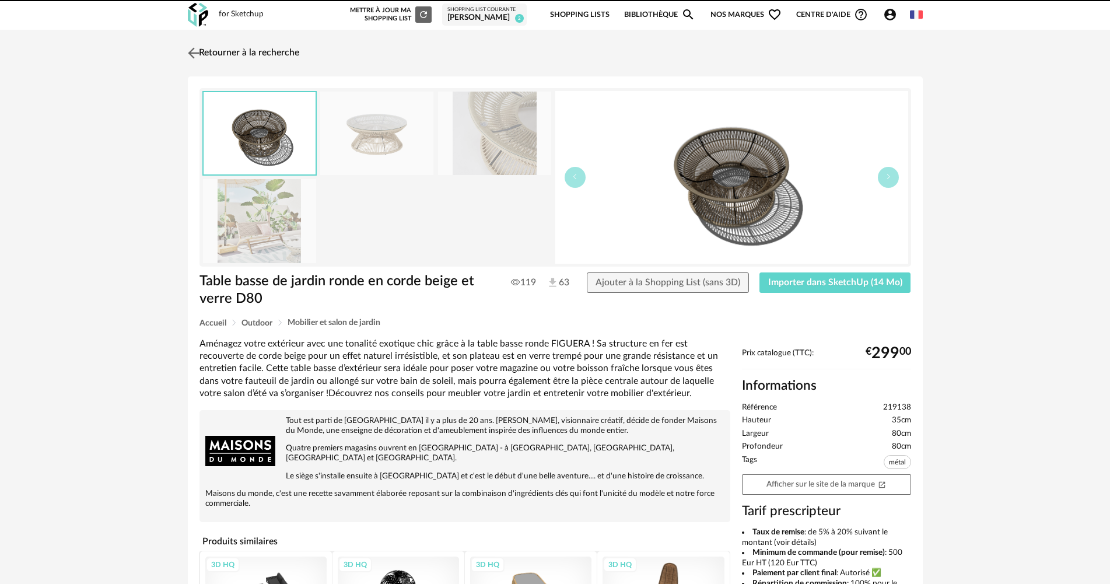
scroll to position [700, 0]
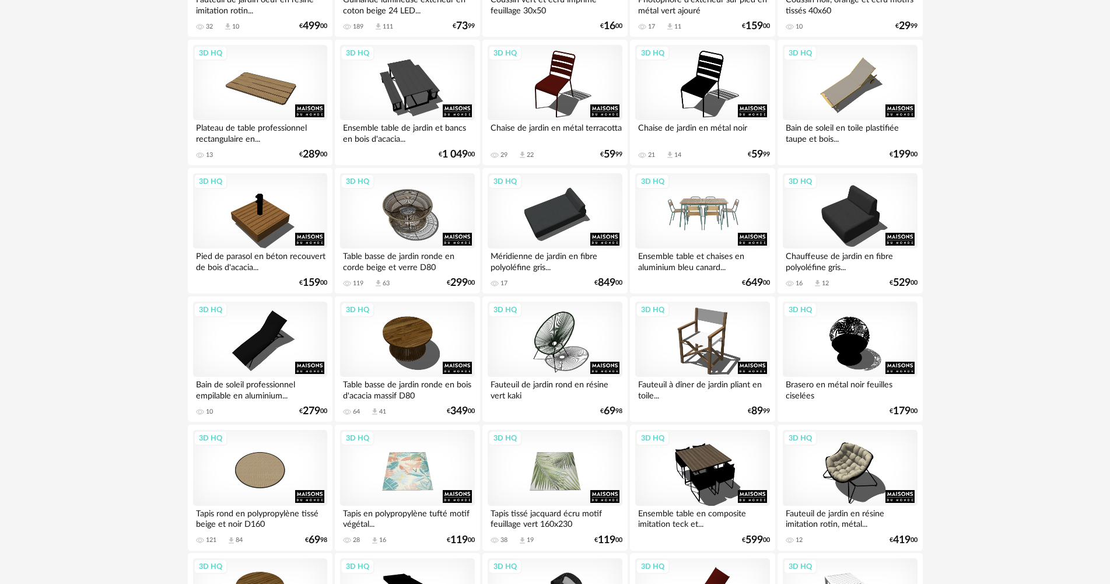
click at [746, 218] on div "3D HQ" at bounding box center [702, 211] width 134 height 76
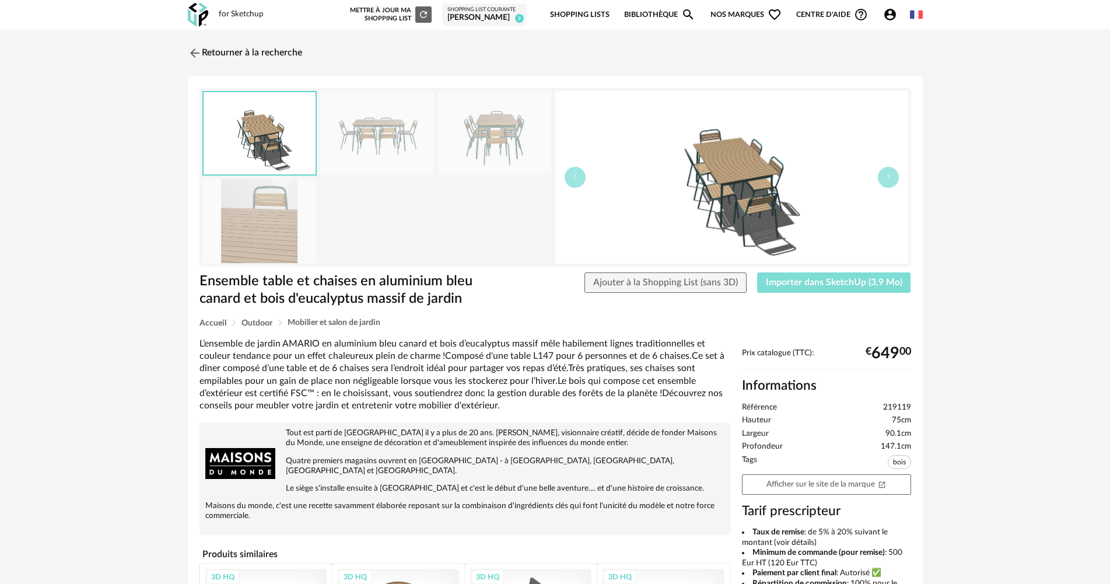
click at [789, 282] on span "Importer dans SketchUp (3,9 Mo)" at bounding box center [834, 282] width 136 height 9
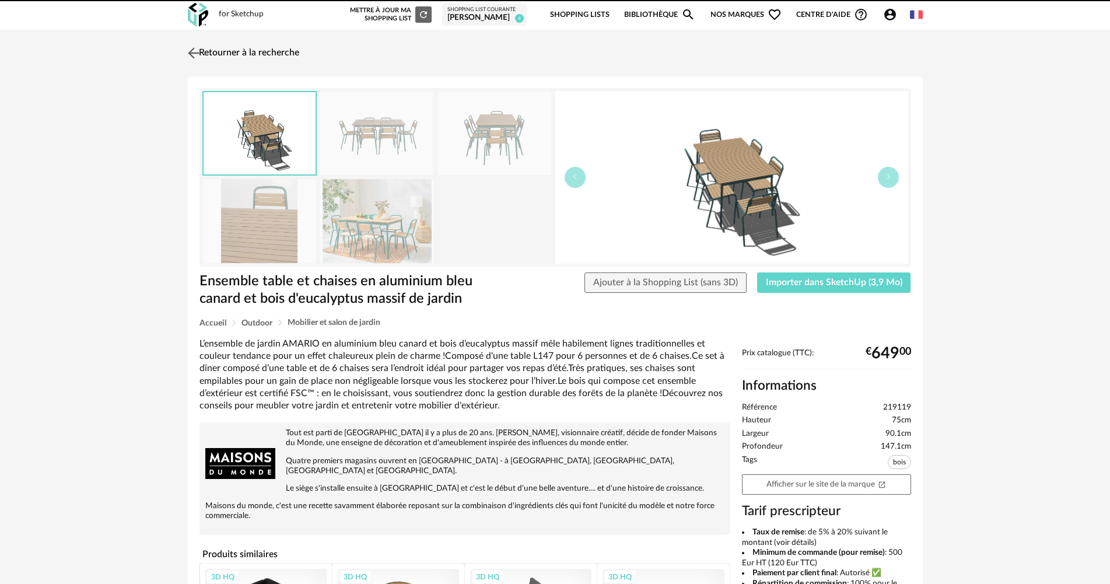
click at [291, 43] on link "Retourner à la recherche" at bounding box center [242, 53] width 114 height 26
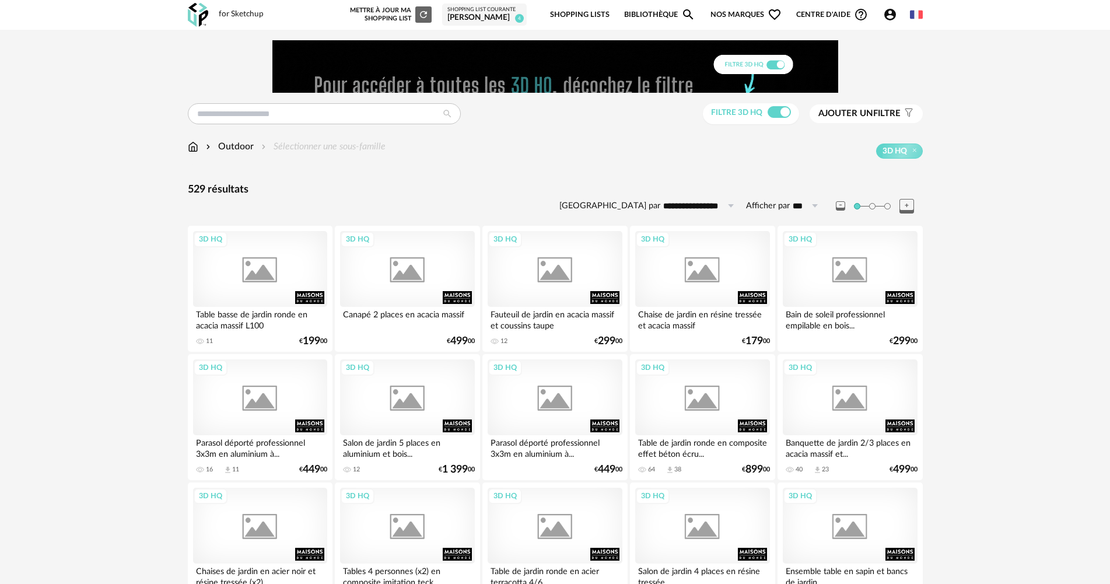
scroll to position [700, 0]
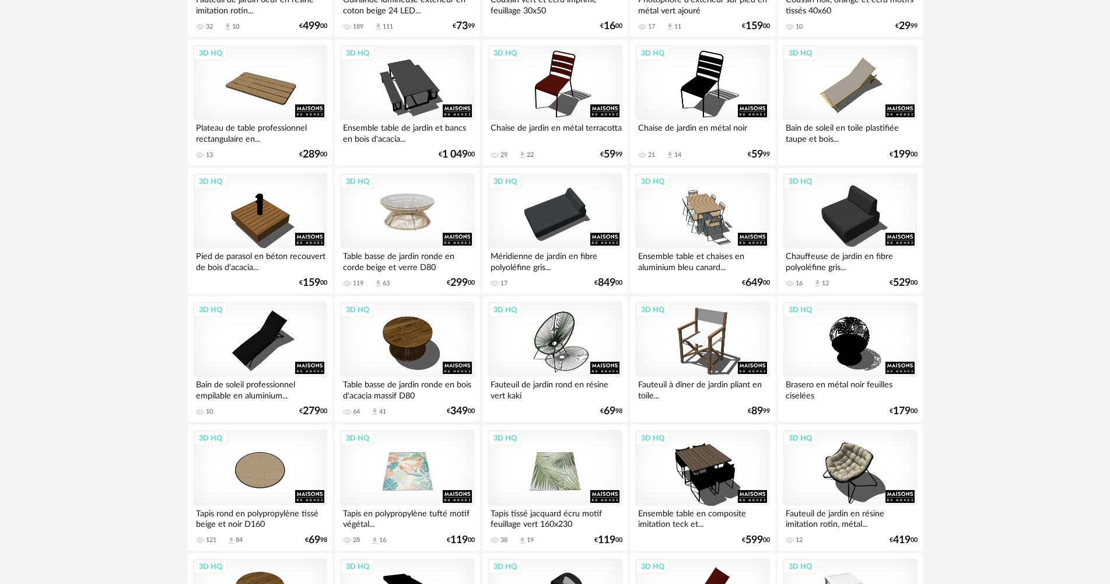
click at [424, 226] on div "3D HQ" at bounding box center [407, 211] width 134 height 76
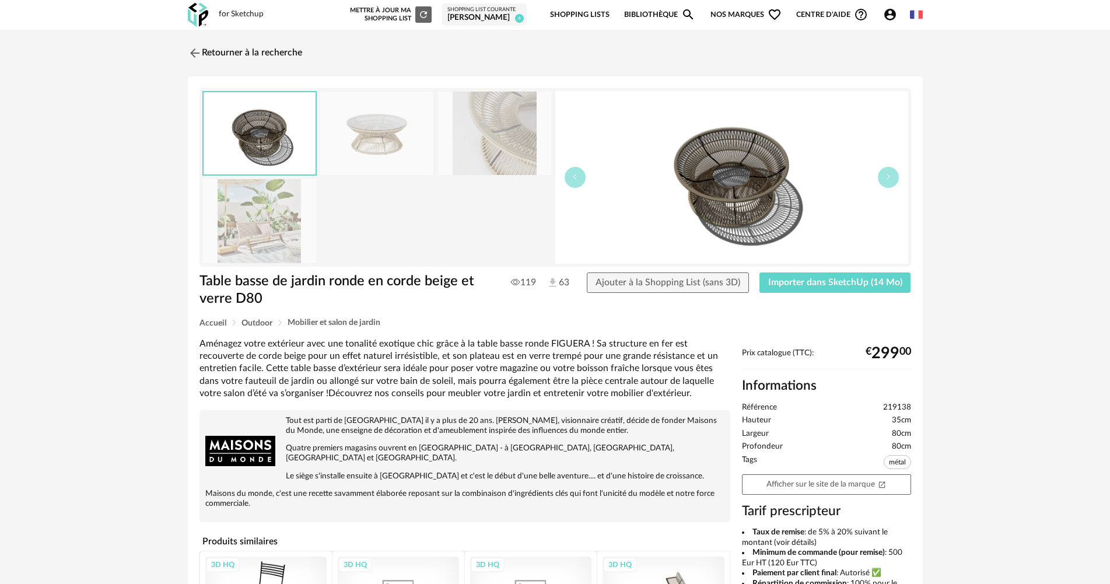
click at [247, 232] on img at bounding box center [259, 220] width 113 height 83
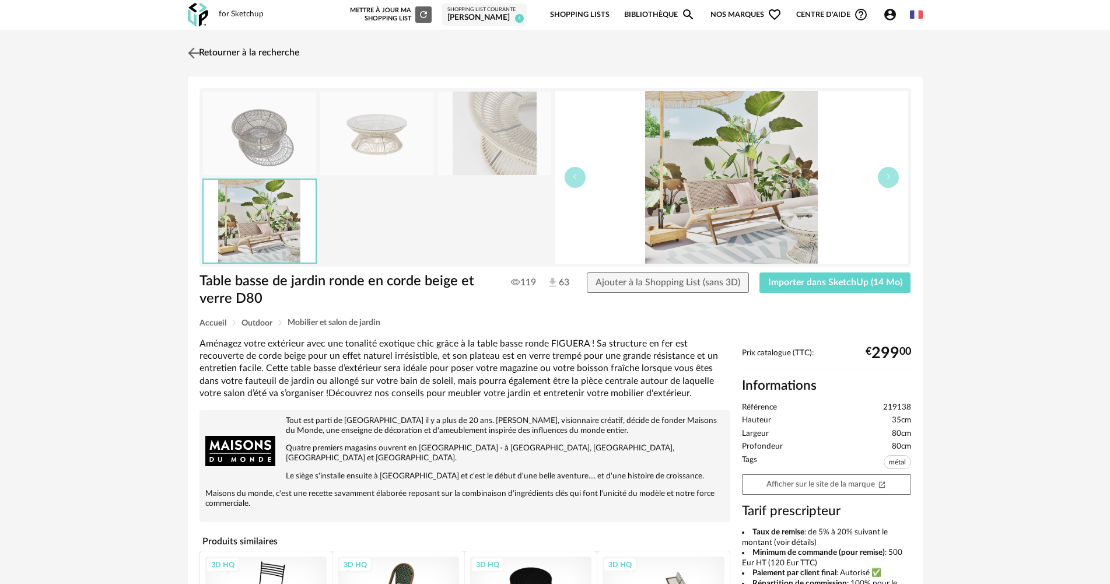
click at [216, 56] on link "Retourner à la recherche" at bounding box center [242, 53] width 114 height 26
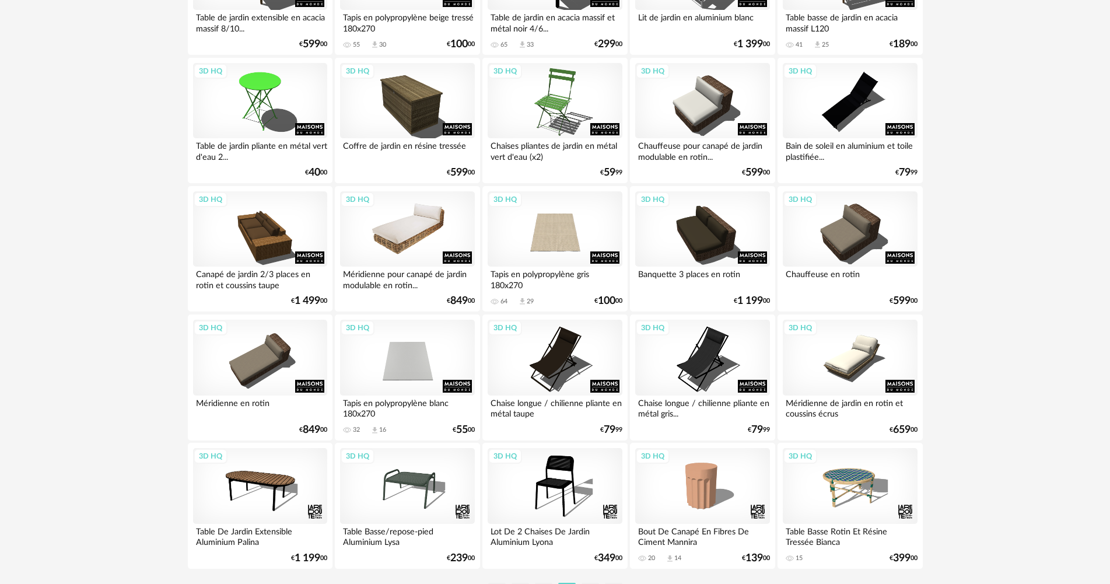
scroll to position [2286, 0]
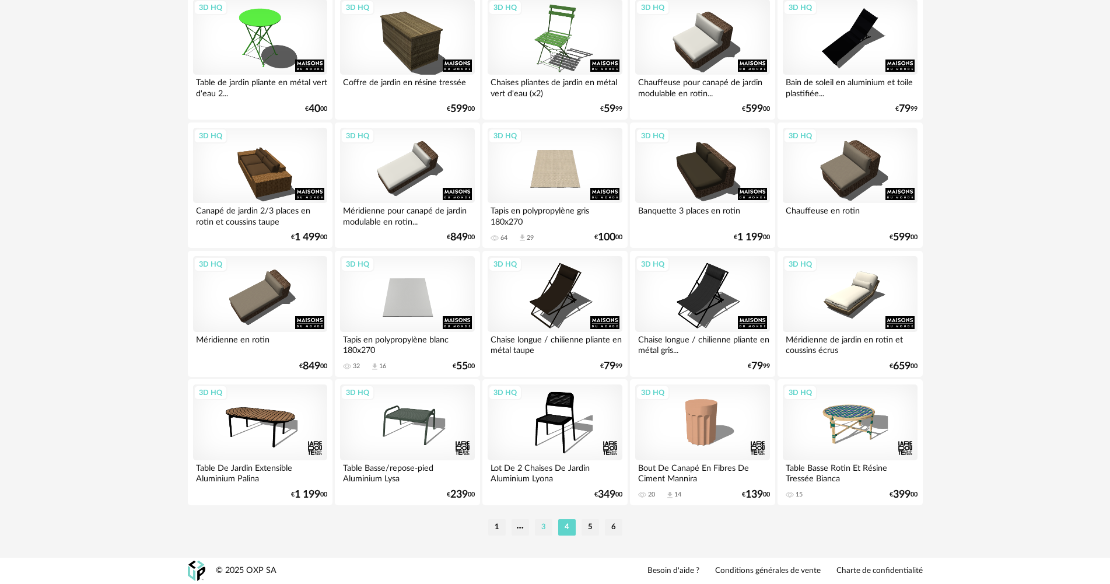
click at [546, 528] on li "3" at bounding box center [543, 527] width 17 height 16
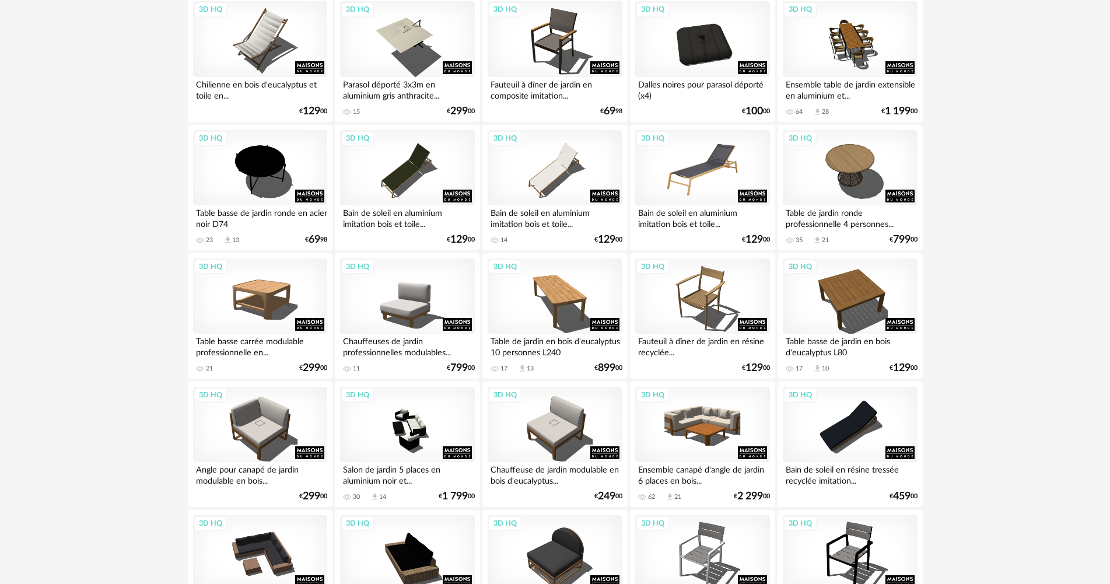
scroll to position [642, 0]
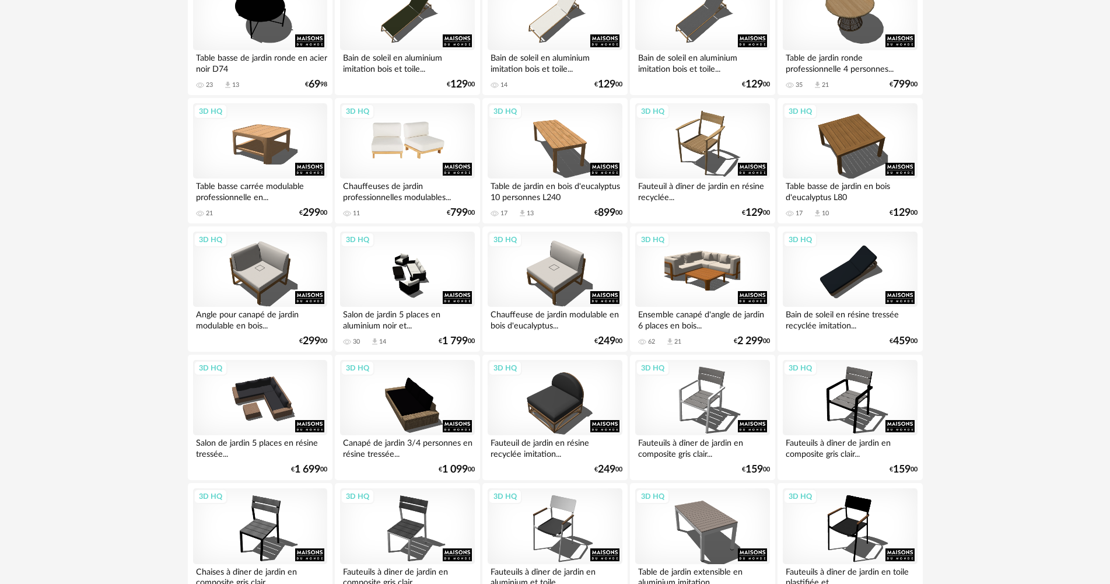
click at [423, 159] on div "3D HQ" at bounding box center [407, 141] width 134 height 76
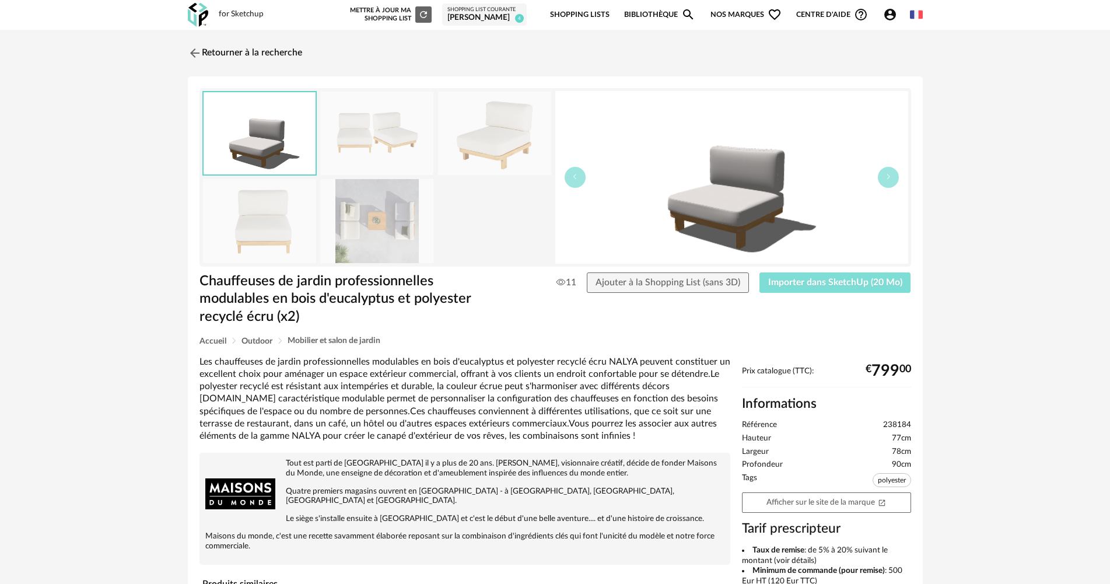
click at [825, 292] on button "Importer dans SketchUp (20 Mo)" at bounding box center [835, 282] width 152 height 21
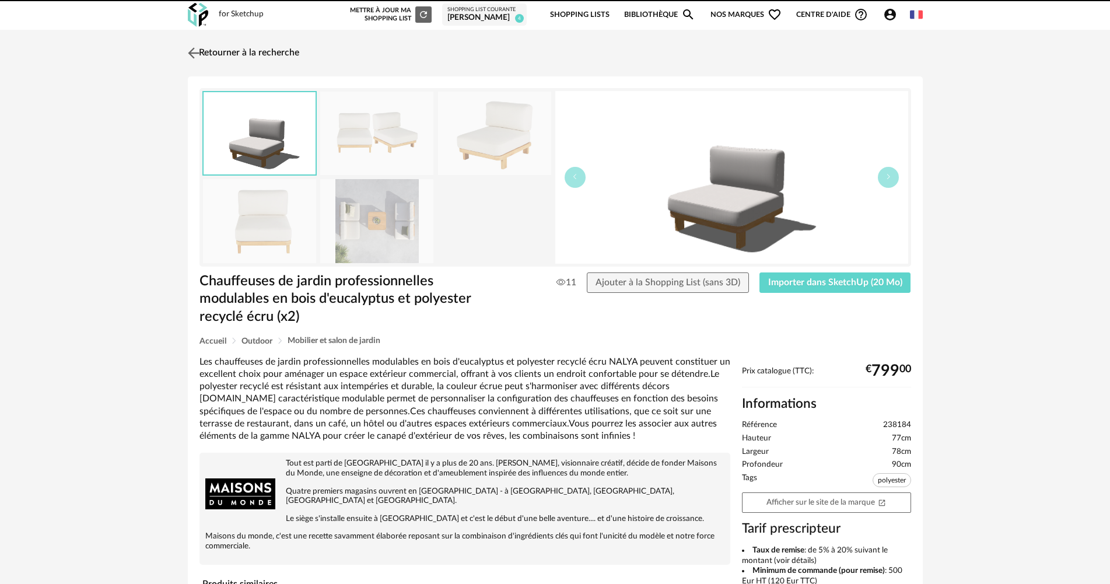
click at [220, 51] on link "Retourner à la recherche" at bounding box center [242, 53] width 114 height 26
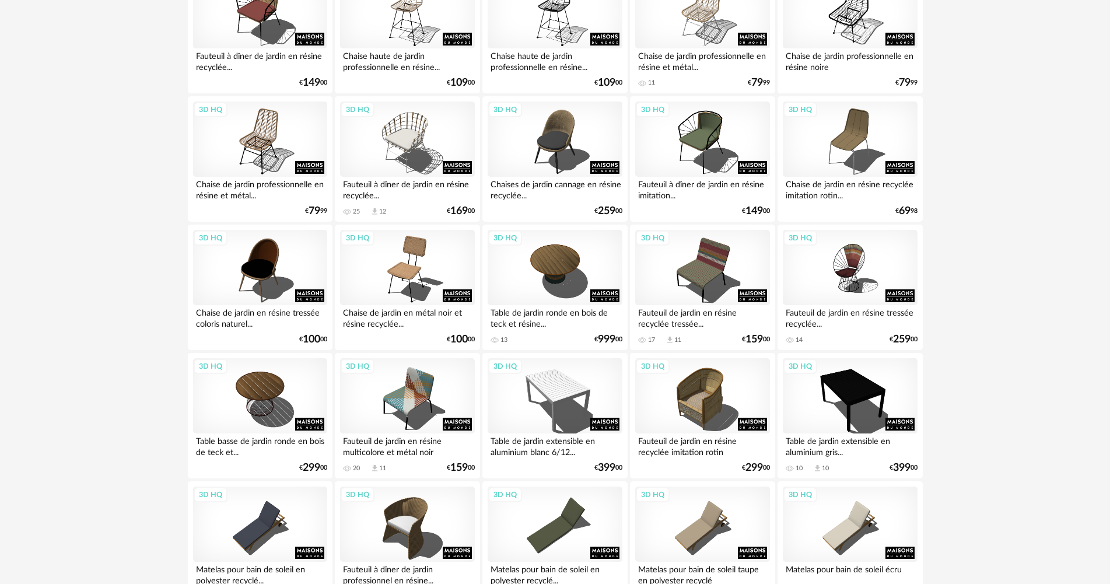
scroll to position [1866, 0]
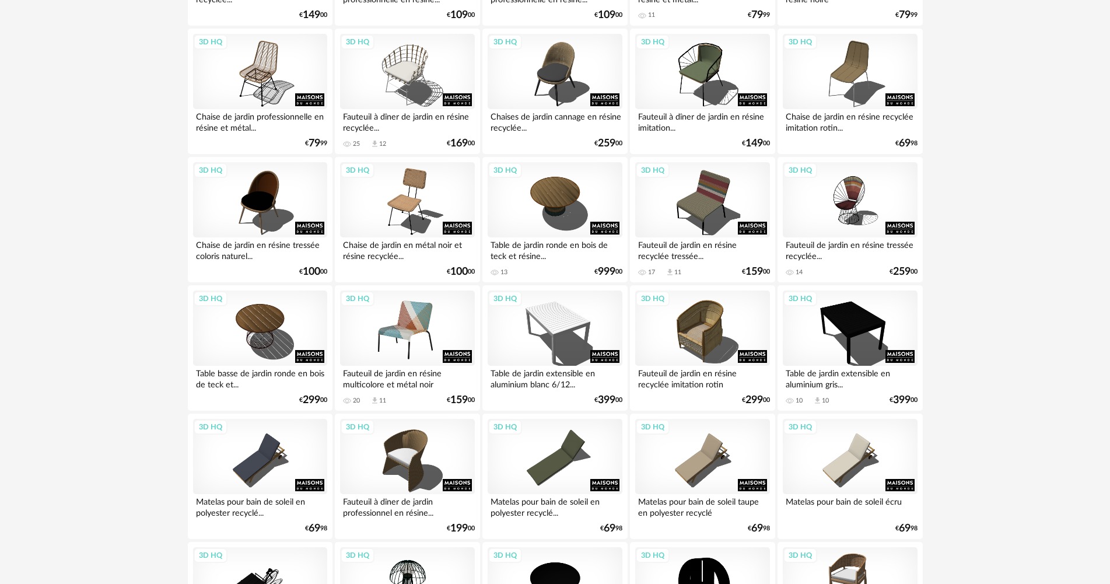
click at [415, 358] on div "3D HQ" at bounding box center [407, 328] width 134 height 76
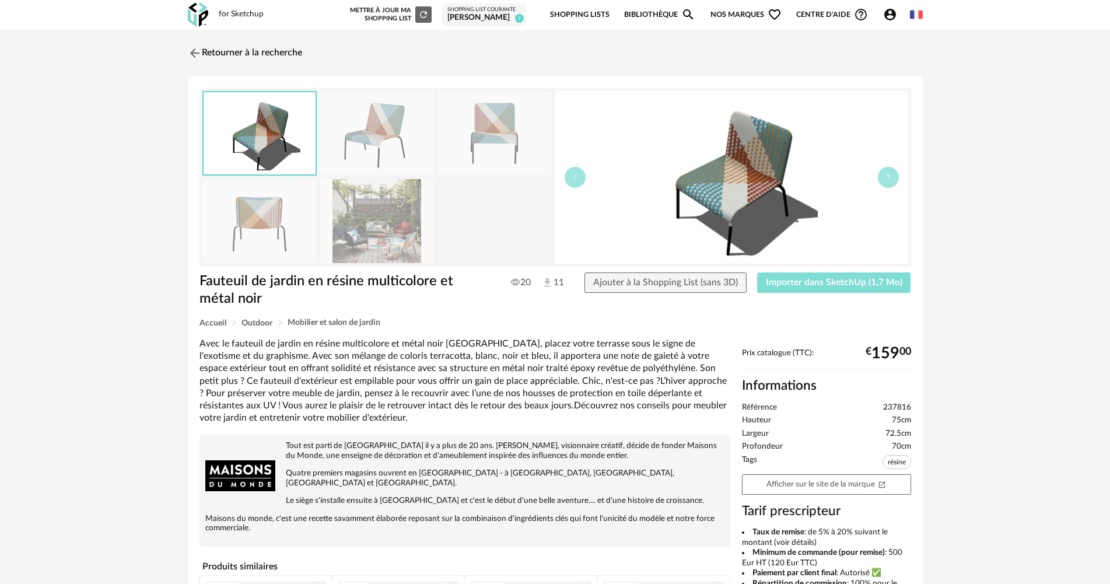
click at [788, 288] on button "Importer dans SketchUp (1,7 Mo)" at bounding box center [834, 282] width 154 height 21
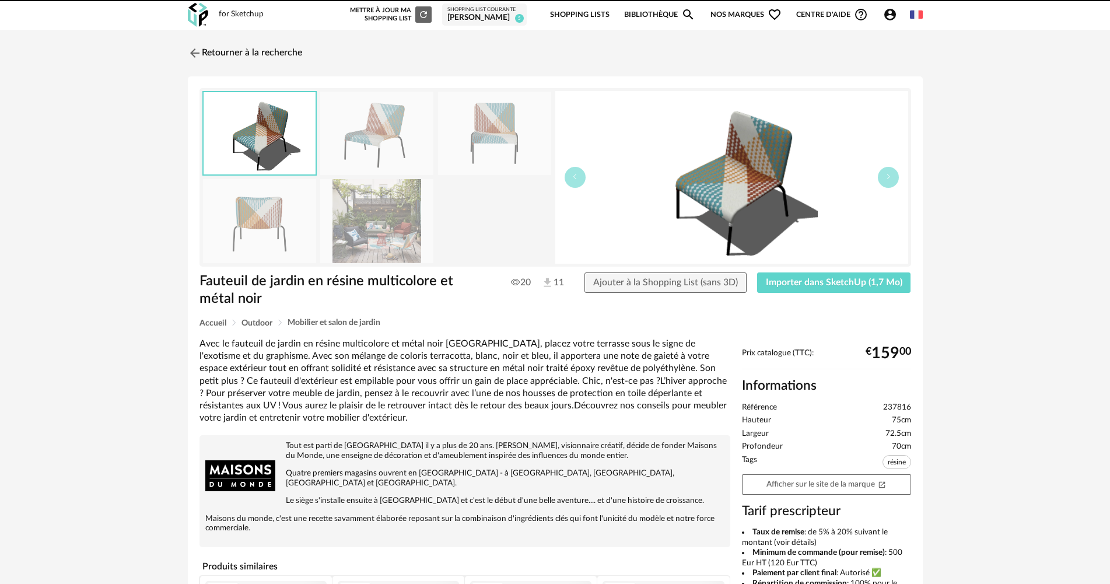
click at [236, 38] on div "Retourner à la recherche Fauteuil de jardin en résine multicolore et métal noir…" at bounding box center [555, 423] width 1110 height 786
click at [239, 50] on link "Retourner à la recherche" at bounding box center [242, 53] width 114 height 26
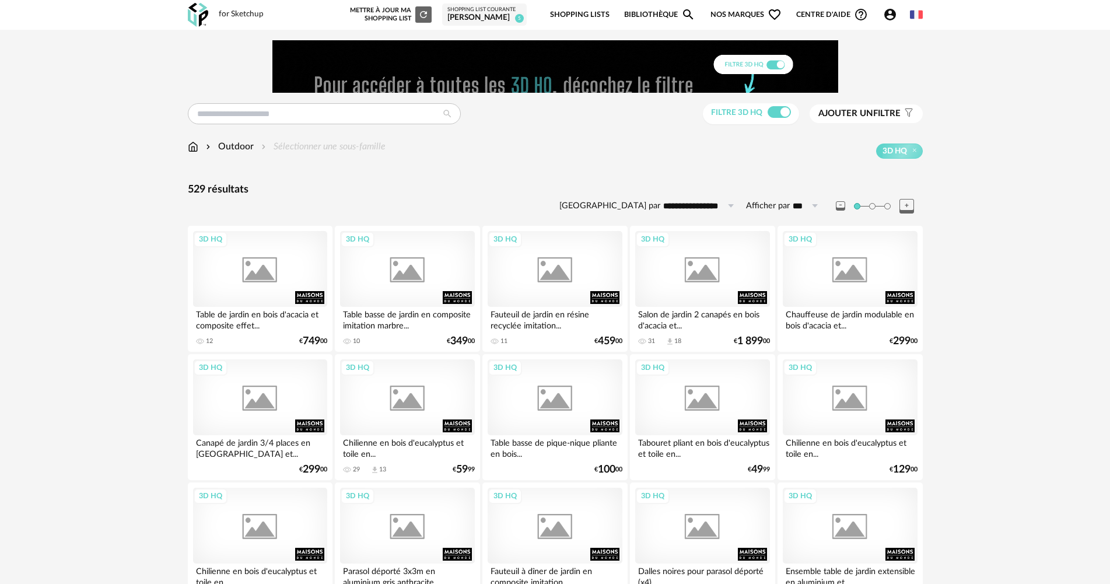
scroll to position [1866, 0]
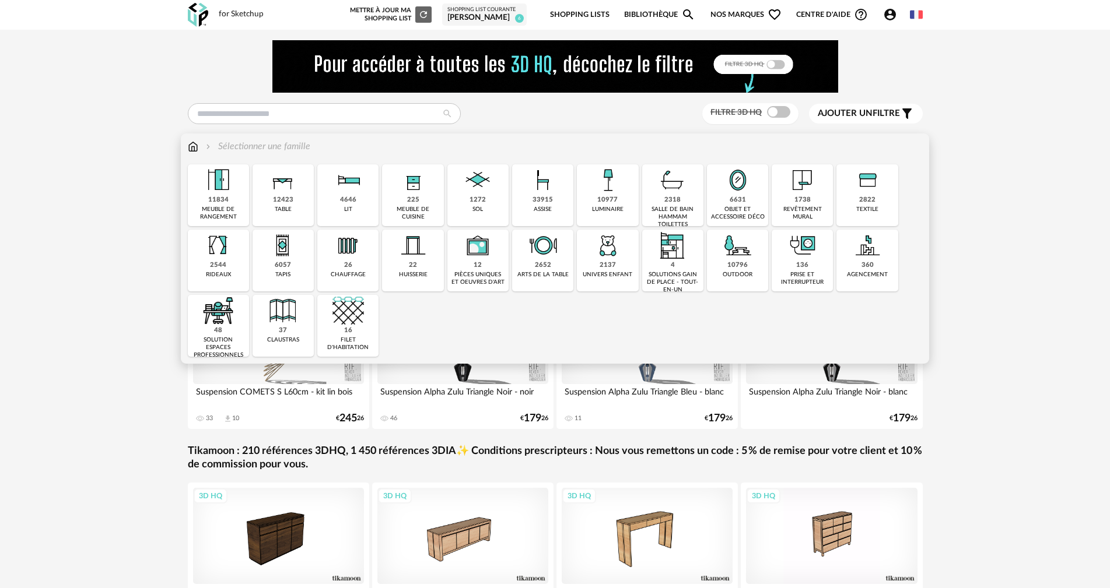
click at [858, 197] on div "2822 textile" at bounding box center [866, 195] width 61 height 62
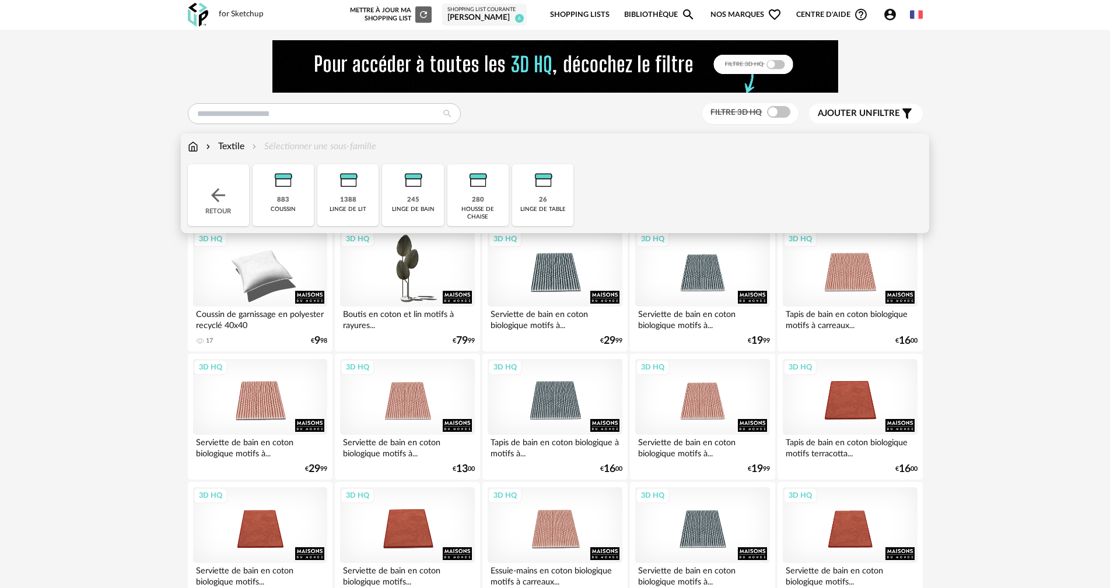
click at [278, 190] on img at bounding box center [282, 179] width 31 height 31
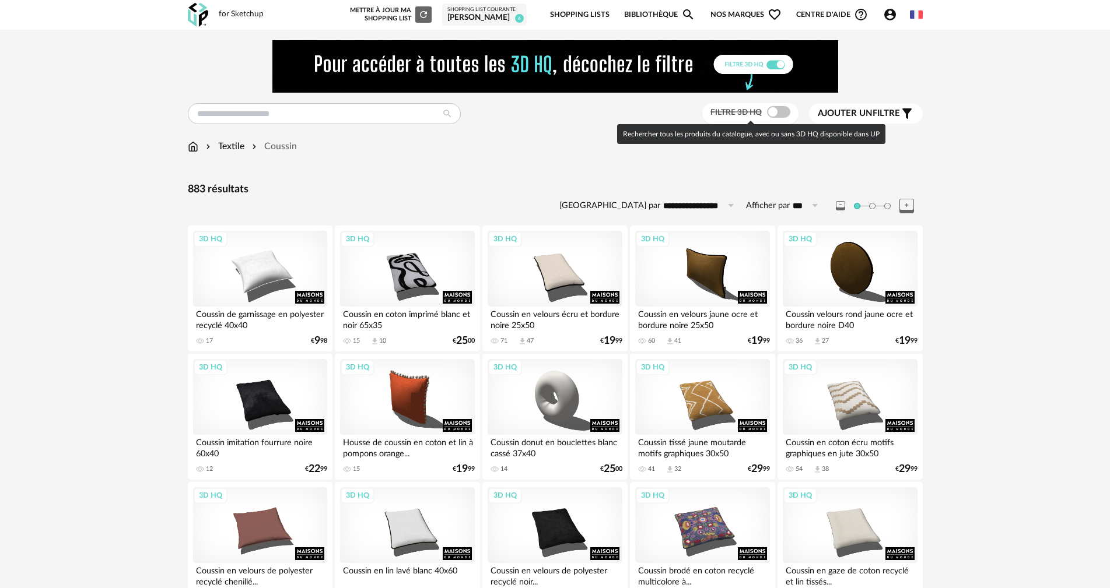
click at [770, 111] on span at bounding box center [778, 112] width 23 height 12
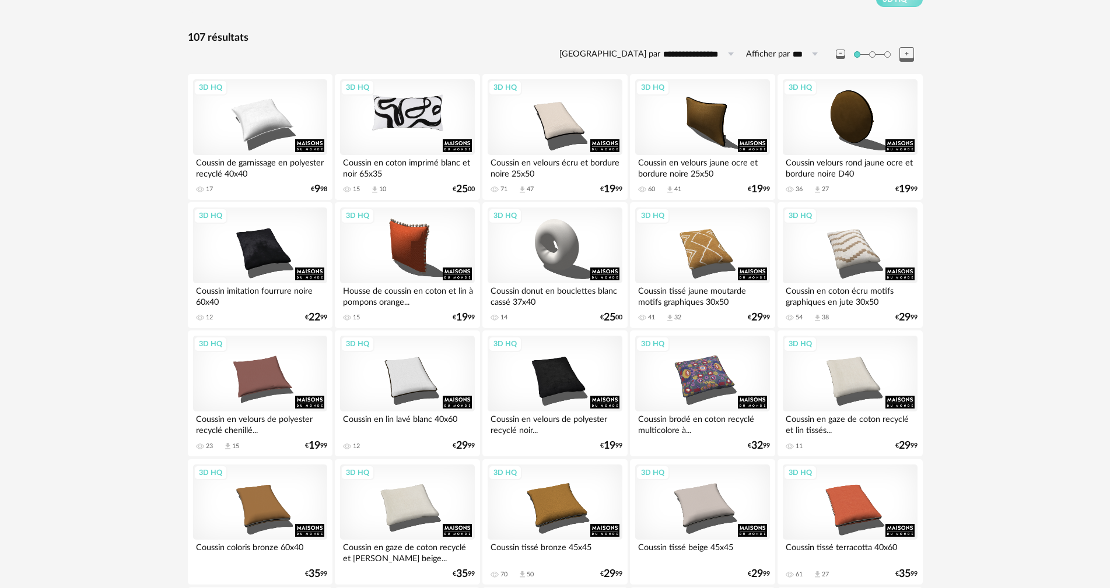
scroll to position [175, 0]
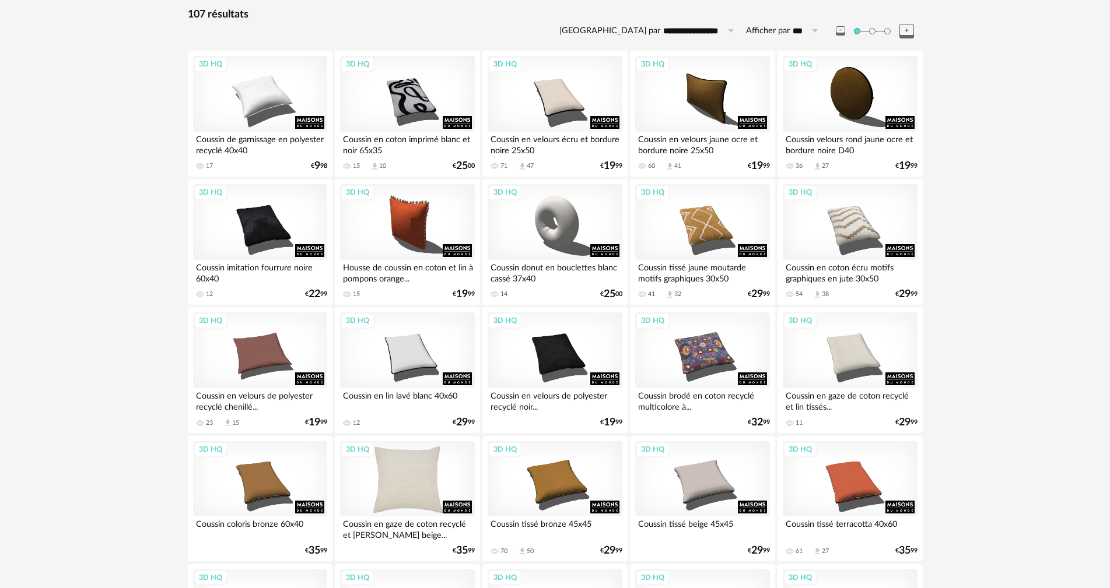
click at [394, 504] on div "3D HQ" at bounding box center [407, 479] width 134 height 76
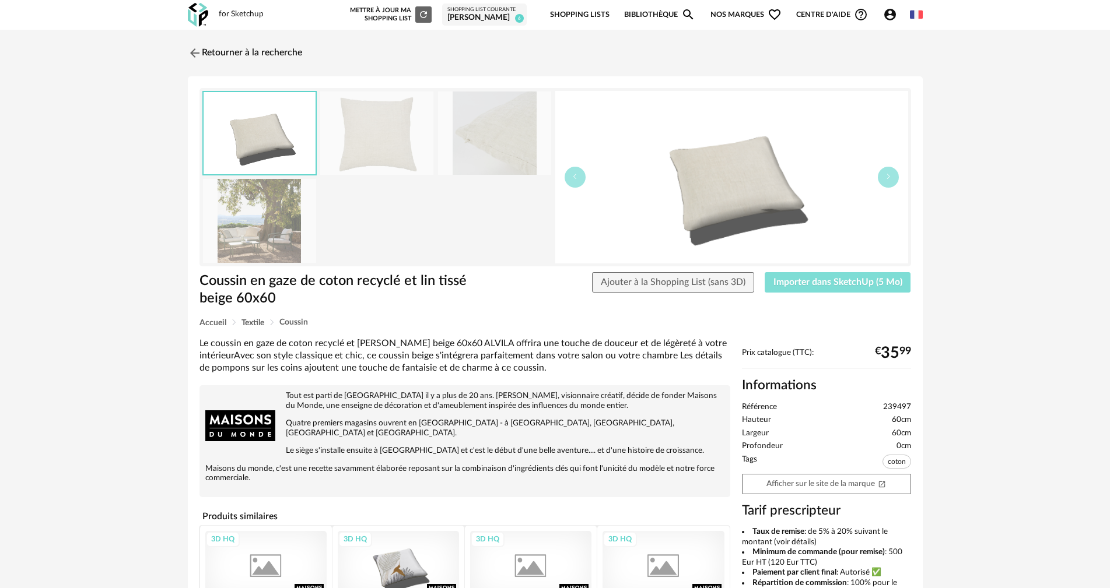
click at [807, 287] on button "Importer dans SketchUp (5 Mo)" at bounding box center [838, 282] width 146 height 21
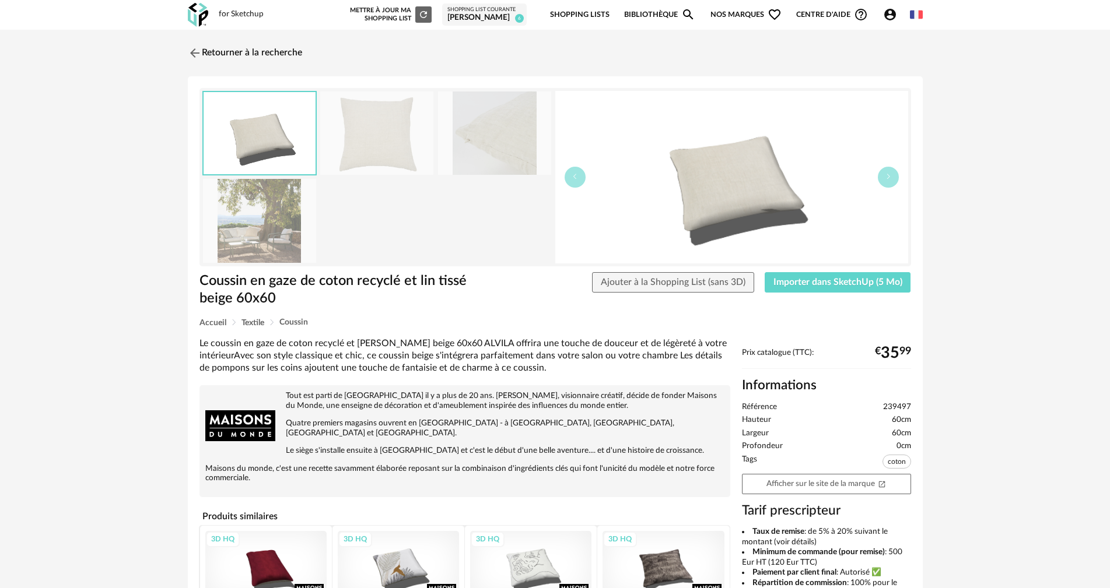
click at [276, 69] on div "Retourner à la recherche Coussin en gaze de coton recyclé et lin tissé beige 60…" at bounding box center [555, 428] width 756 height 776
click at [281, 51] on link "Retourner à la recherche" at bounding box center [242, 53] width 114 height 26
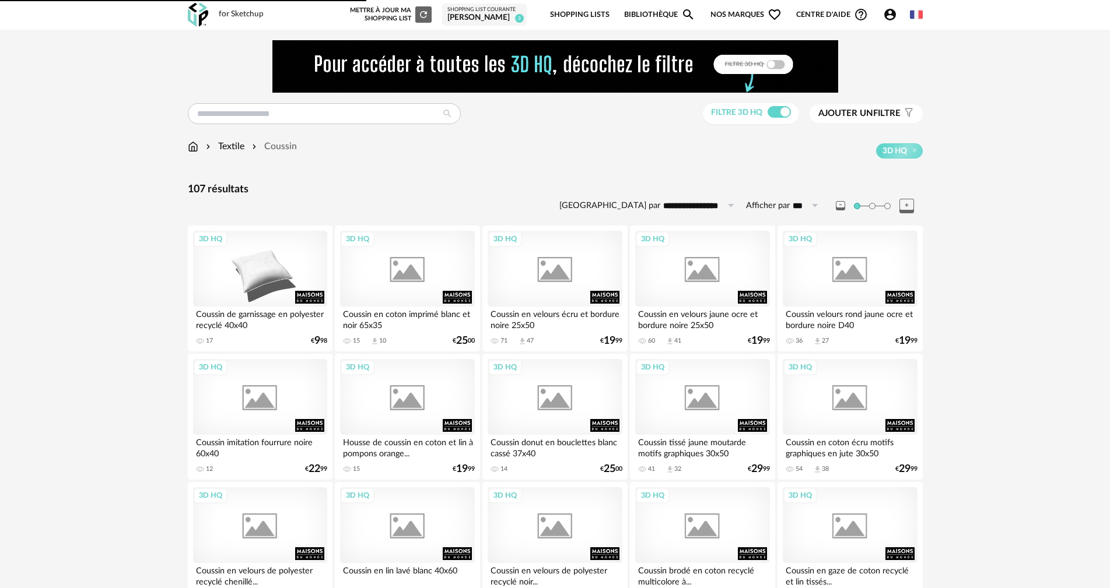
scroll to position [175, 0]
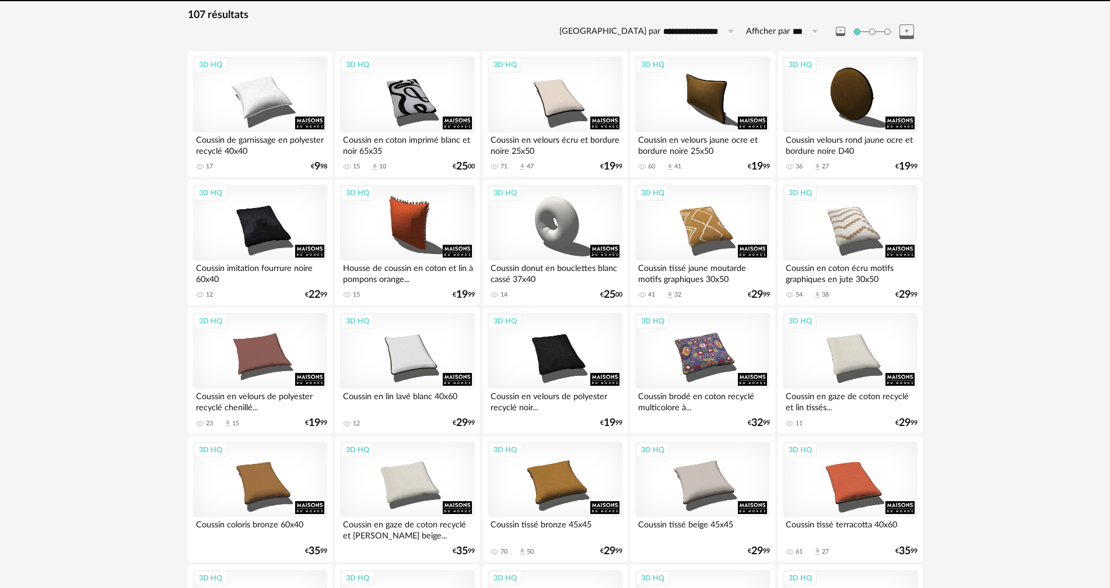
scroll to position [175, 0]
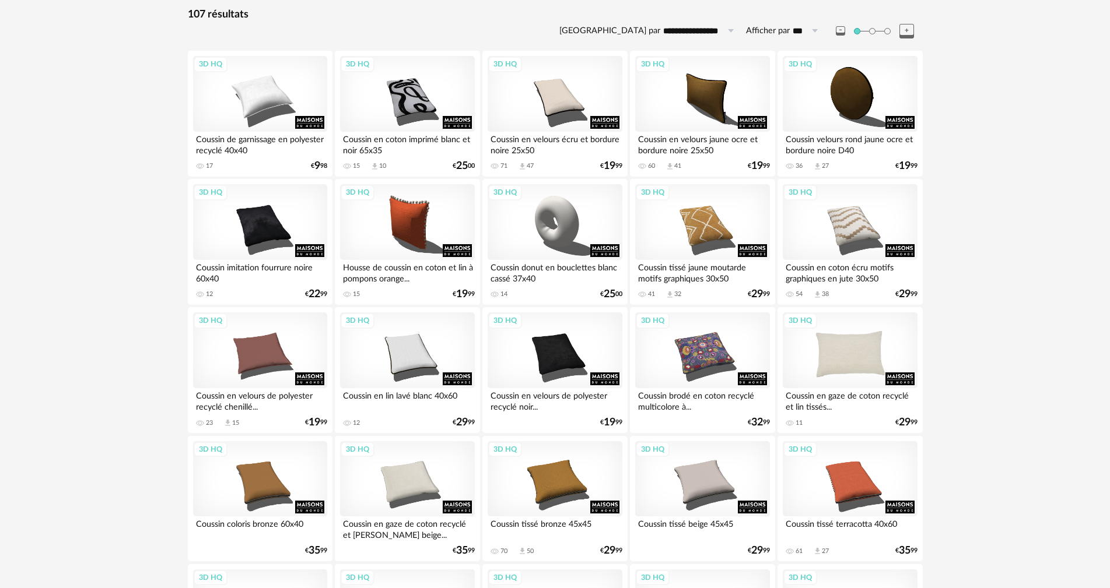
click at [855, 373] on div "3D HQ" at bounding box center [850, 351] width 134 height 76
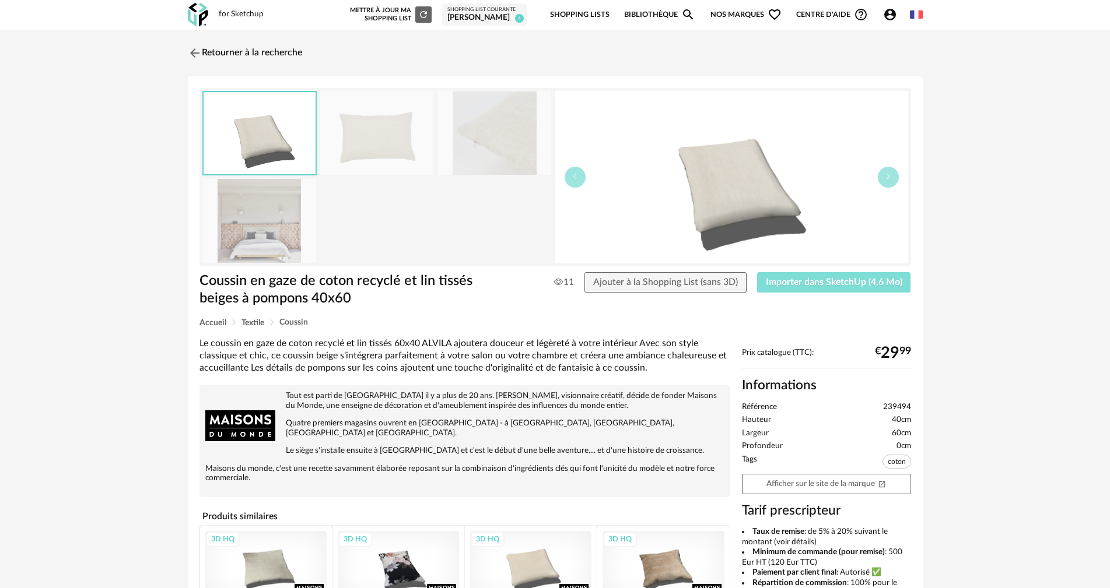
click at [833, 283] on span "Importer dans SketchUp (4,6 Mo)" at bounding box center [834, 282] width 136 height 9
click at [232, 48] on link "Retourner à la recherche" at bounding box center [242, 53] width 114 height 26
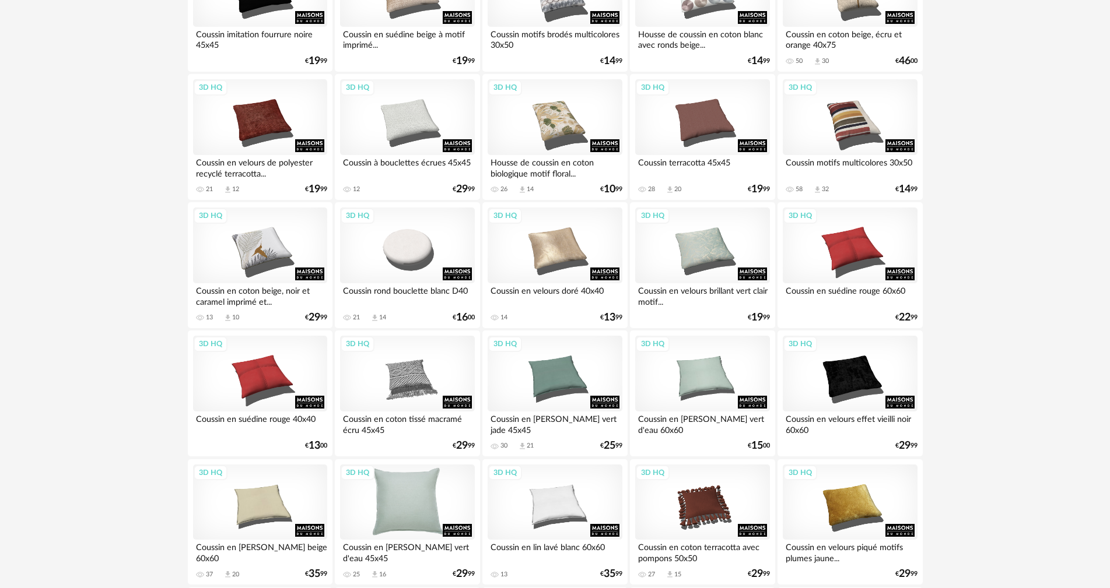
scroll to position [1458, 0]
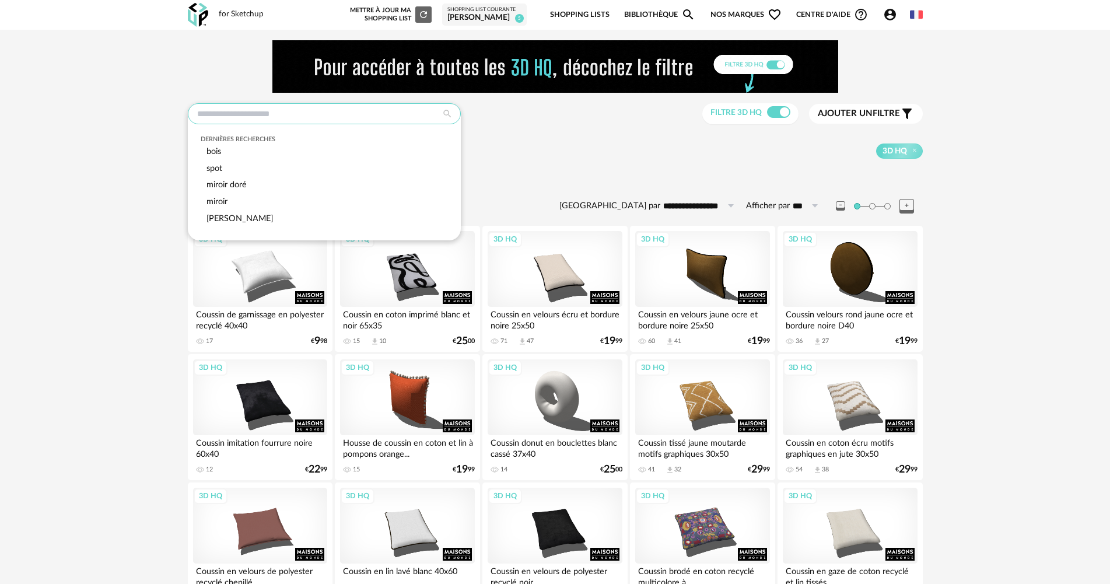
click at [318, 120] on input "text" at bounding box center [324, 113] width 273 height 21
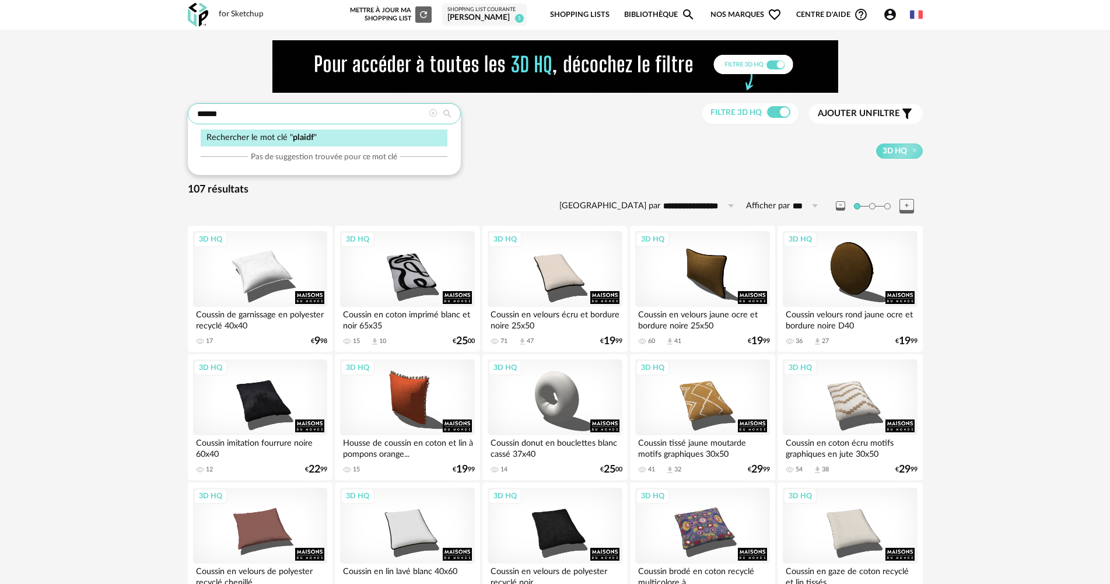
type input "******"
type input "**********"
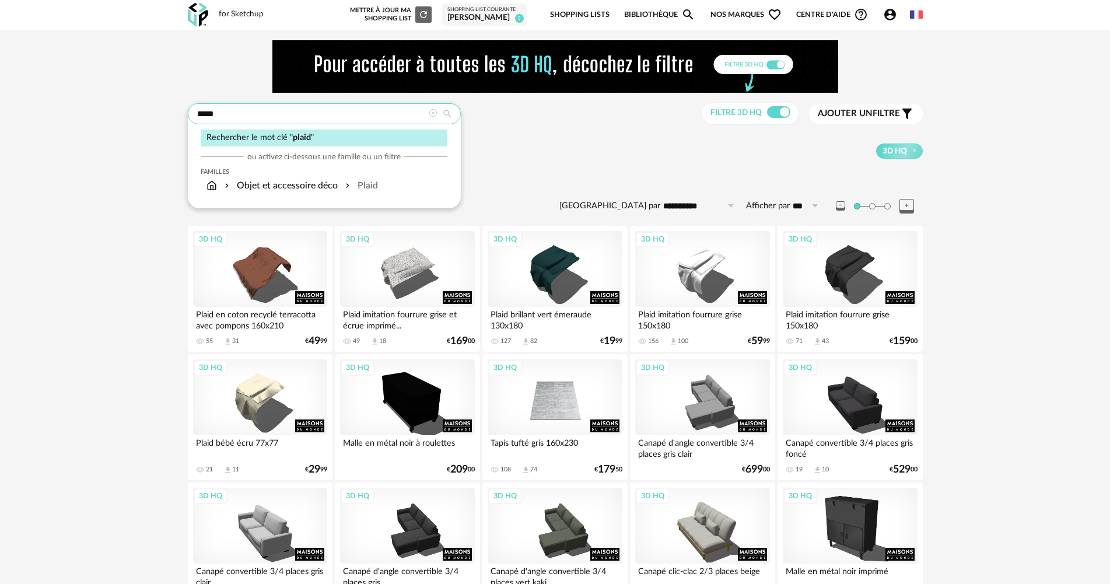
type input "*****"
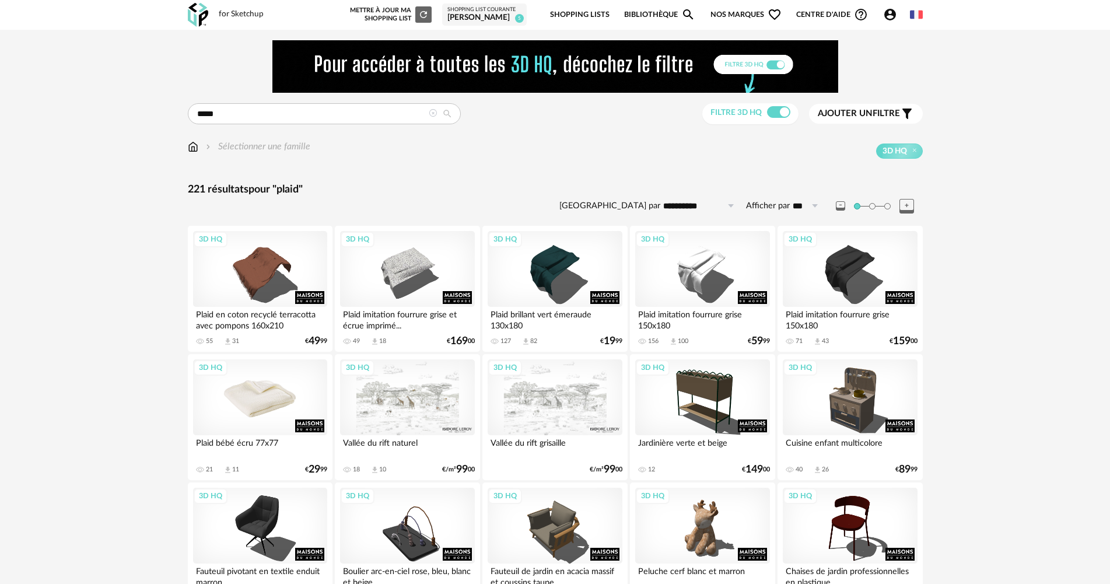
click at [254, 399] on div "3D HQ" at bounding box center [260, 397] width 134 height 76
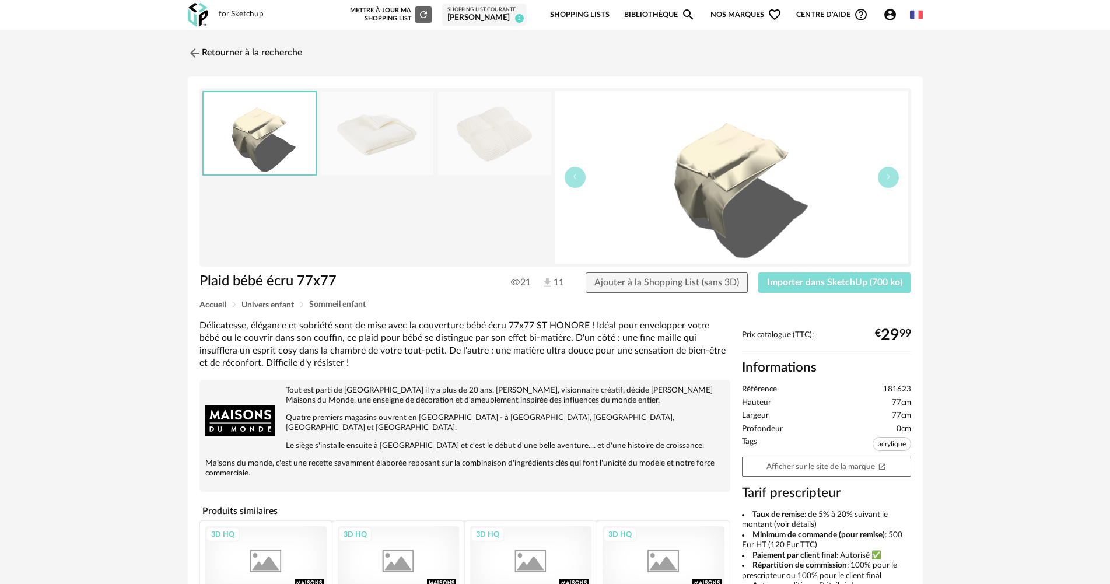
click at [873, 283] on span "Importer dans SketchUp (700 ko)" at bounding box center [834, 282] width 135 height 9
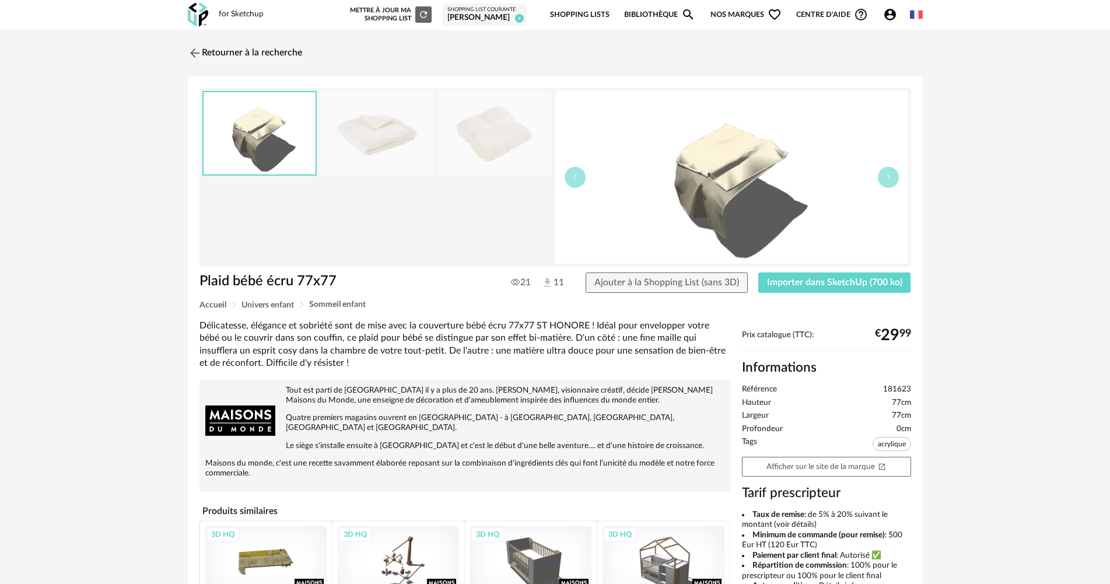
click at [873, 13] on div "Centre d'aide Help Circle Outline icon Tutos vidéos Lire la FAQ Contacter le su…" at bounding box center [832, 15] width 86 height 14
click at [884, 14] on icon "Account Circle icon" at bounding box center [890, 15] width 12 height 12
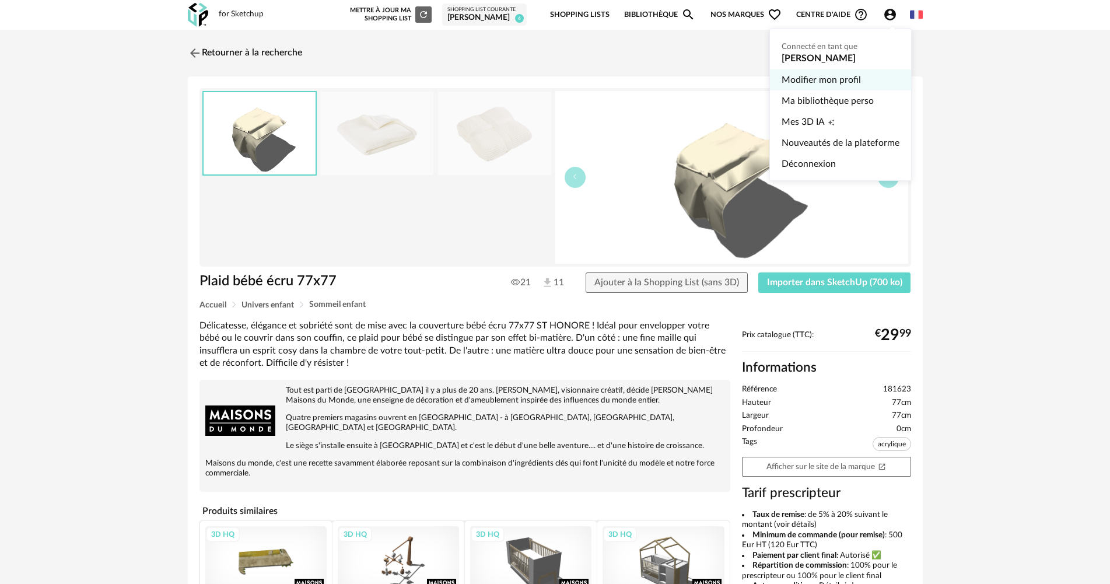
click at [842, 76] on link "Modifier mon profil" at bounding box center [841, 79] width 118 height 21
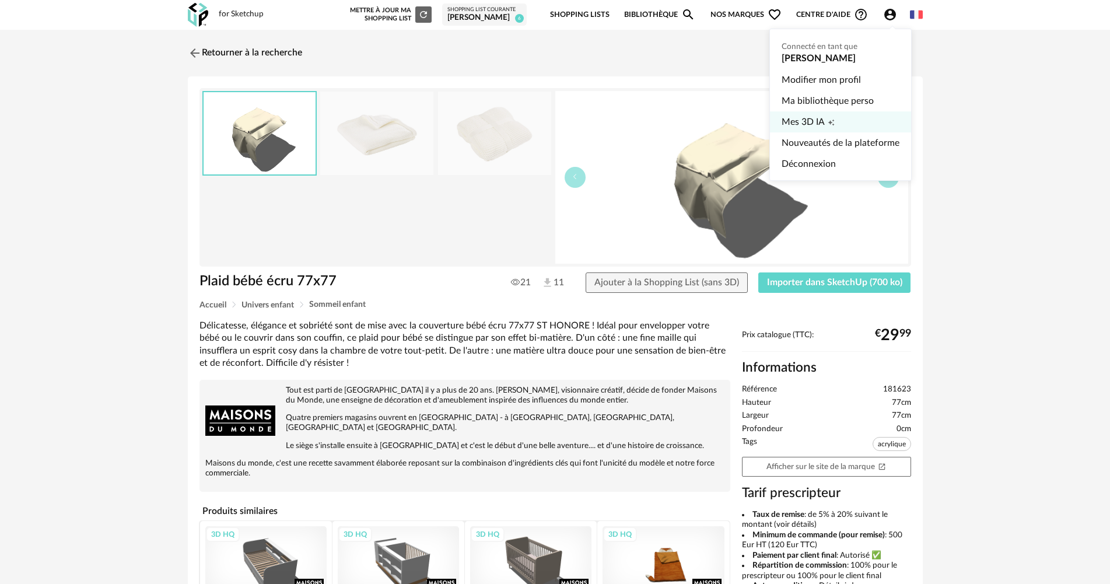
click at [843, 125] on link "Mes 3D IA Creation icon" at bounding box center [841, 121] width 118 height 21
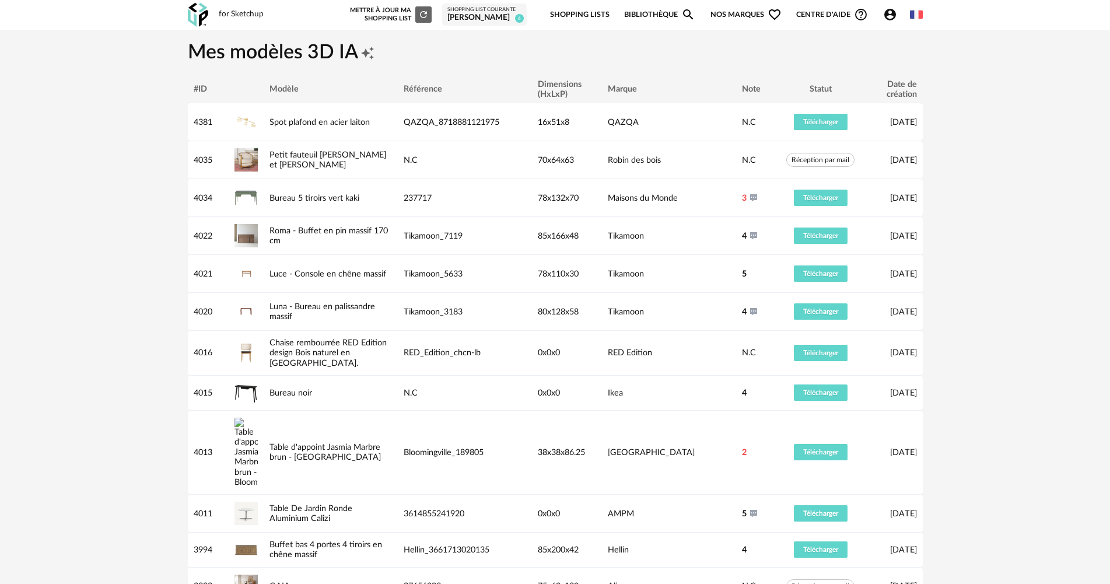
click at [204, 15] on img at bounding box center [198, 15] width 20 height 24
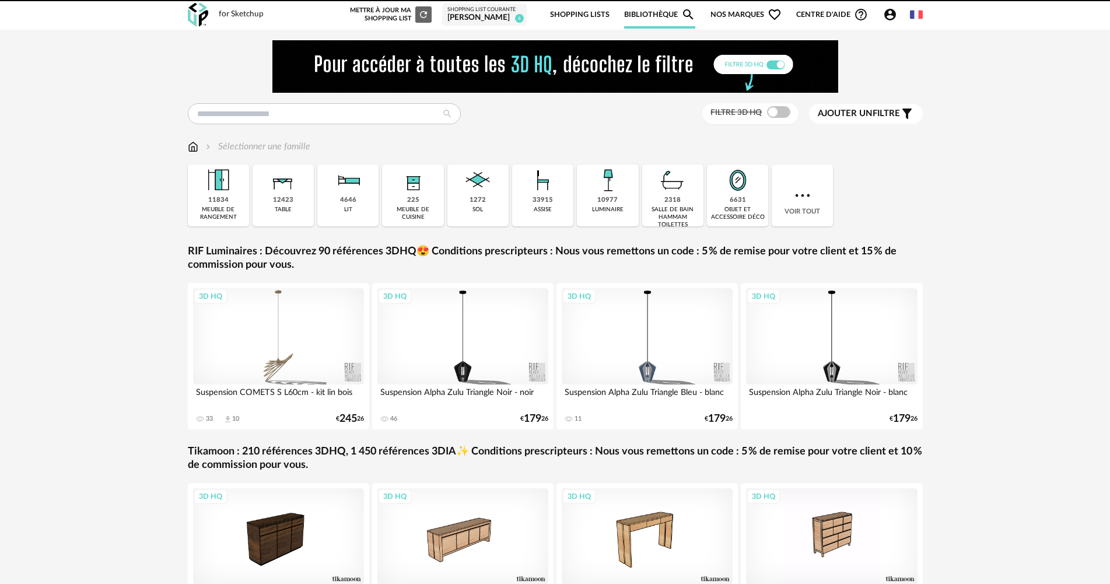
click at [890, 20] on icon "Account Circle icon" at bounding box center [890, 15] width 12 height 12
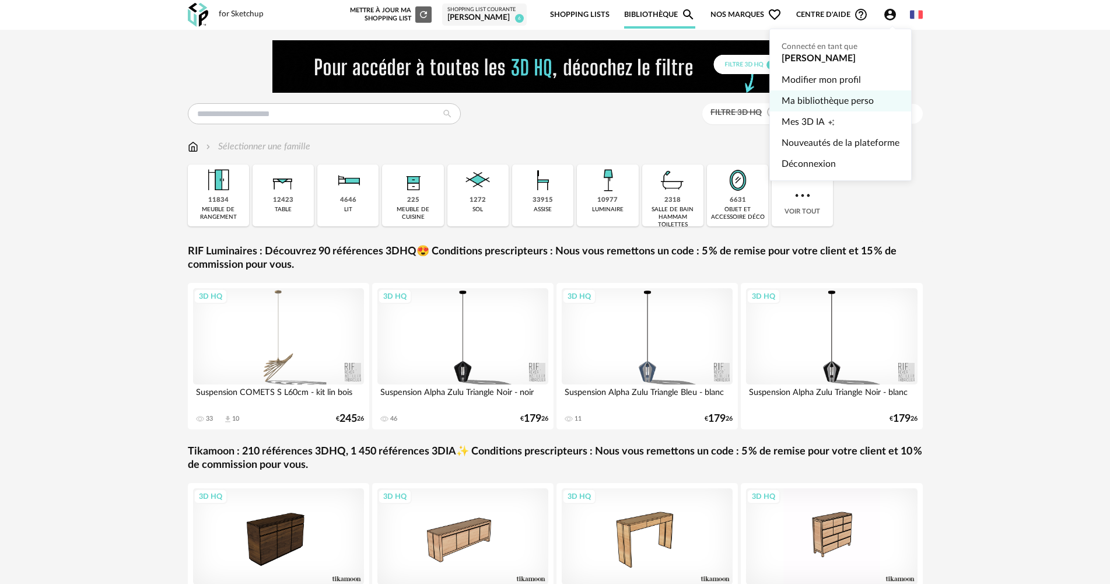
click at [859, 94] on link "Ma bibliothèque perso" at bounding box center [841, 100] width 118 height 21
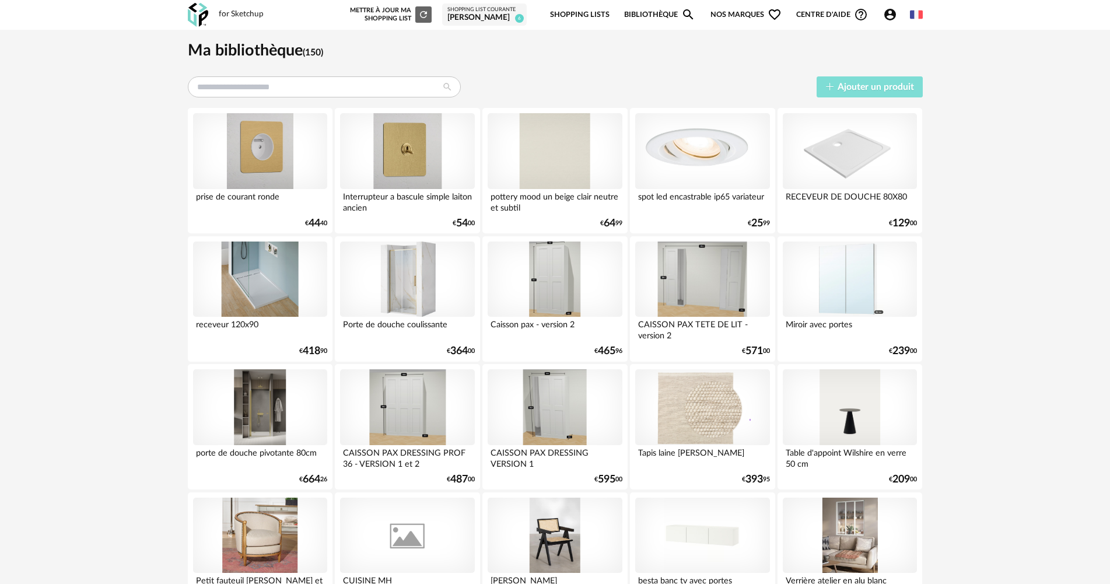
click at [828, 87] on icon "button" at bounding box center [829, 86] width 9 height 9
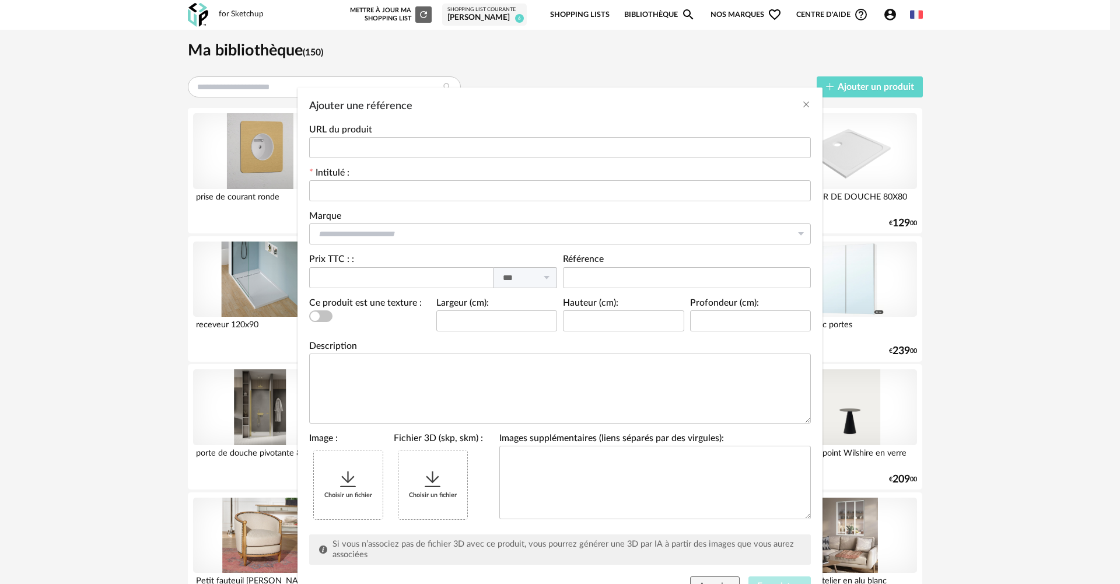
click at [331, 497] on div "Choisir un fichier" at bounding box center [348, 484] width 69 height 69
click at [330, 483] on div "Choisir un fichier" at bounding box center [348, 484] width 69 height 69
click at [138, 166] on div "Ajouter une référence URL du produit Intitulé : Marque Atelier de la nuagerie &…" at bounding box center [560, 292] width 1120 height 584
click at [319, 489] on div "Choisir un fichier" at bounding box center [348, 484] width 69 height 69
click at [338, 193] on input "Ajouter une référence" at bounding box center [560, 190] width 502 height 21
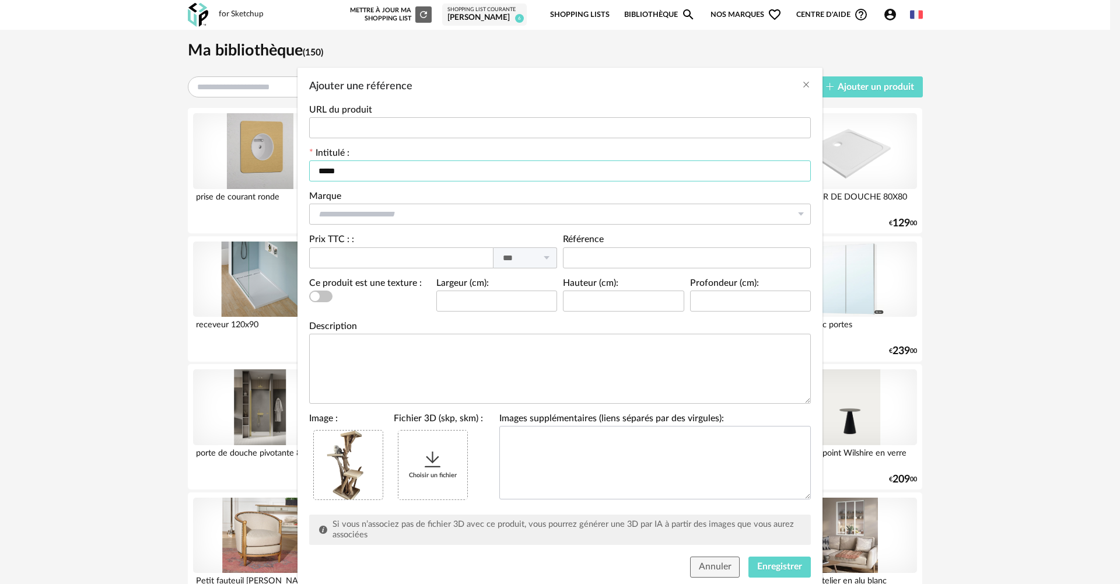
scroll to position [54, 0]
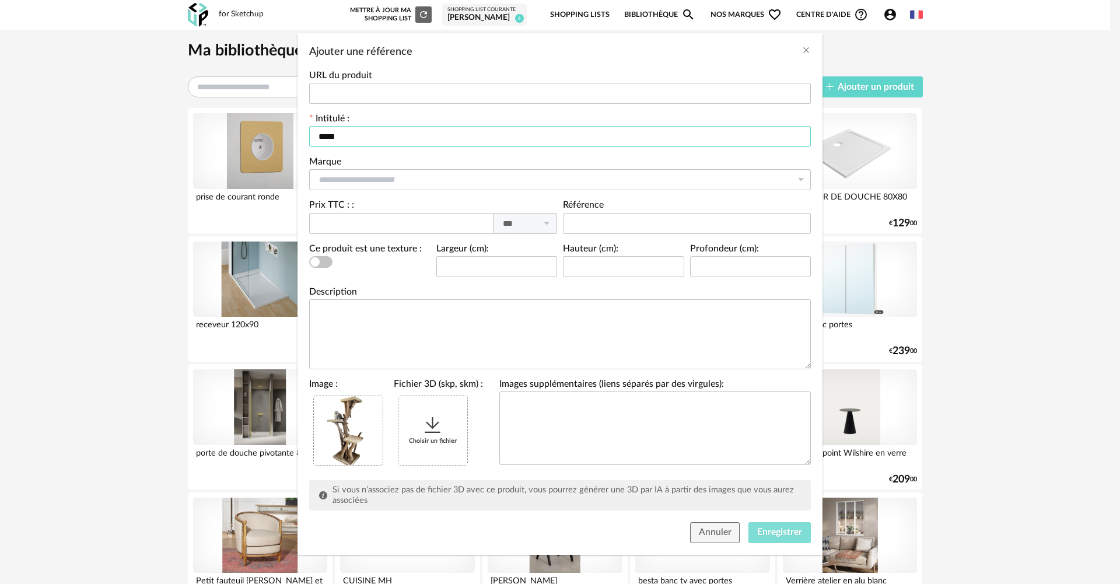
type input "*****"
click at [779, 531] on span "Enregistrer" at bounding box center [779, 531] width 45 height 9
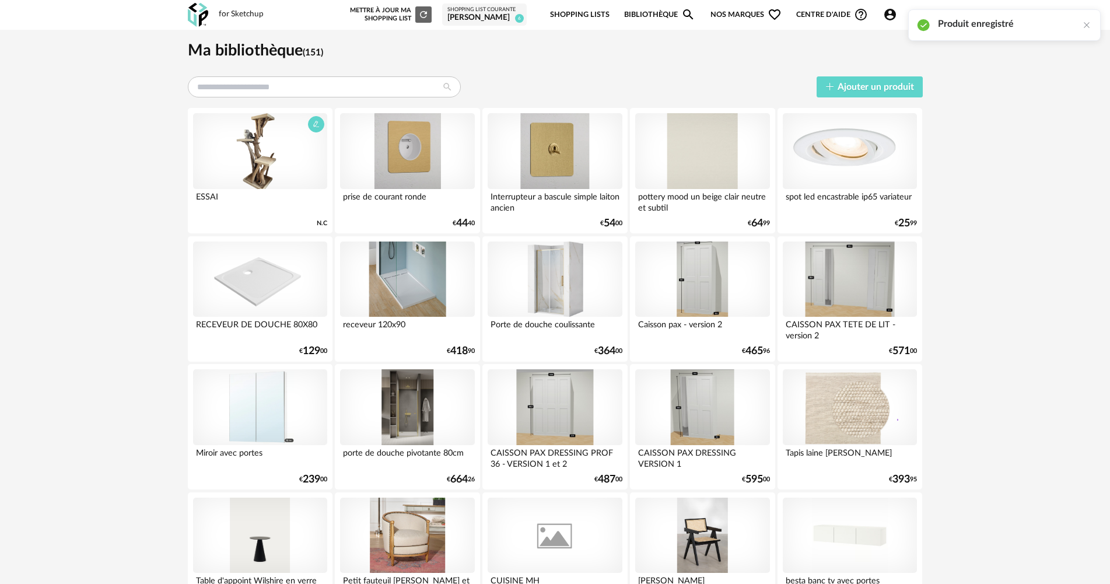
click at [306, 168] on div at bounding box center [260, 151] width 134 height 76
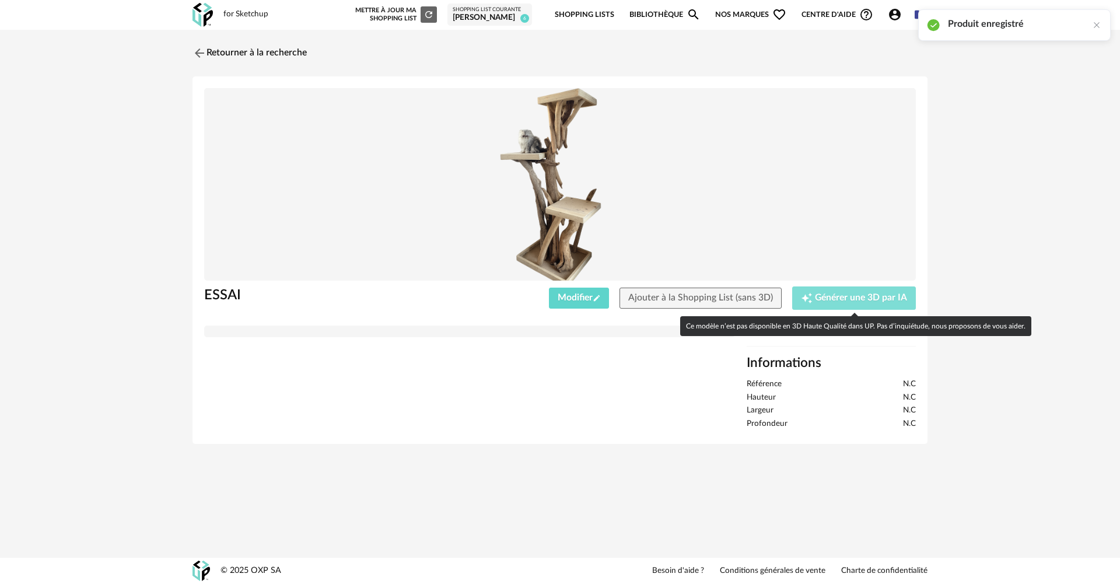
click at [860, 292] on div "Creation icon Générer une 3D par IA" at bounding box center [854, 298] width 107 height 12
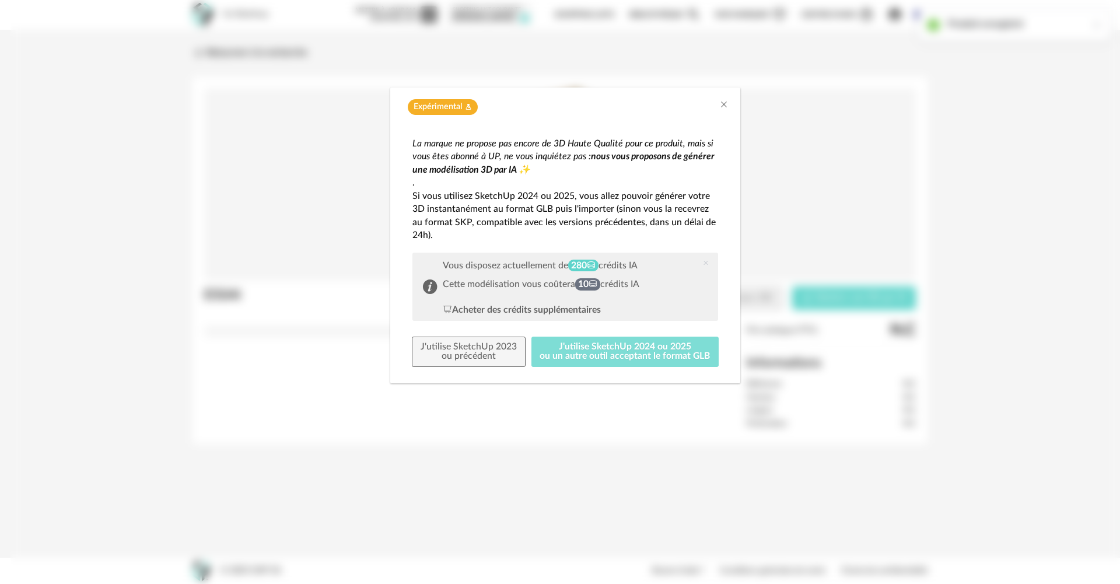
click at [563, 348] on button "J'utilise SketchUp 2024 ou 2025 ou un autre outil acceptant le format GLB" at bounding box center [625, 352] width 188 height 30
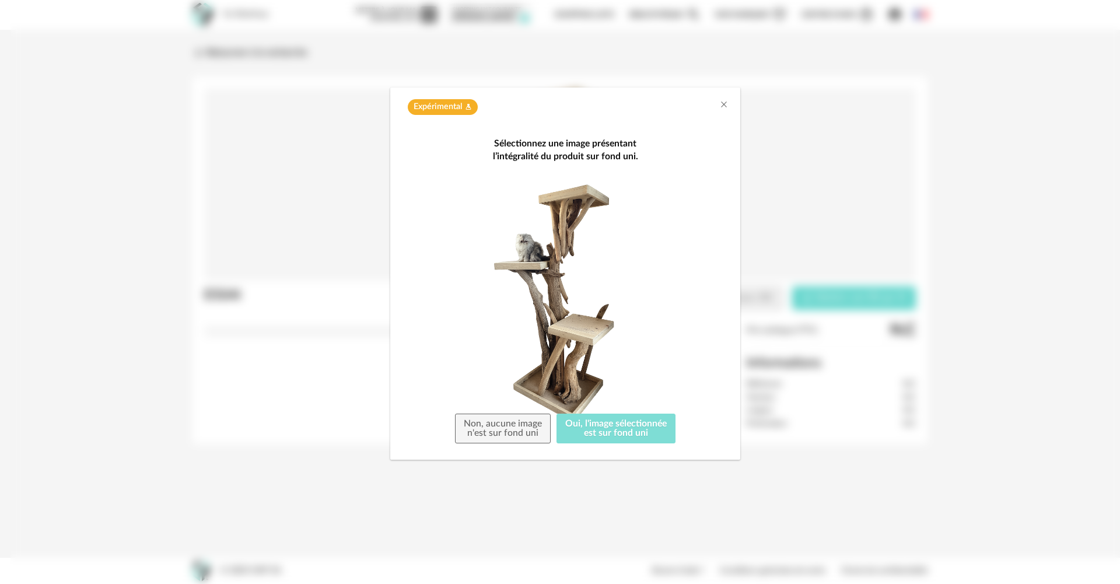
click at [628, 434] on button "Oui, l'image sélectionnée est sur fond uni" at bounding box center [615, 428] width 119 height 30
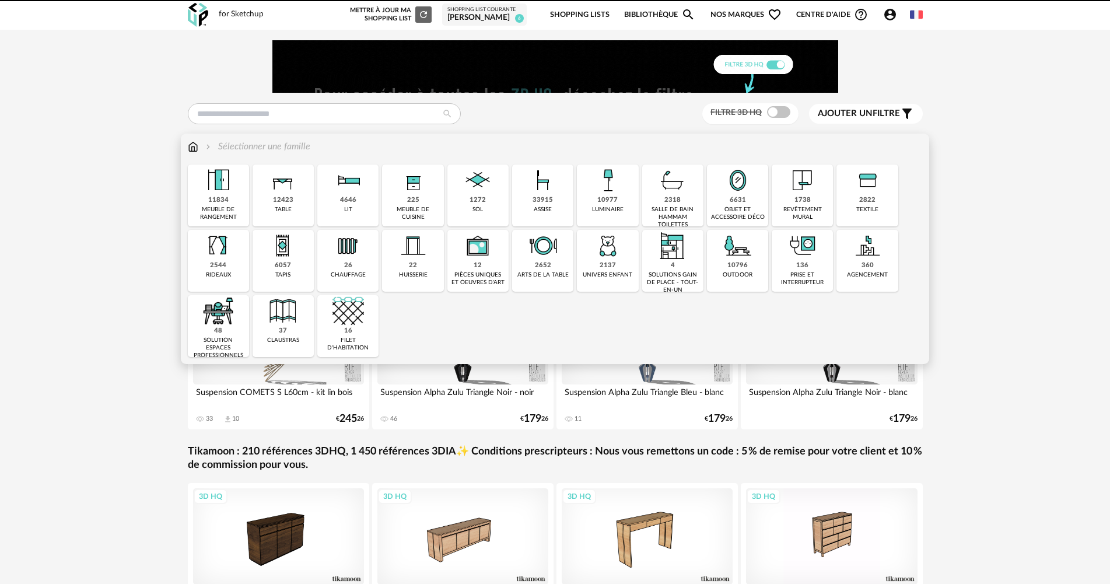
click at [604, 192] on img at bounding box center [607, 179] width 31 height 31
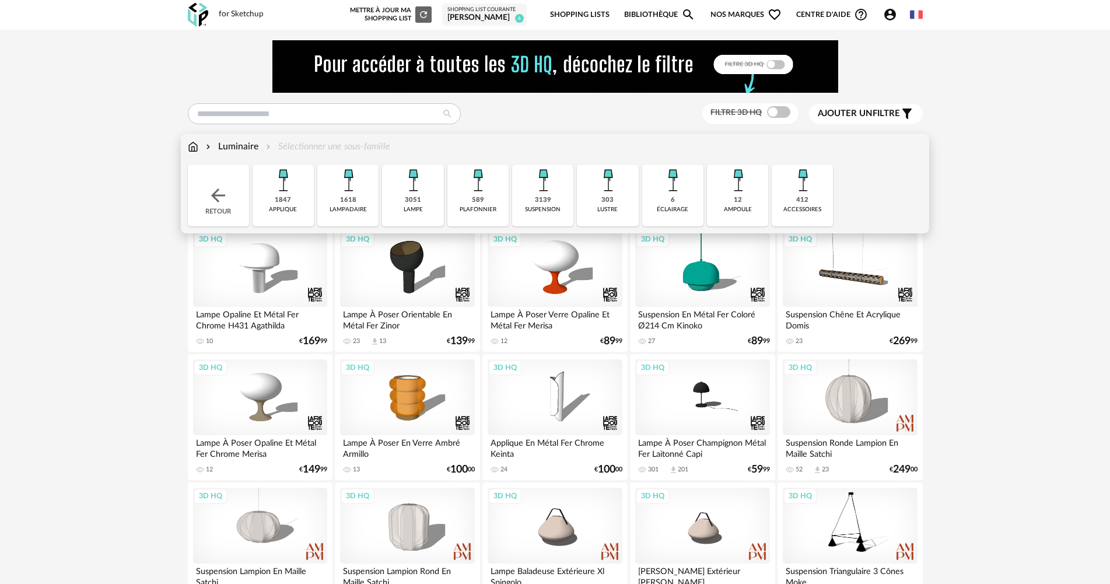
click at [544, 192] on img at bounding box center [542, 179] width 31 height 31
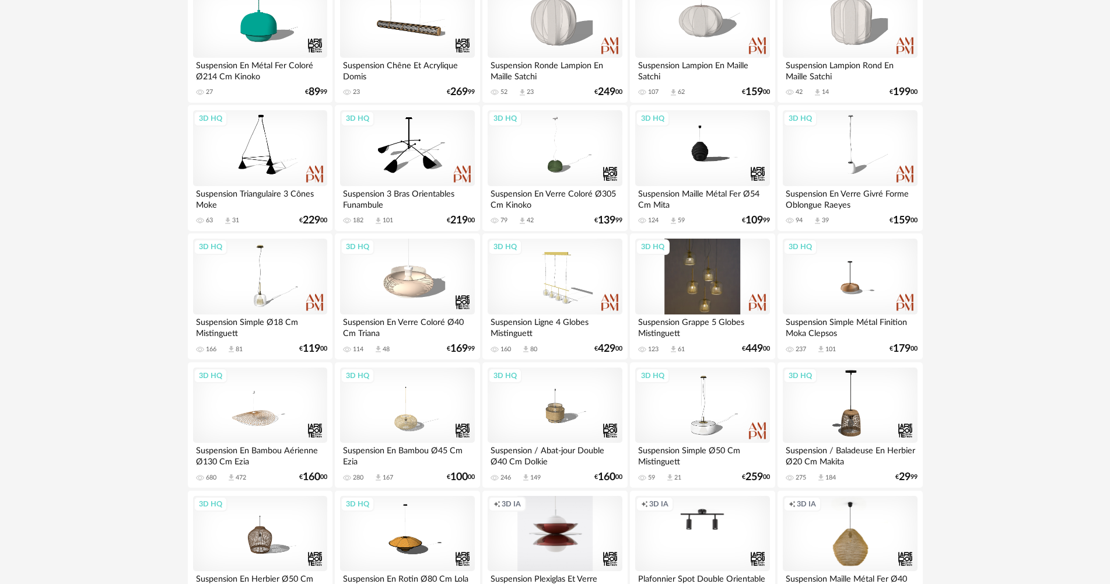
scroll to position [58, 0]
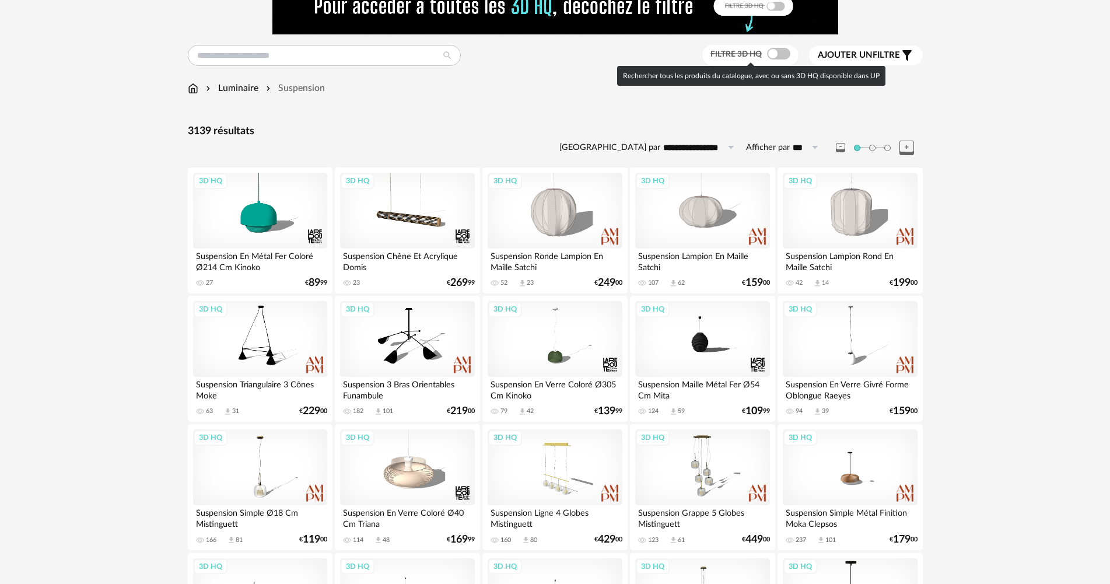
click at [779, 52] on span at bounding box center [778, 54] width 23 height 12
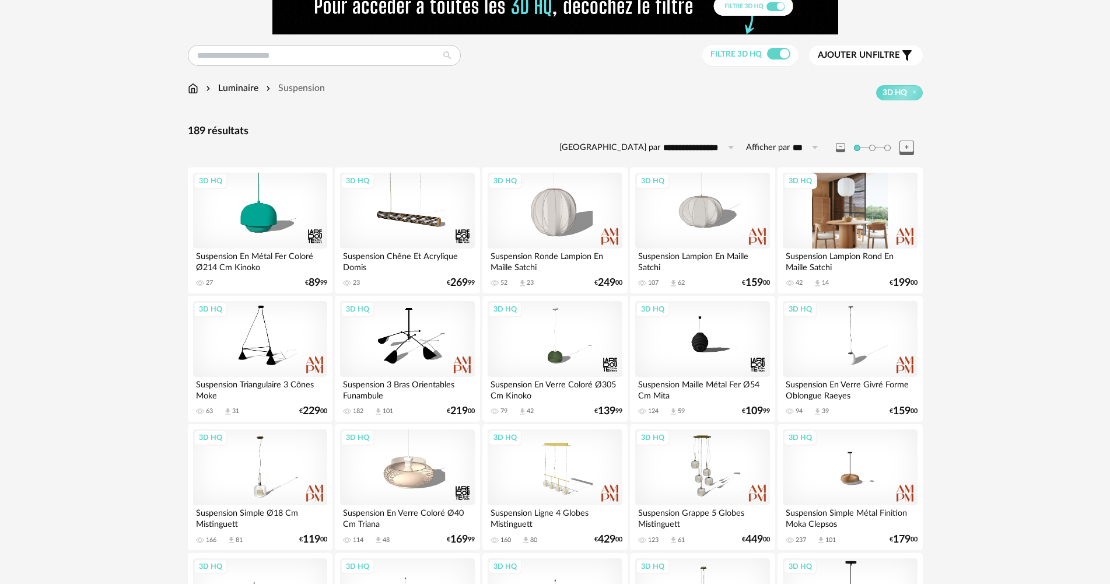
click at [883, 223] on div "3D HQ" at bounding box center [850, 211] width 134 height 76
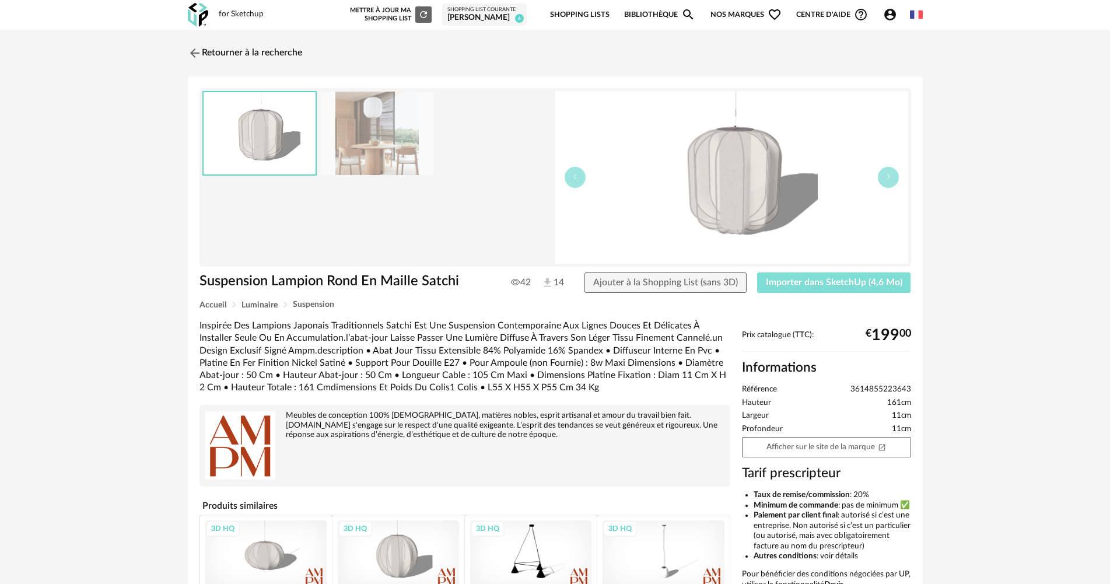
click at [836, 282] on span "Importer dans SketchUp (4,6 Mo)" at bounding box center [834, 282] width 136 height 9
click at [230, 47] on link "Retourner à la recherche" at bounding box center [242, 53] width 114 height 26
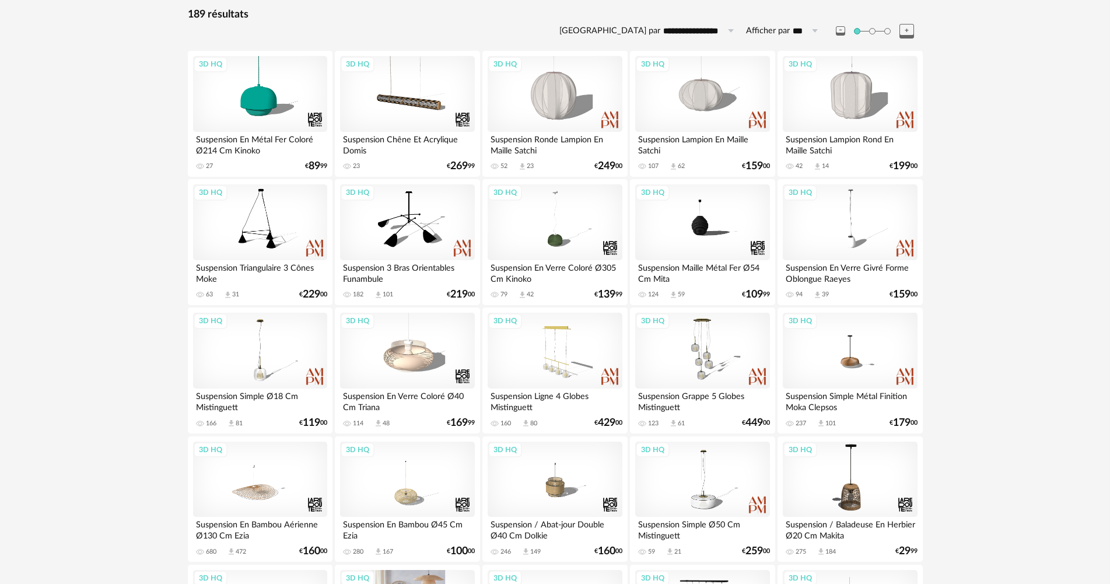
scroll to position [408, 0]
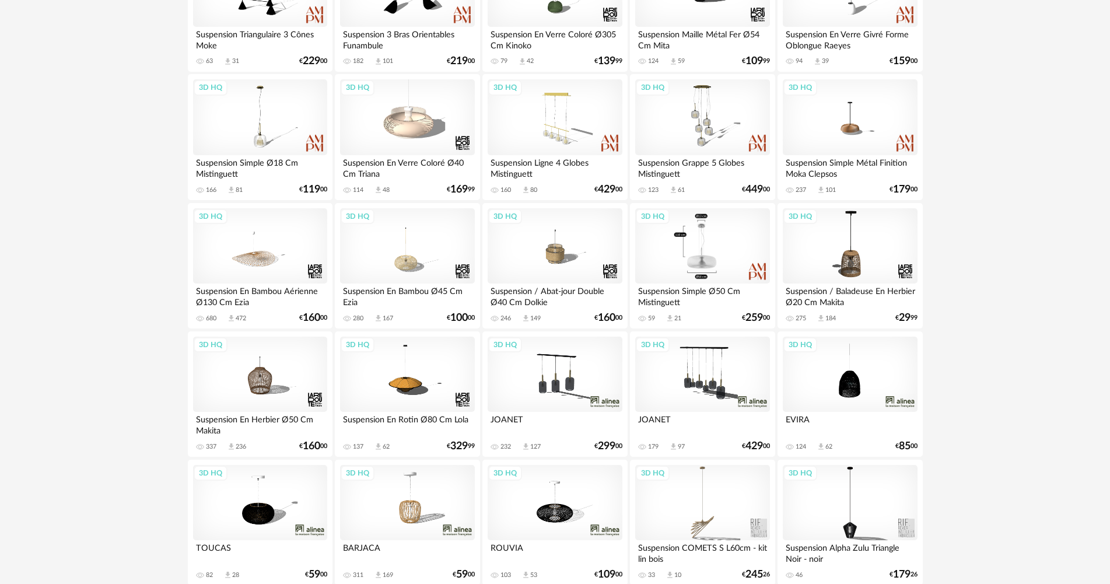
click at [720, 254] on div "3D HQ" at bounding box center [702, 246] width 134 height 76
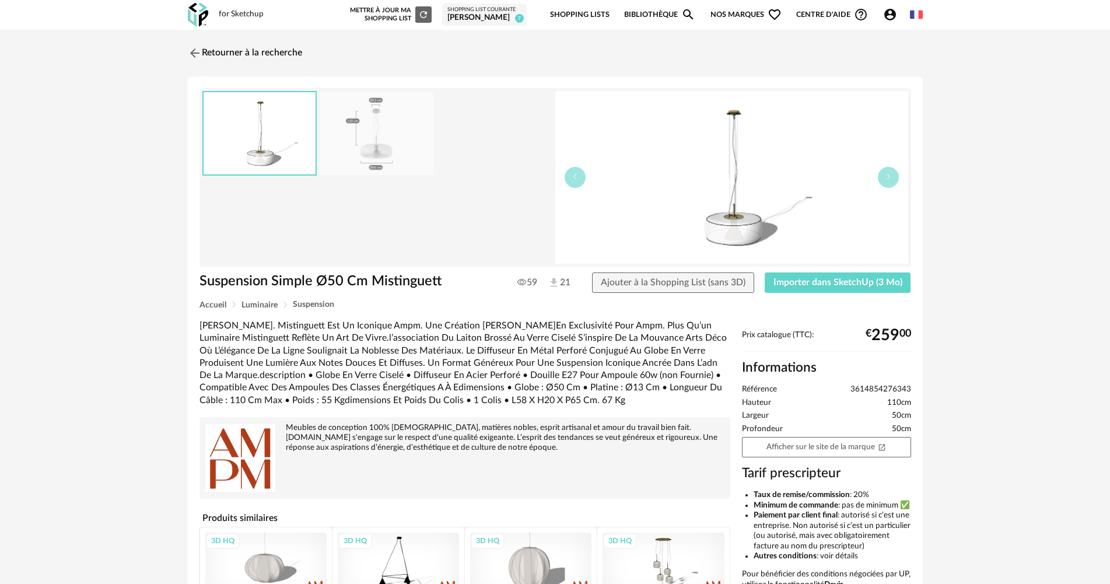
click at [414, 153] on img at bounding box center [376, 133] width 113 height 83
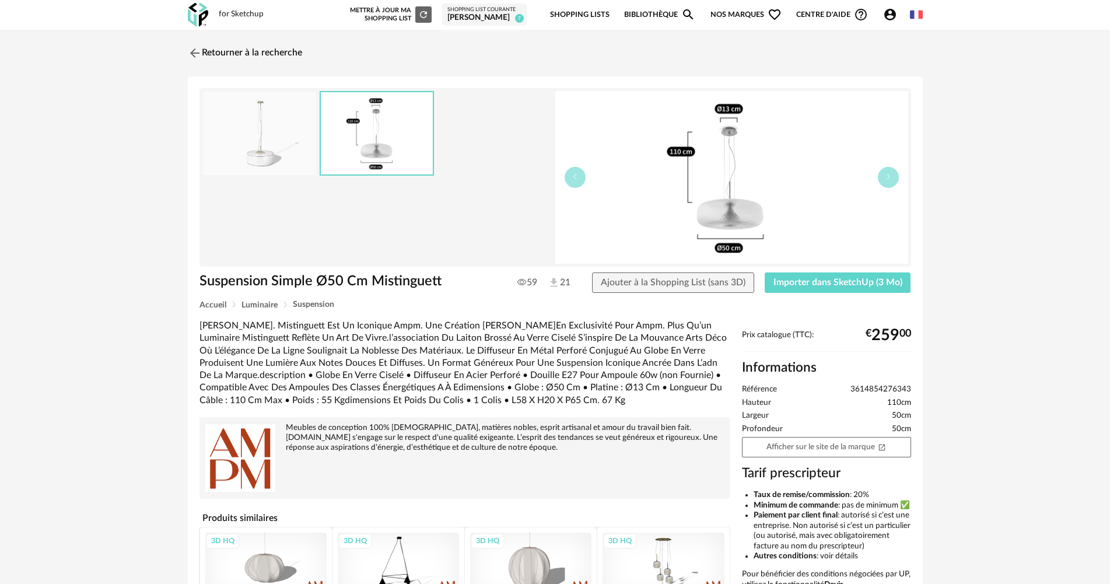
click at [272, 149] on img at bounding box center [259, 133] width 113 height 83
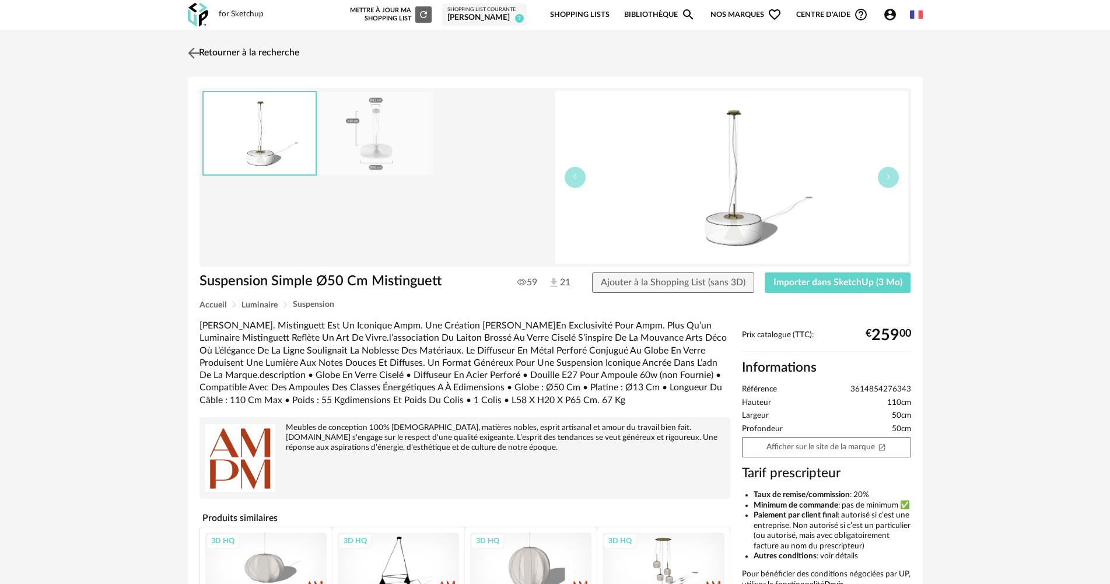
click at [282, 63] on link "Retourner à la recherche" at bounding box center [242, 53] width 114 height 26
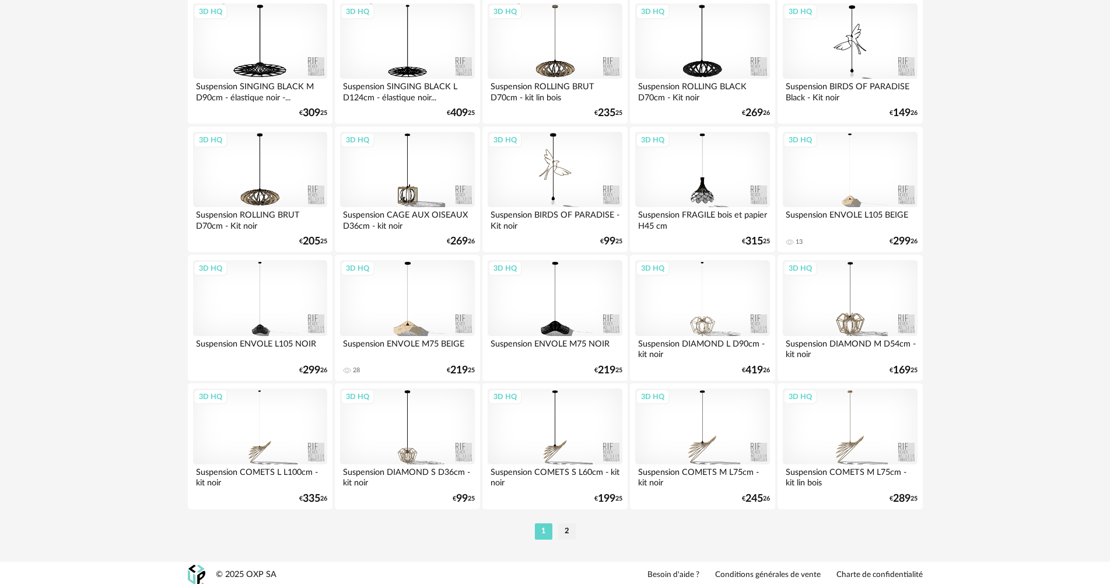
scroll to position [2286, 0]
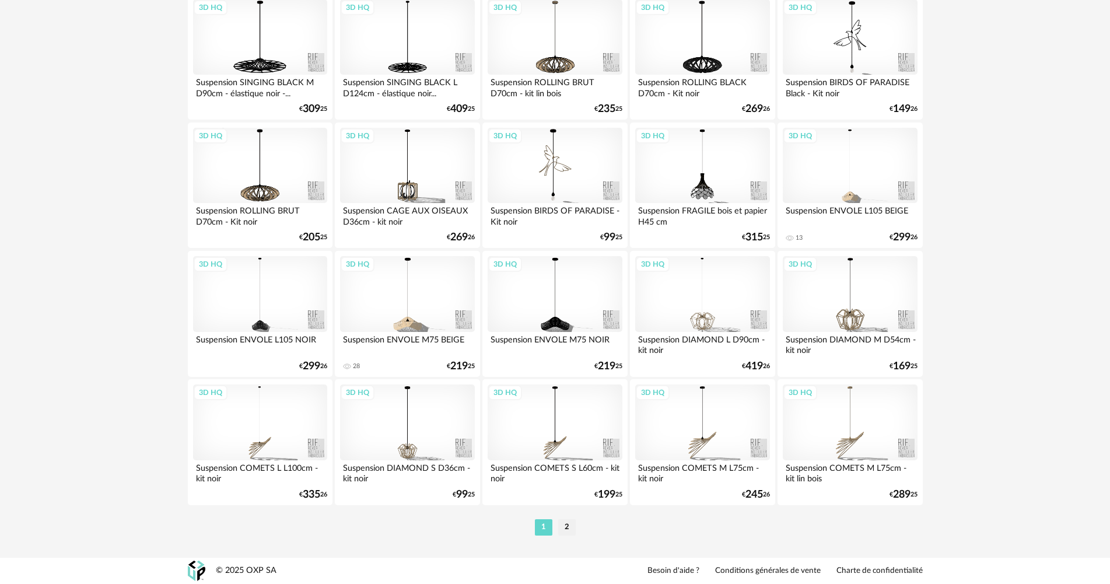
click at [570, 527] on li "2" at bounding box center [566, 527] width 17 height 16
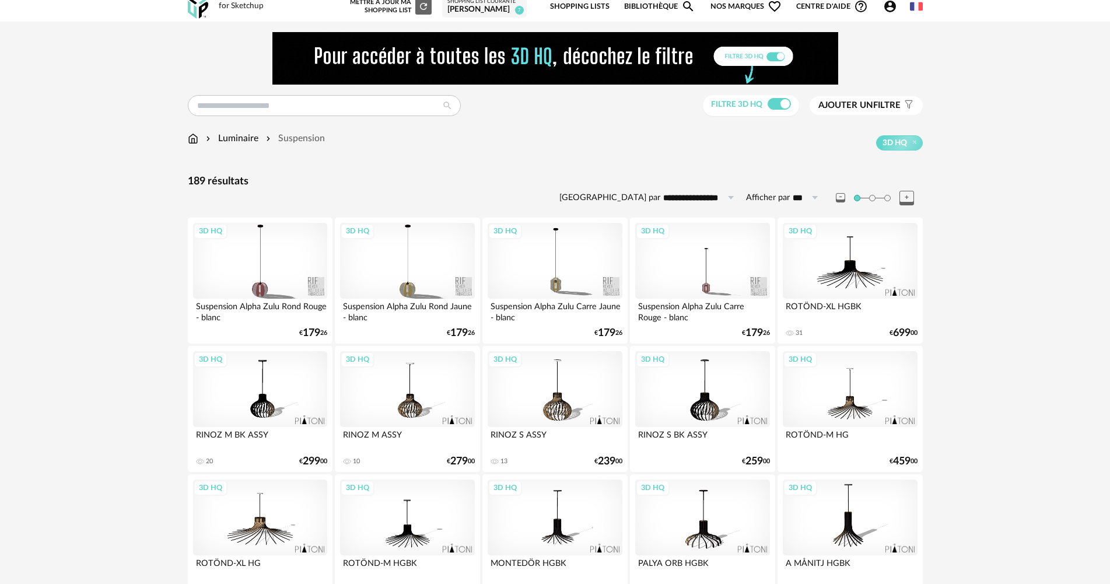
scroll to position [8, 0]
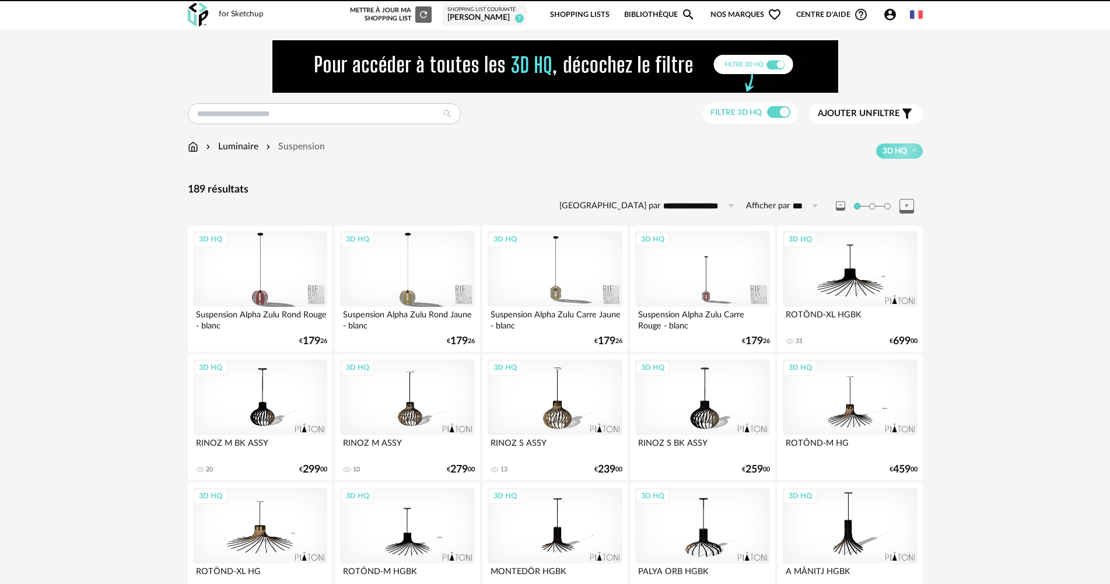
click at [891, 16] on icon "Account Circle icon" at bounding box center [890, 15] width 14 height 14
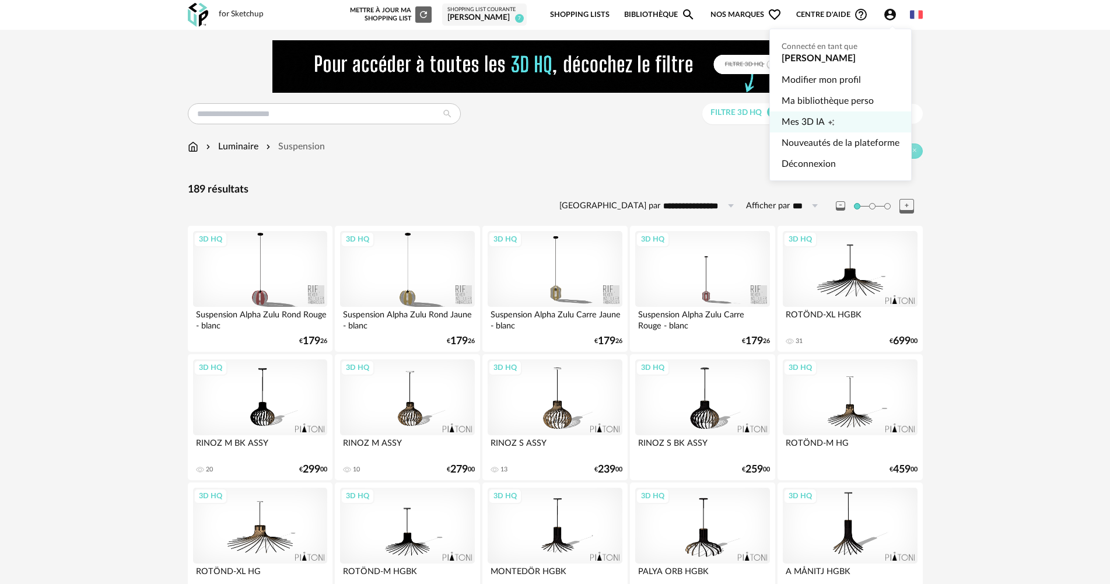
click at [836, 119] on link "Mes 3D IA Creation icon" at bounding box center [841, 121] width 118 height 21
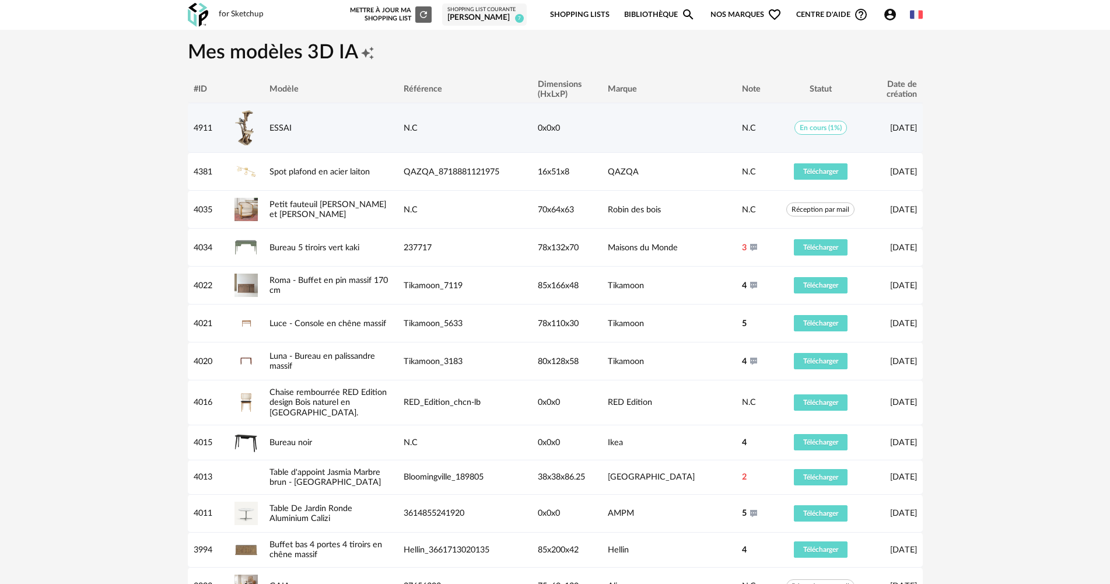
click at [817, 128] on span "En cours (1%)" at bounding box center [820, 128] width 52 height 14
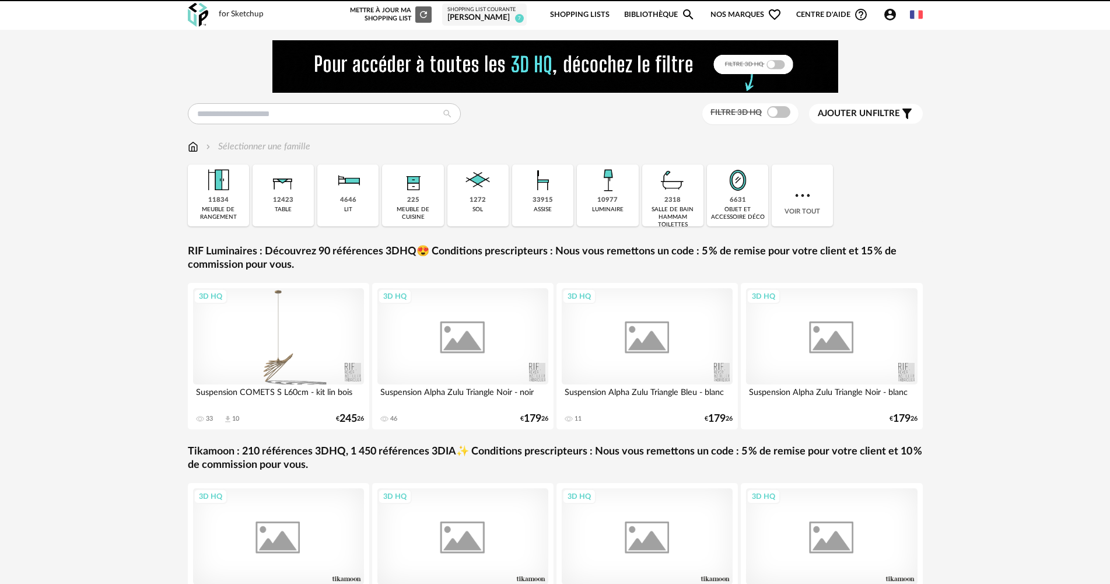
click at [892, 14] on icon "Account Circle icon" at bounding box center [890, 15] width 12 height 12
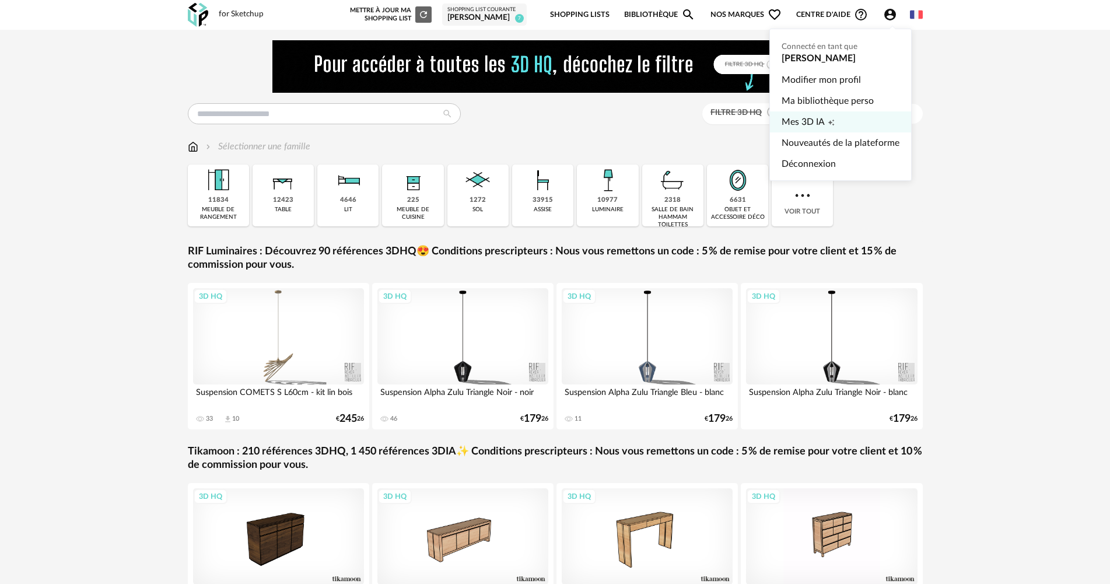
click at [826, 120] on link "Mes 3D IA Creation icon" at bounding box center [841, 121] width 118 height 21
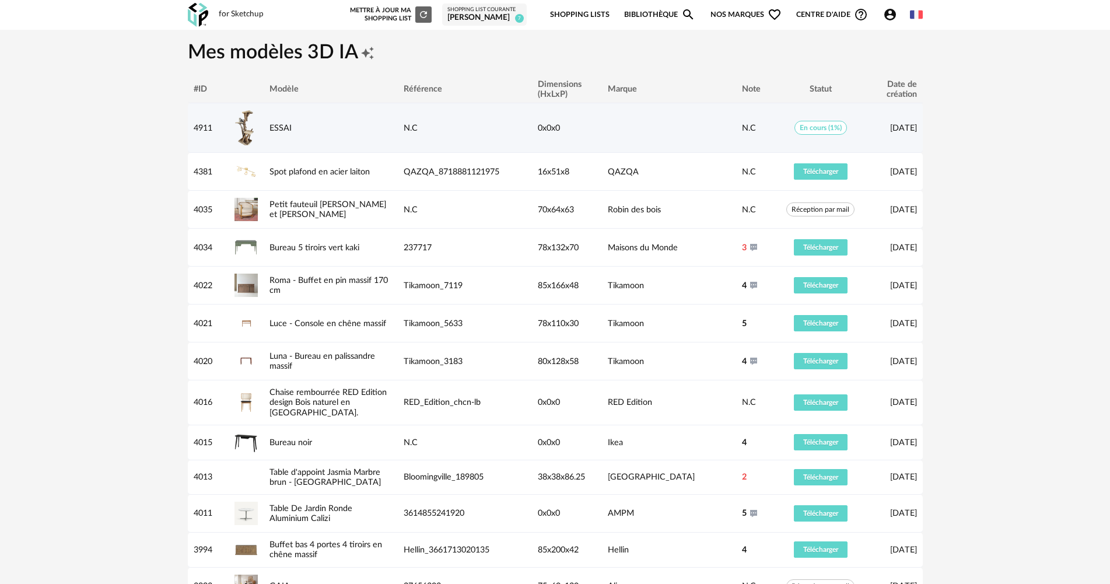
click at [369, 133] on td "ESSAI" at bounding box center [331, 128] width 134 height 50
click at [281, 124] on link "ESSAI" at bounding box center [280, 128] width 22 height 9
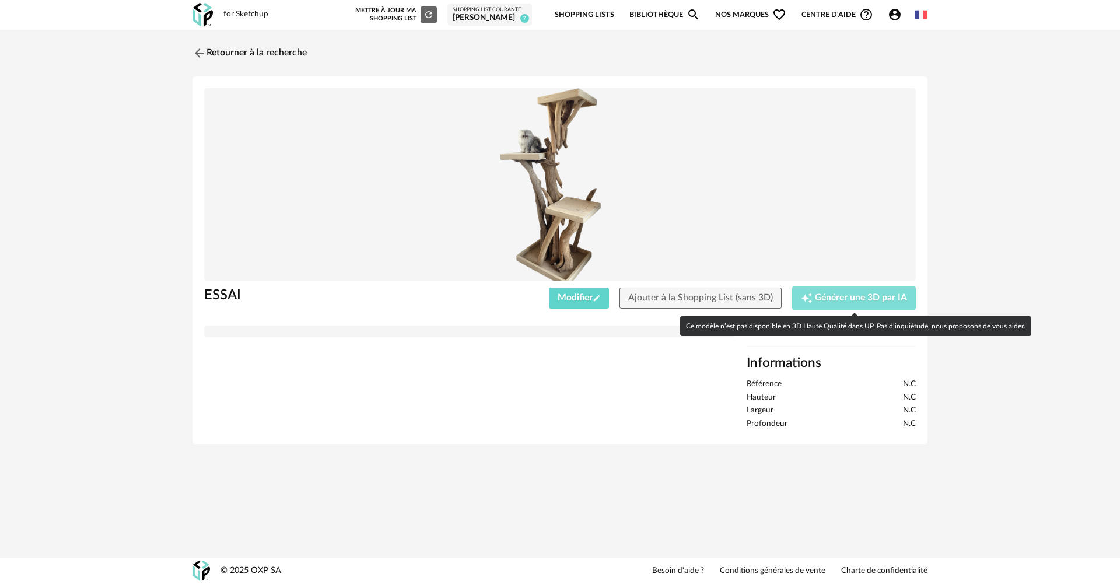
click at [844, 292] on div "Creation icon Générer une 3D par IA" at bounding box center [854, 298] width 107 height 12
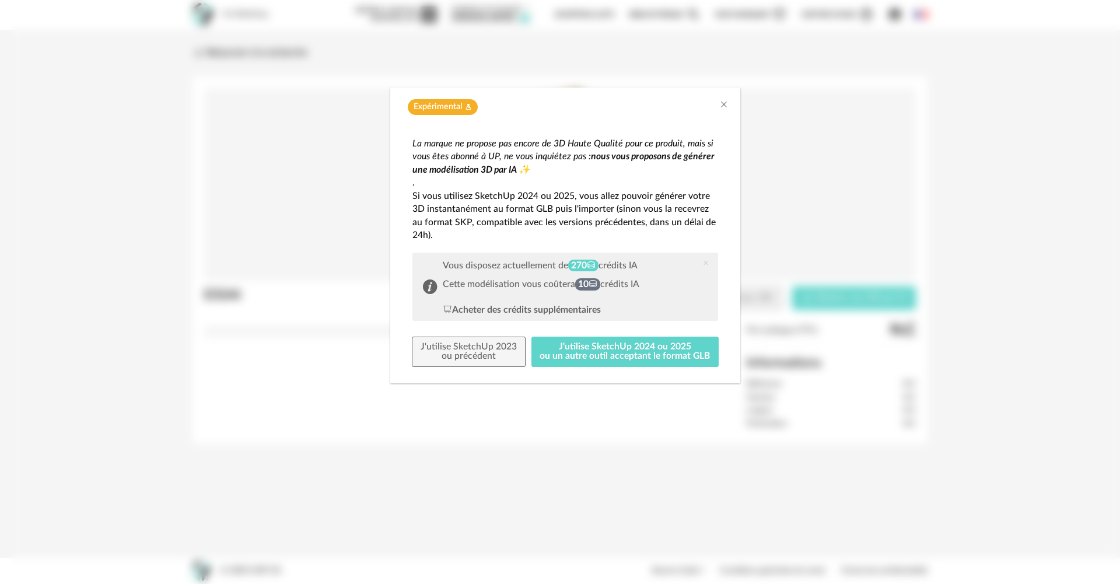
click at [625, 336] on div "La marque ne propose pas encore de 3D Haute Qualité pour ce produit, mais si vo…" at bounding box center [565, 252] width 306 height 230
click at [625, 341] on button "J'utilise SketchUp 2024 ou 2025 ou un autre outil acceptant le format GLB" at bounding box center [625, 352] width 188 height 30
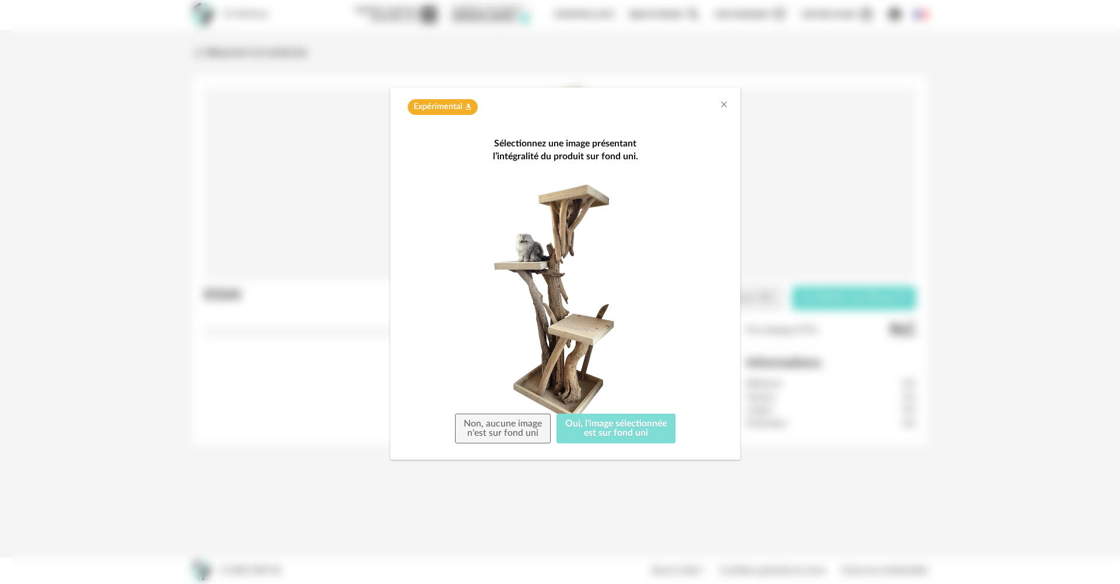
click at [613, 425] on button "Oui, l'image sélectionnée est sur fond uni" at bounding box center [615, 428] width 119 height 30
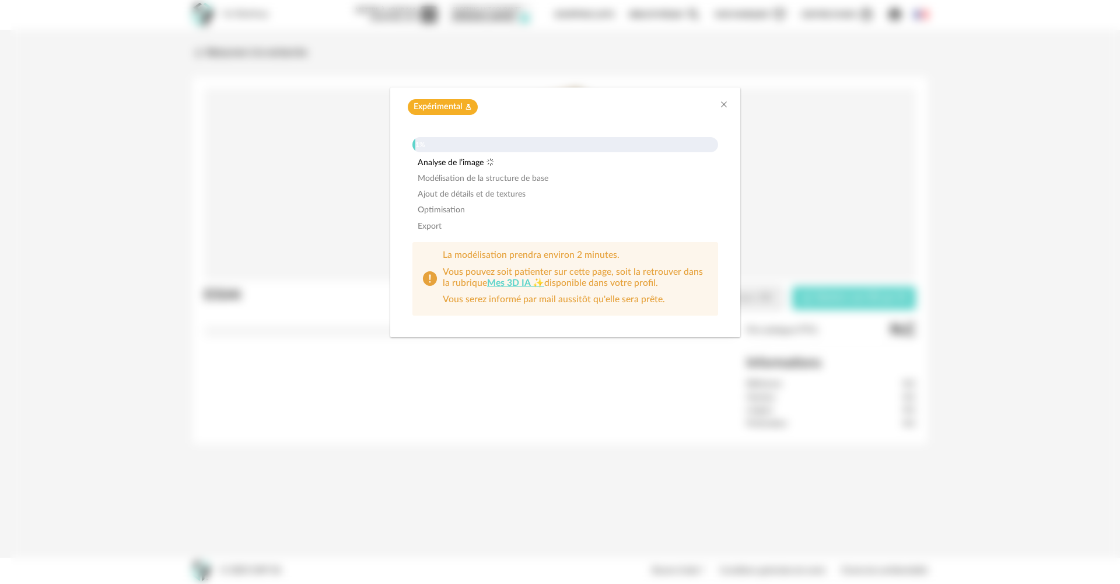
click at [692, 340] on div "Expérimental Flask icon 1% Analyse de l’image Modélisation de la structure de b…" at bounding box center [564, 292] width 1109 height 584
